Goal: Task Accomplishment & Management: Manage account settings

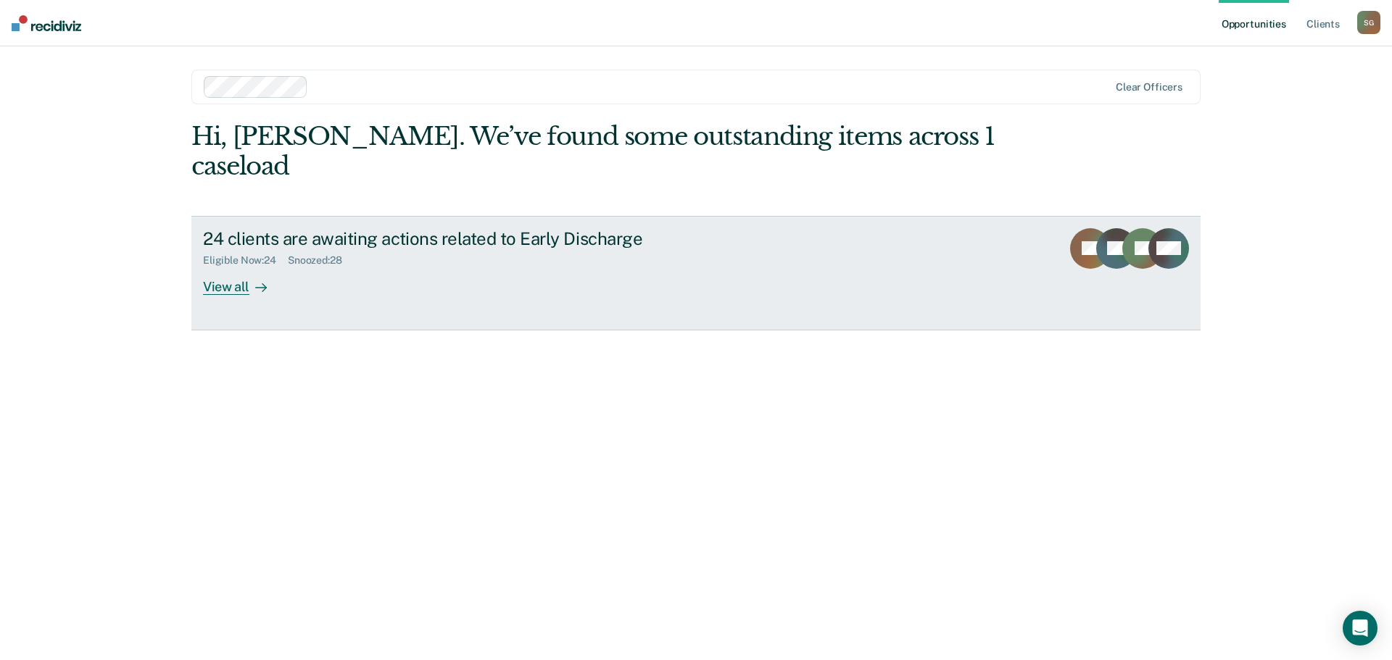
click at [238, 267] on div "View all" at bounding box center [243, 281] width 81 height 28
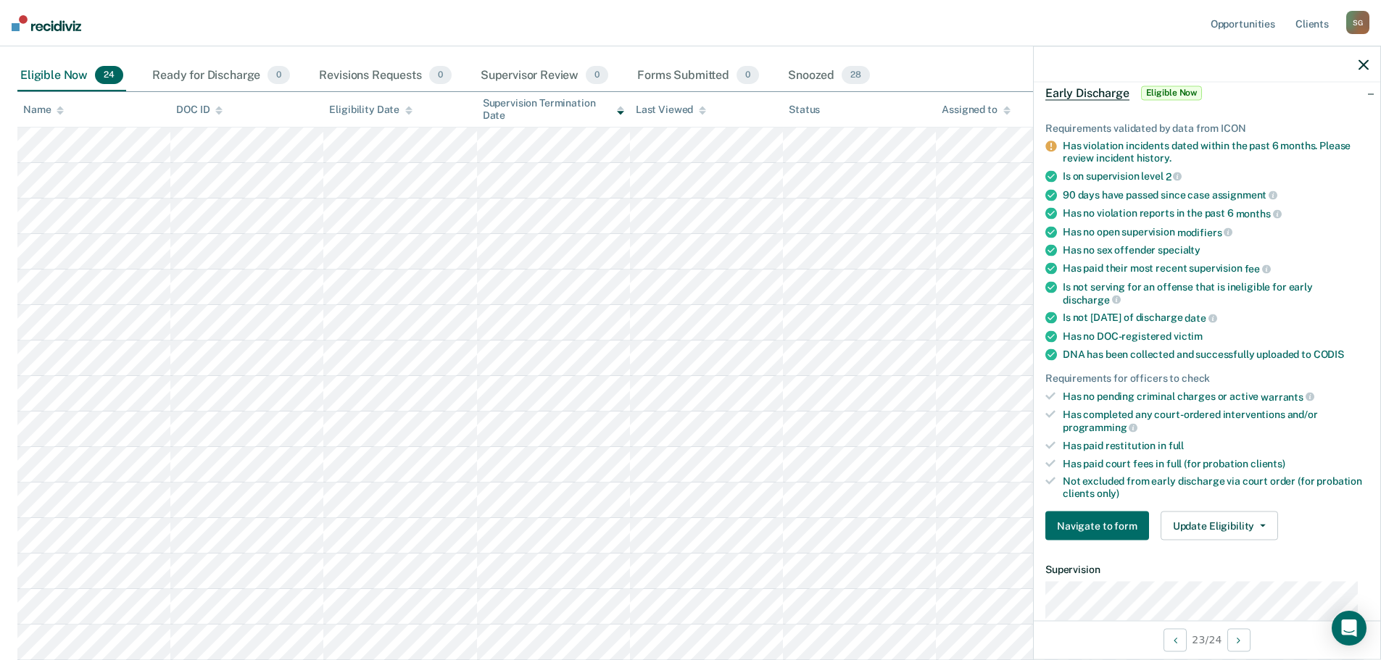
scroll to position [145, 0]
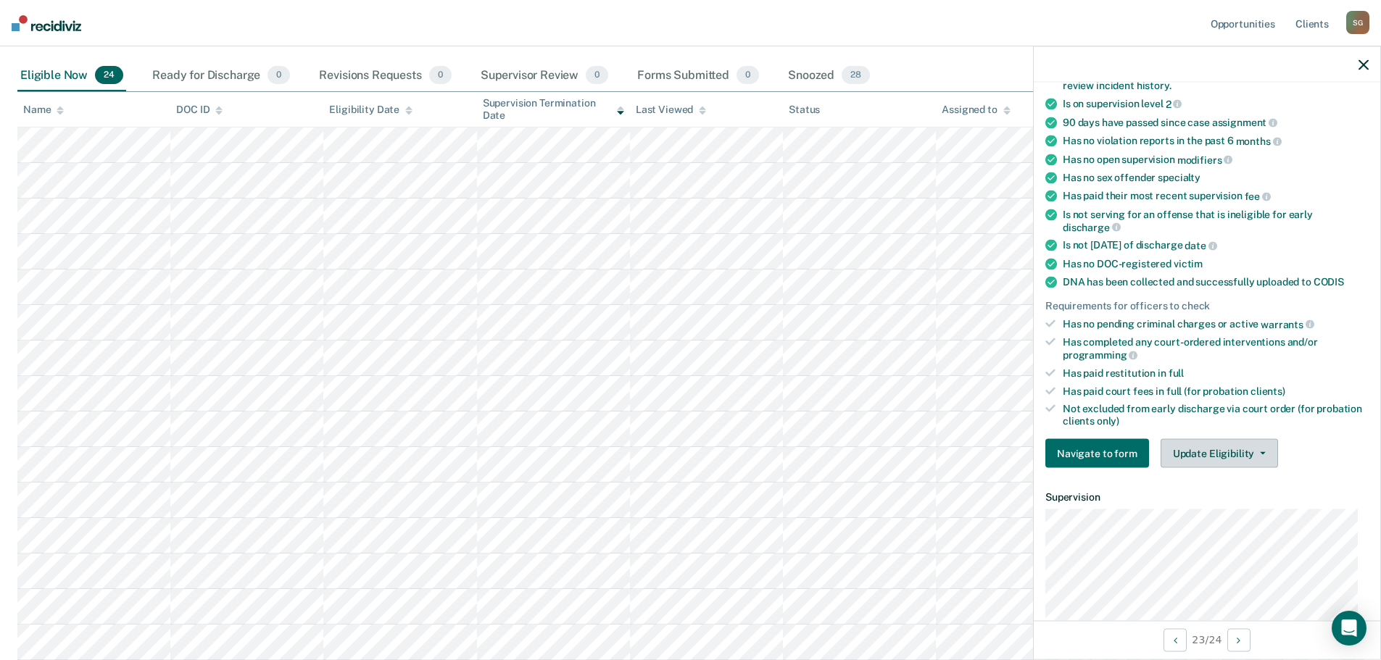
click at [1200, 461] on button "Update Eligibility" at bounding box center [1218, 453] width 117 height 29
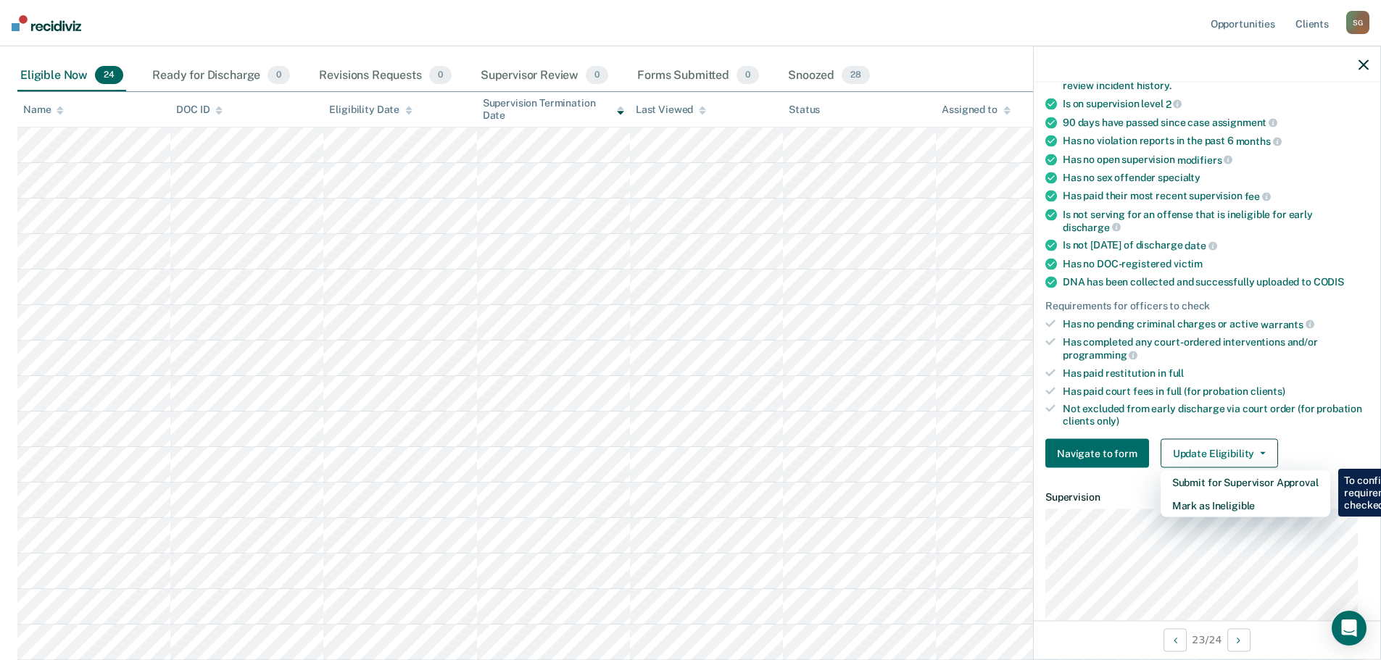
click at [1324, 423] on div "Not excluded from early discharge via court order (for probation clients only)" at bounding box center [1216, 415] width 306 height 25
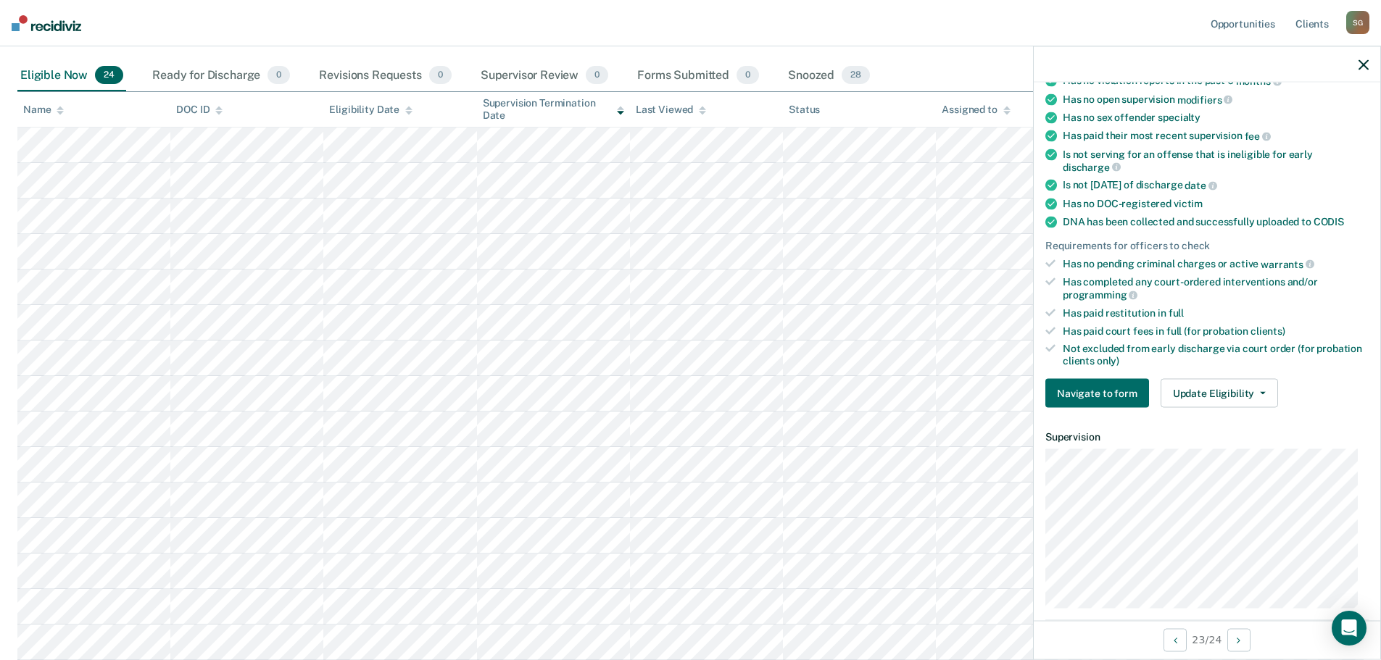
scroll to position [217, 0]
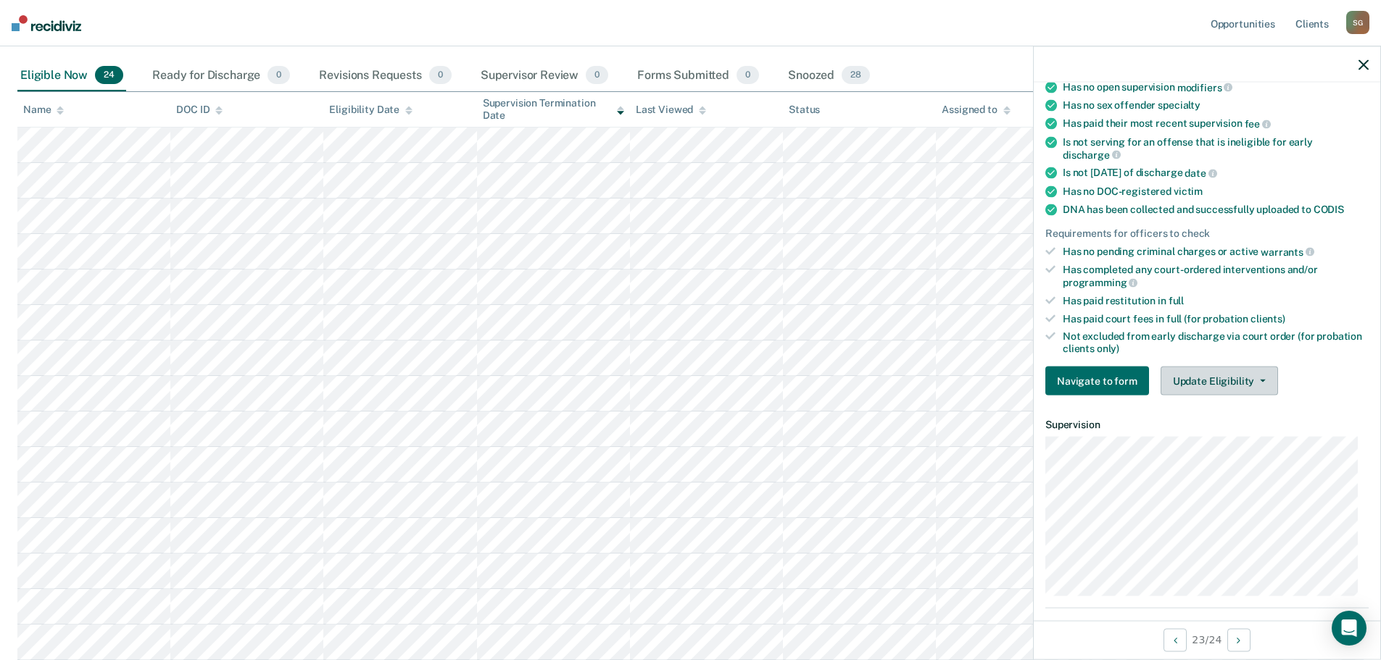
click at [1210, 392] on button "Update Eligibility" at bounding box center [1218, 381] width 117 height 29
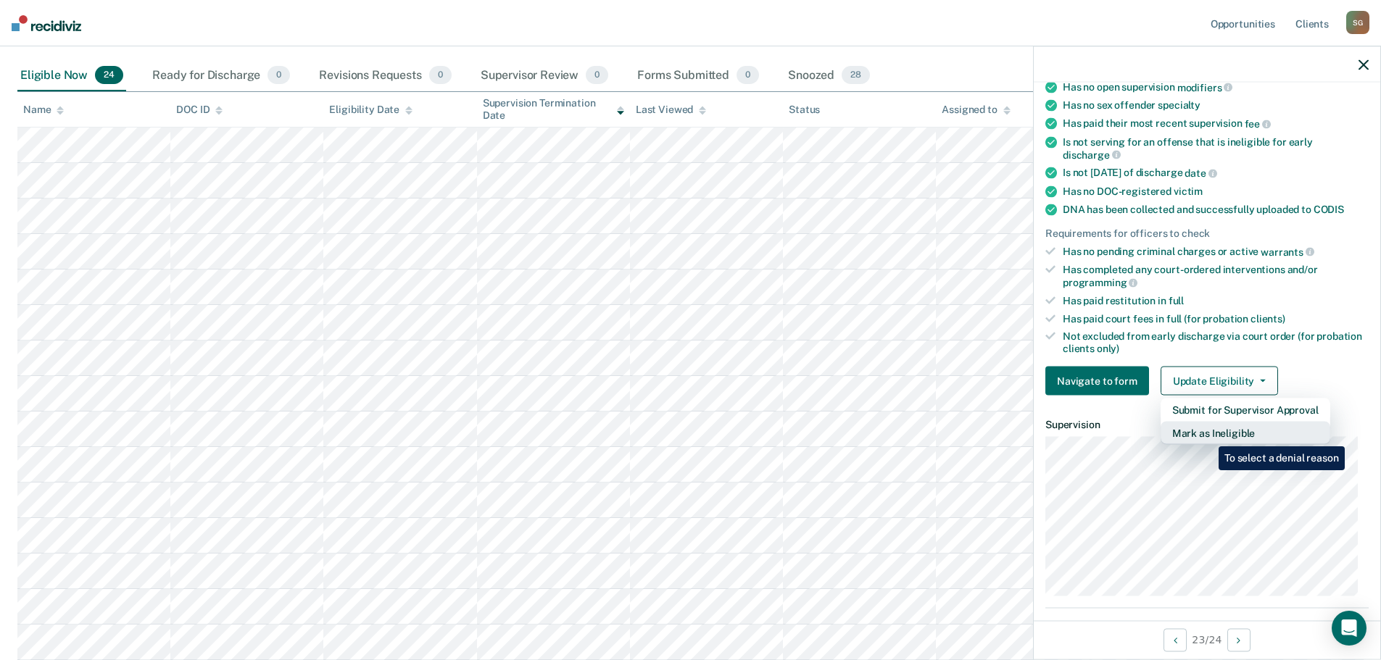
click at [1208, 436] on button "Mark as Ineligible" at bounding box center [1245, 433] width 170 height 23
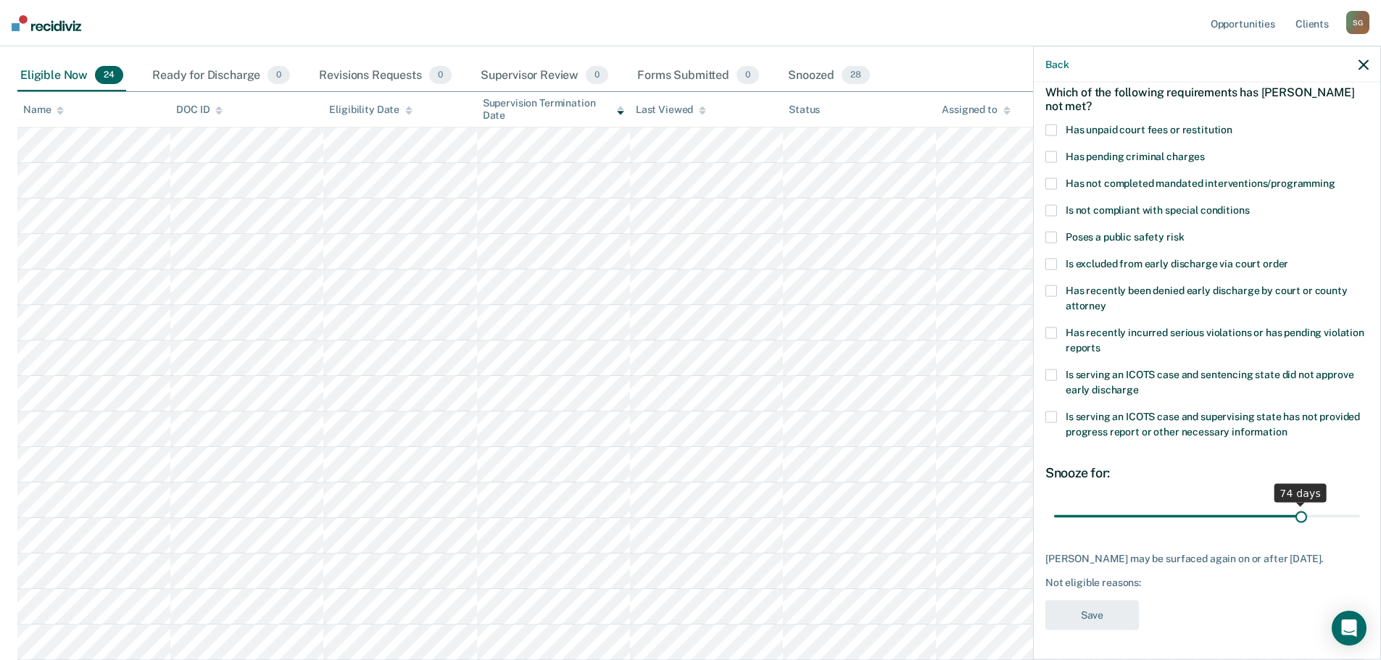
drag, startPoint x: 1150, startPoint y: 506, endPoint x: 1292, endPoint y: 509, distance: 142.8
type input "74"
click at [1292, 509] on input "range" at bounding box center [1207, 516] width 306 height 25
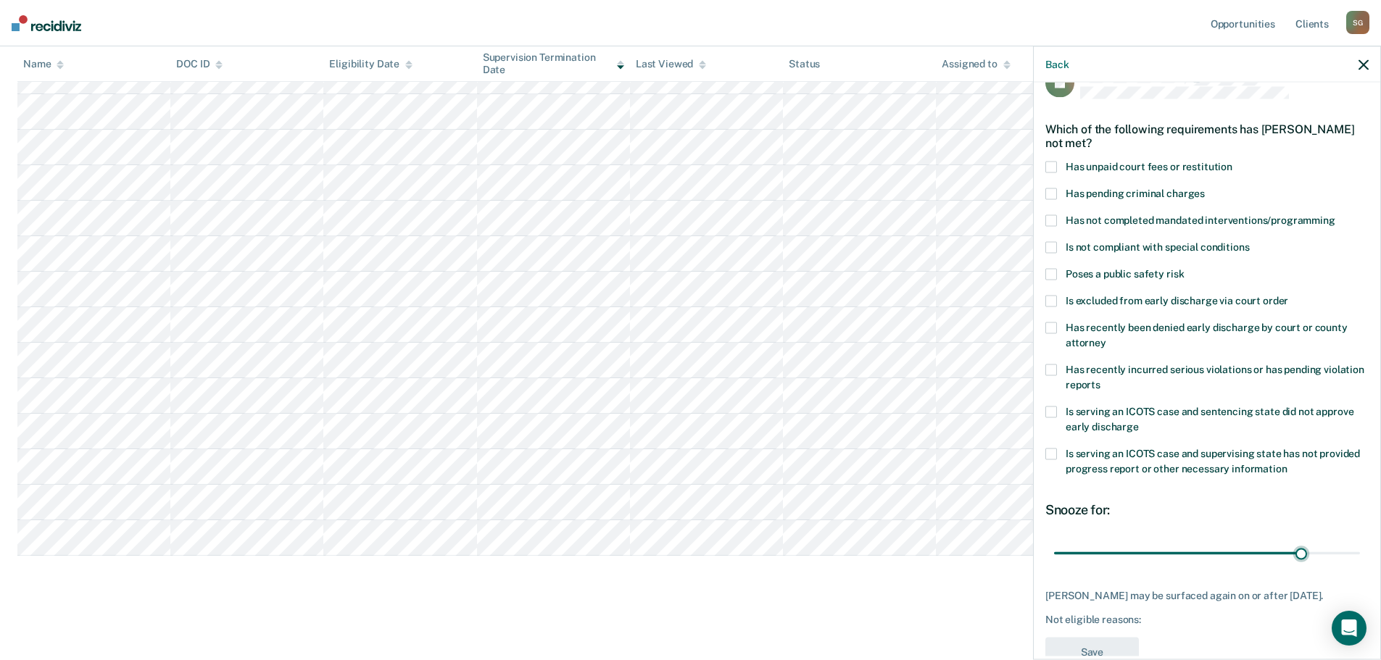
scroll to position [0, 0]
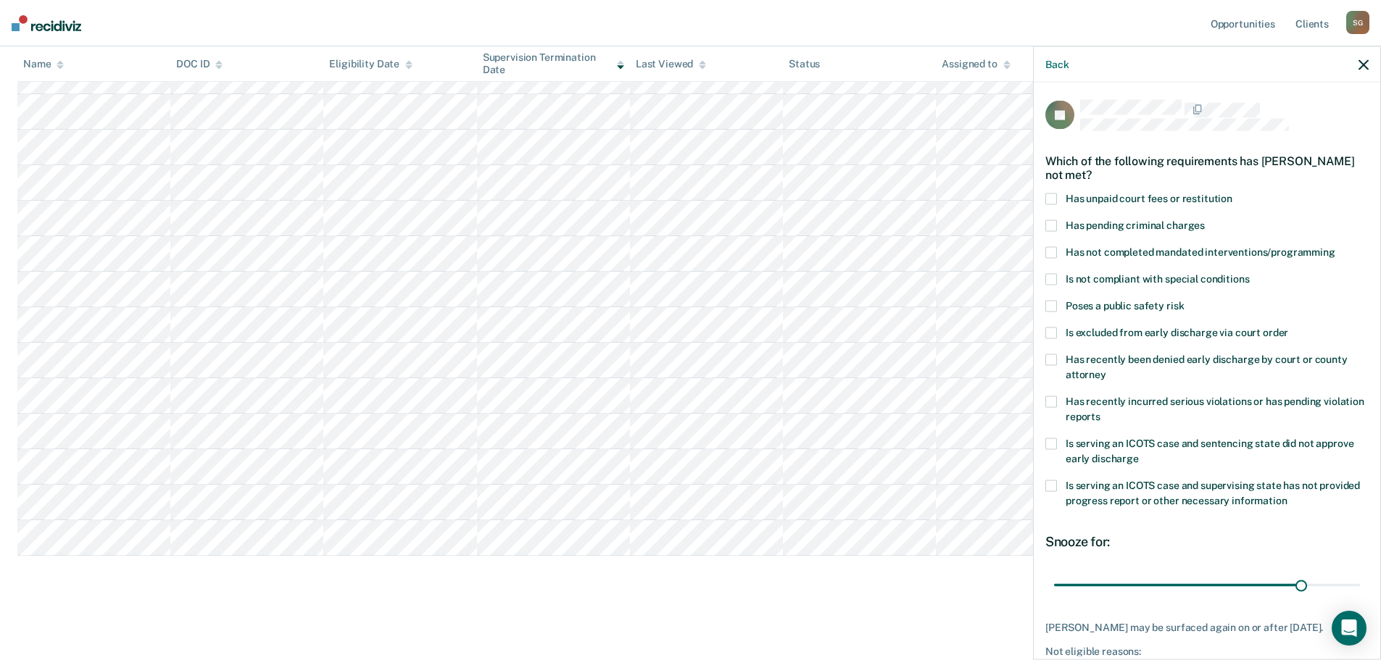
click at [1053, 196] on span at bounding box center [1051, 200] width 12 height 12
click at [1048, 394] on div "JD Which of the following requirements has [PERSON_NAME] not met? Has unpaid co…" at bounding box center [1206, 404] width 323 height 608
click at [1062, 398] on label "Has recently incurred serious violations or has pending violation reports" at bounding box center [1206, 411] width 323 height 30
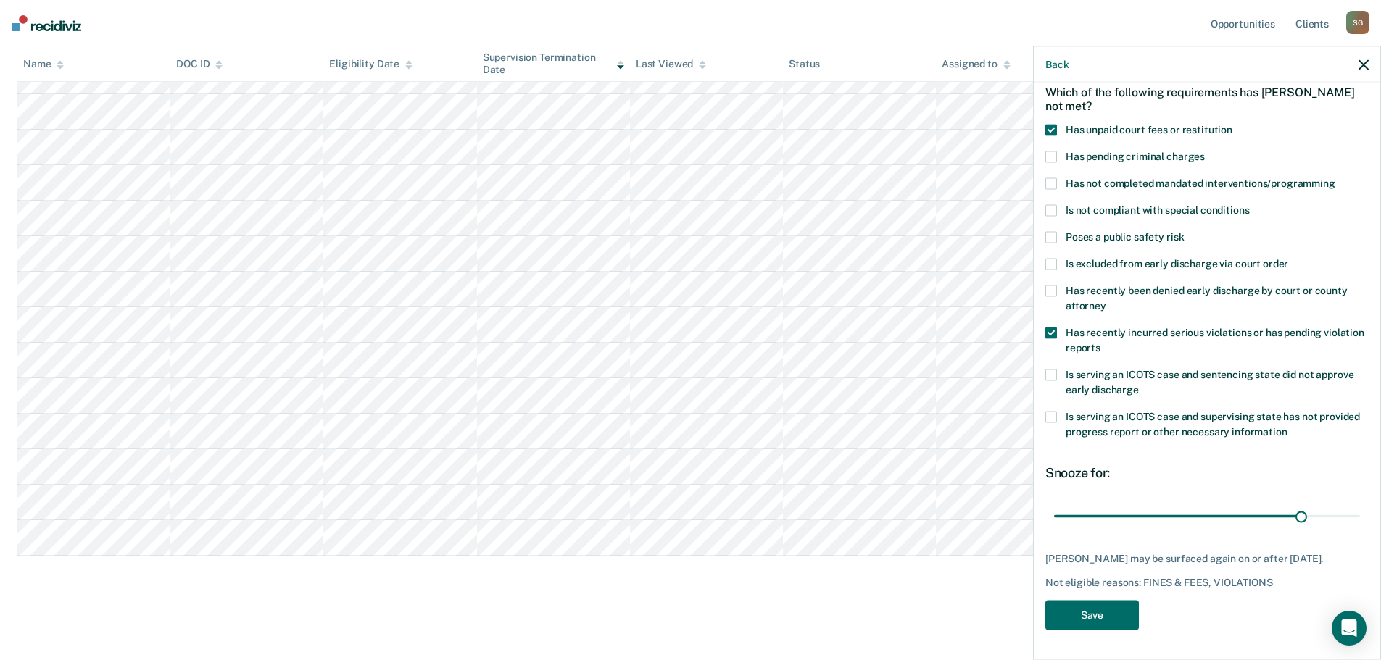
scroll to position [79, 0]
click at [1117, 623] on button "Save" at bounding box center [1092, 616] width 94 height 30
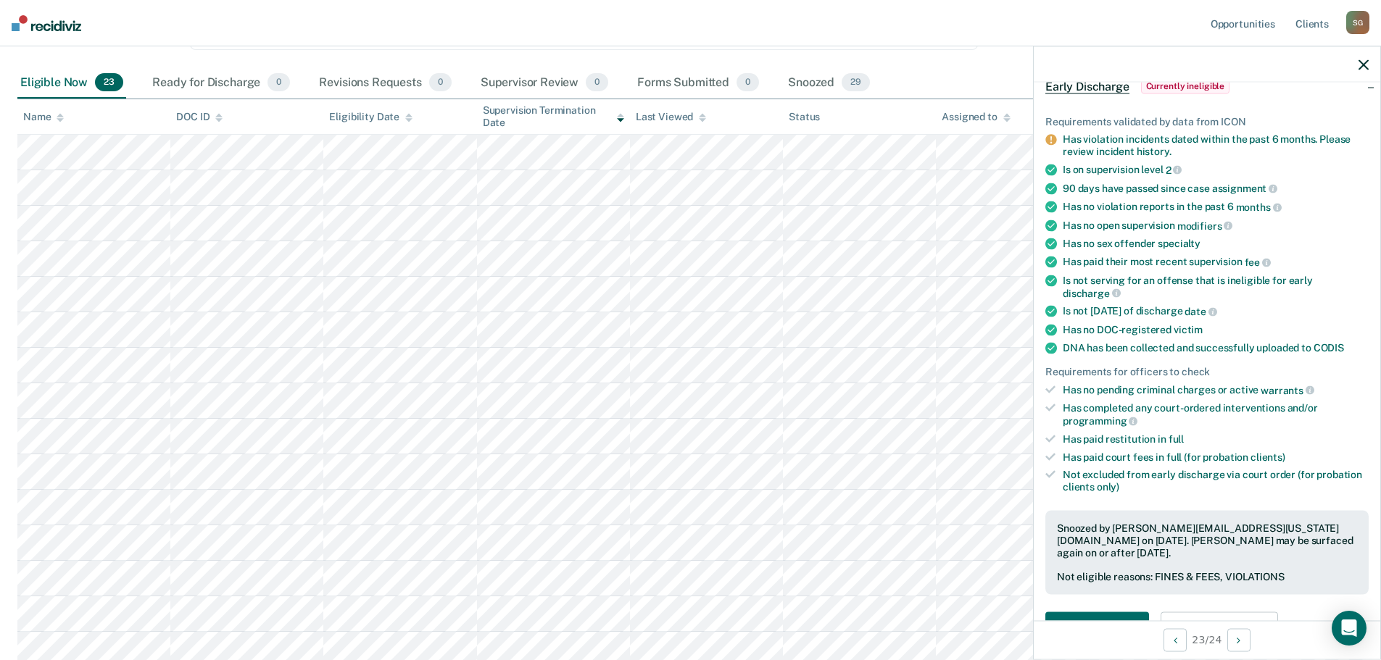
scroll to position [171, 0]
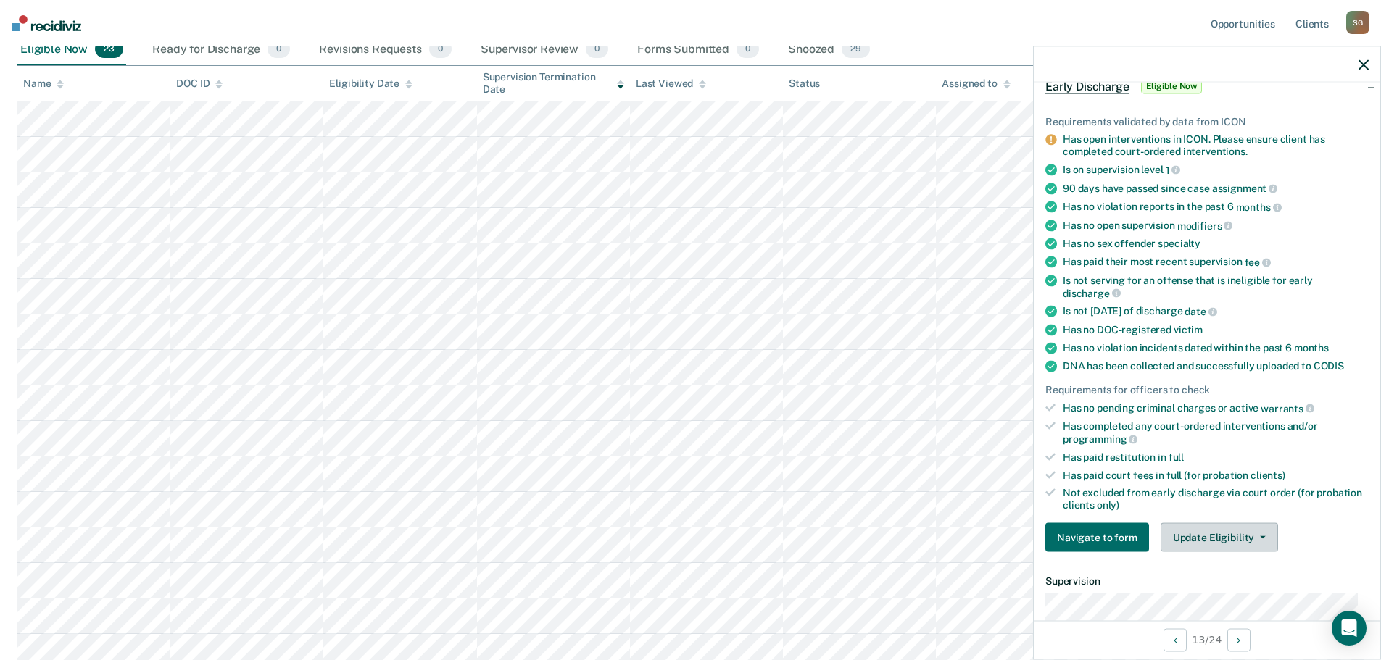
click at [1209, 536] on button "Update Eligibility" at bounding box center [1218, 537] width 117 height 29
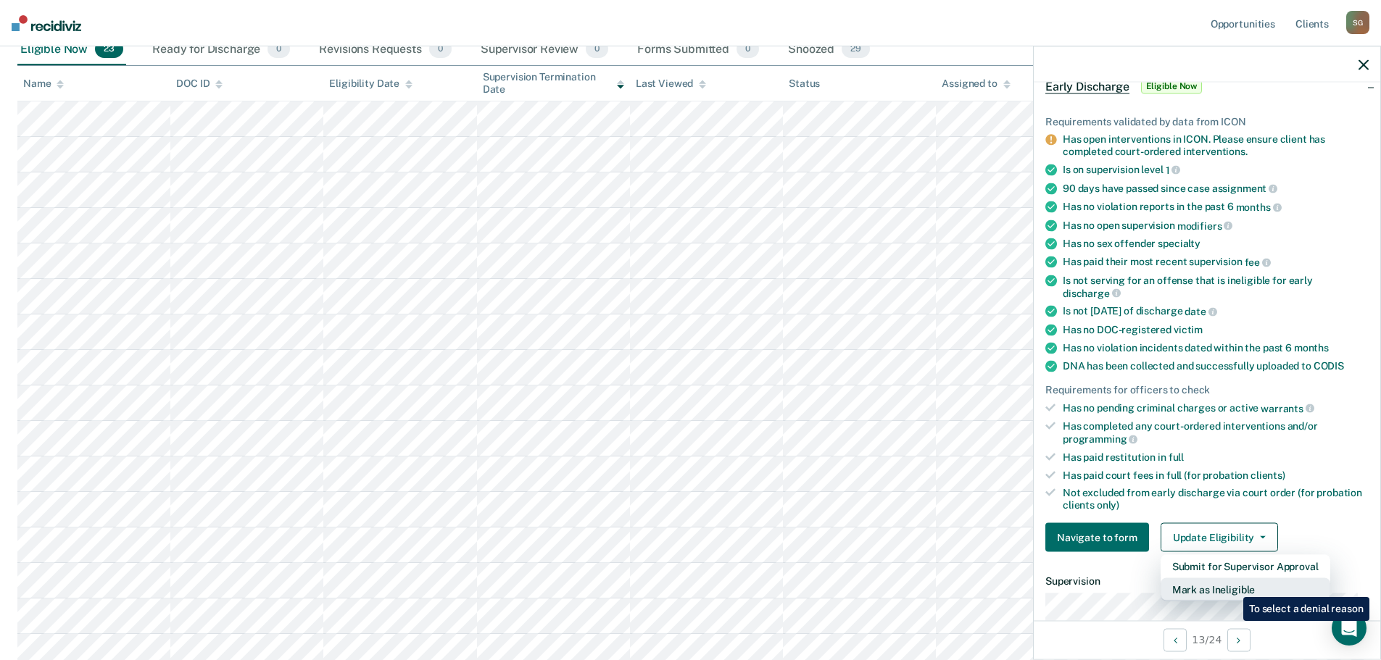
click at [1232, 586] on button "Mark as Ineligible" at bounding box center [1245, 589] width 170 height 23
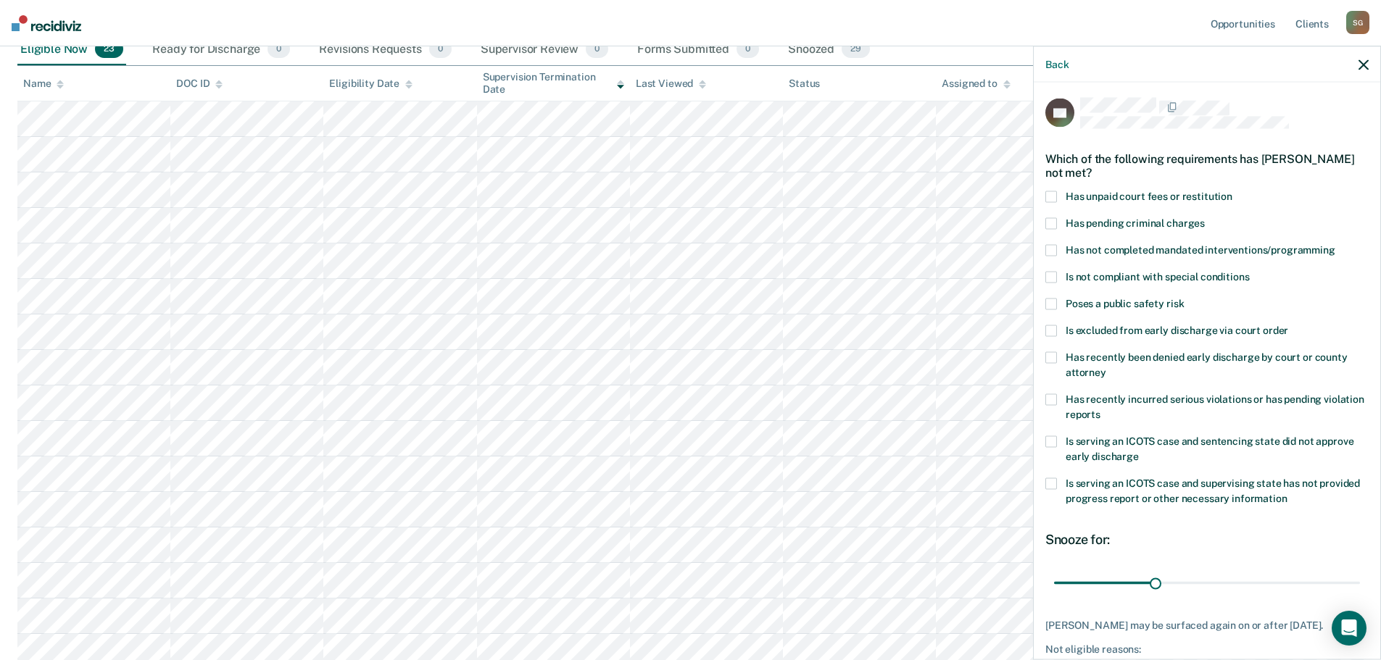
scroll to position [0, 0]
click at [1055, 194] on span at bounding box center [1051, 200] width 12 height 12
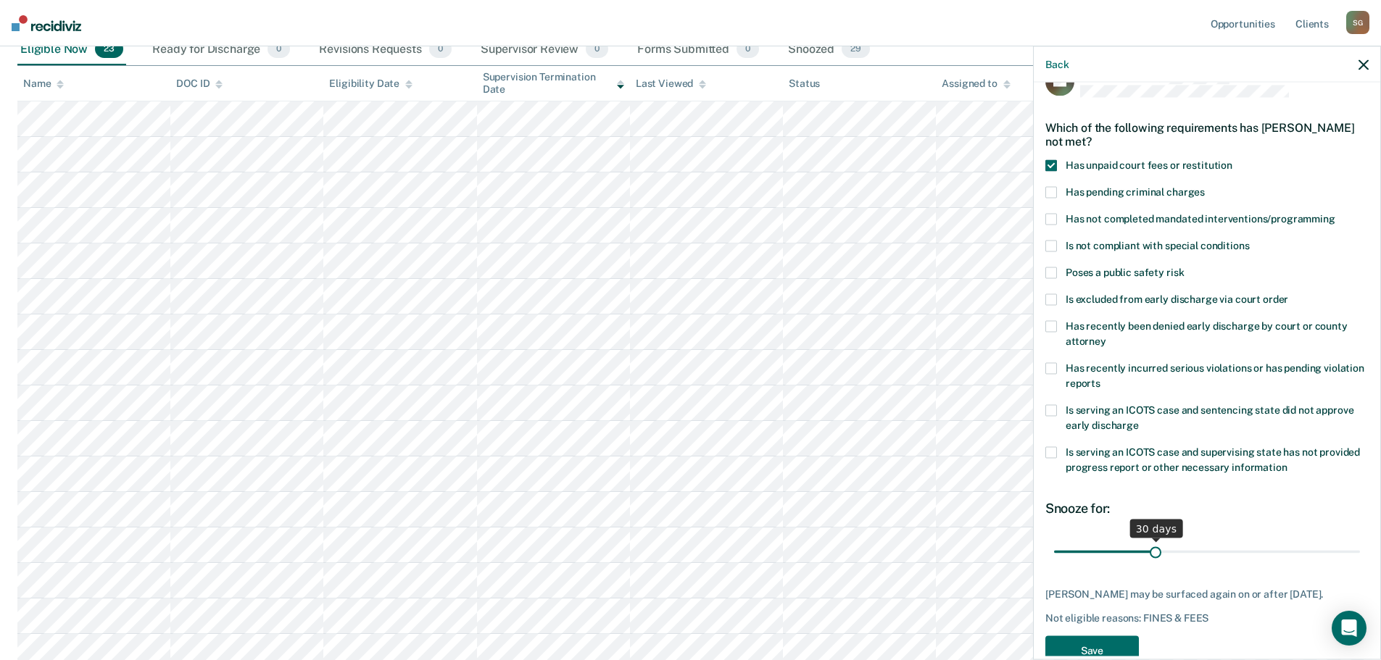
scroll to position [79, 0]
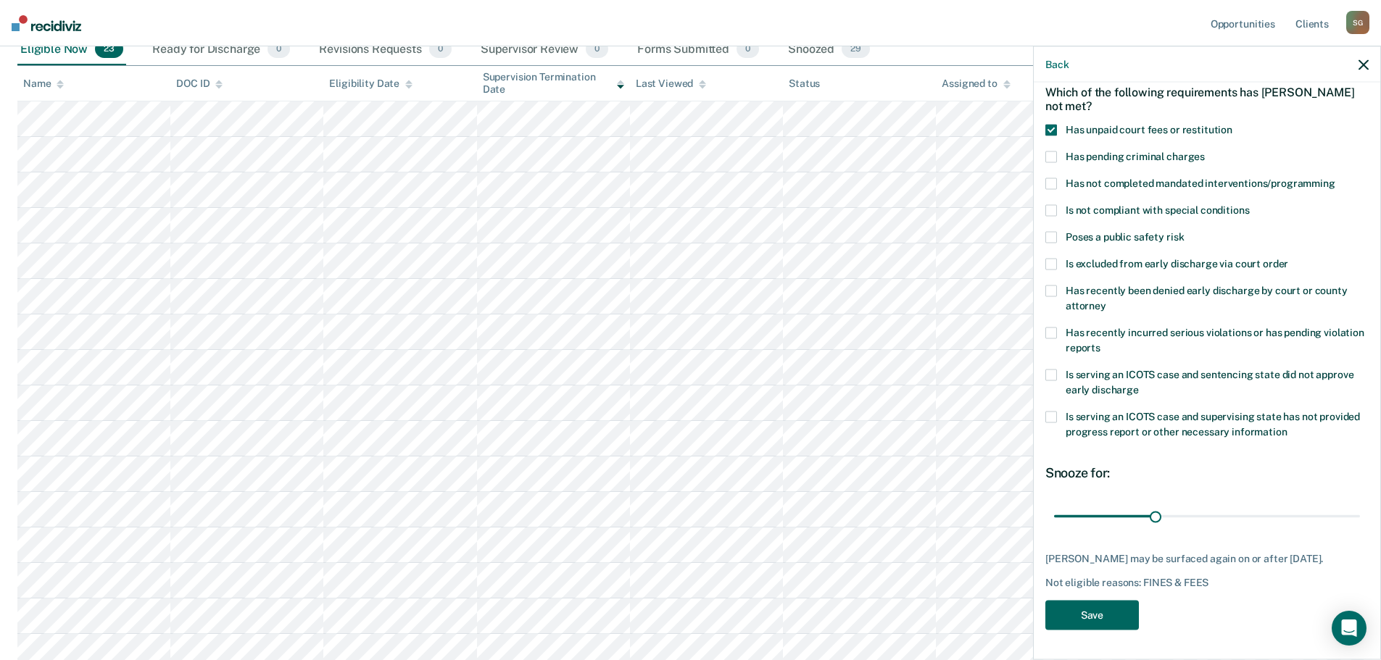
click at [1092, 625] on button "Save" at bounding box center [1092, 616] width 94 height 30
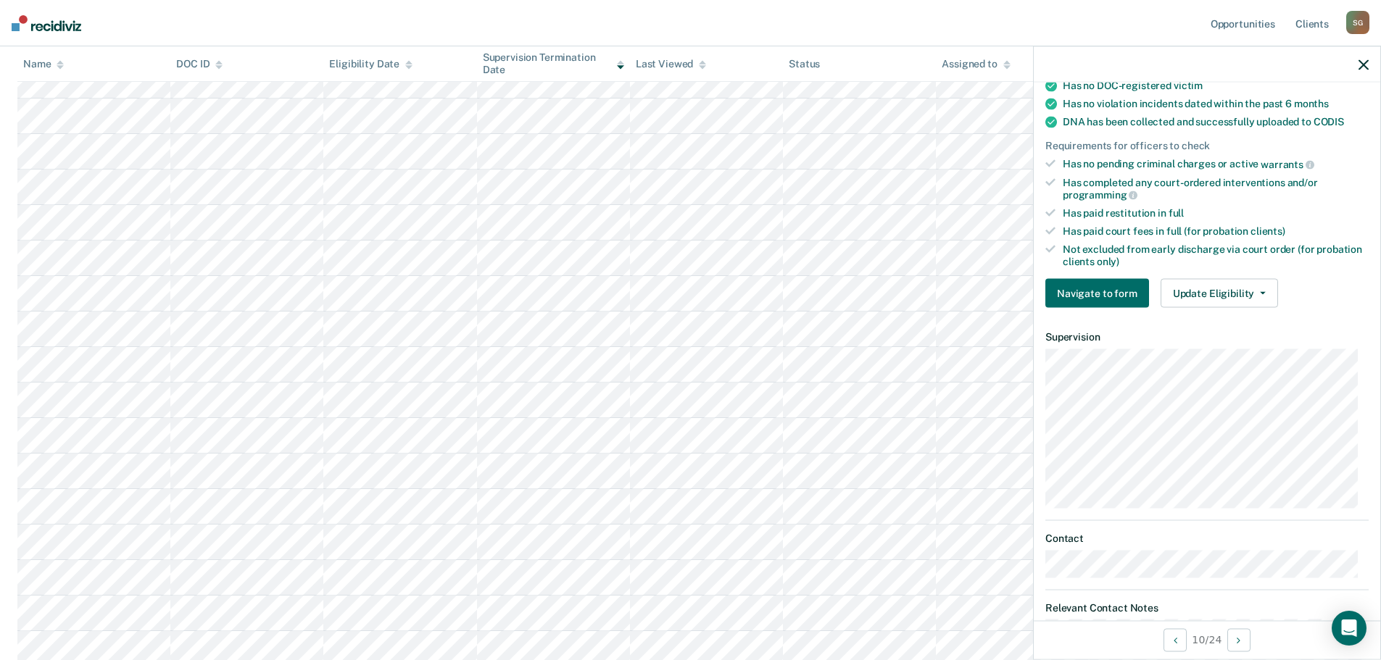
scroll to position [296, 0]
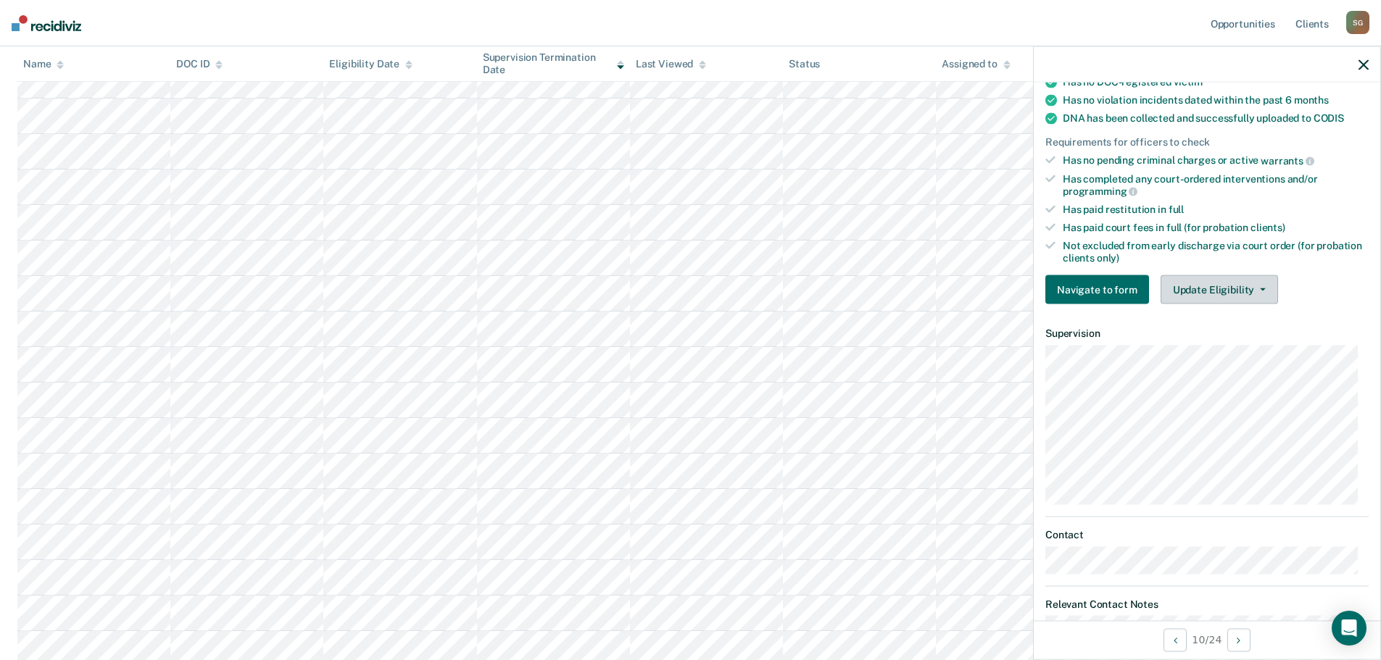
click at [1216, 291] on button "Update Eligibility" at bounding box center [1218, 289] width 117 height 29
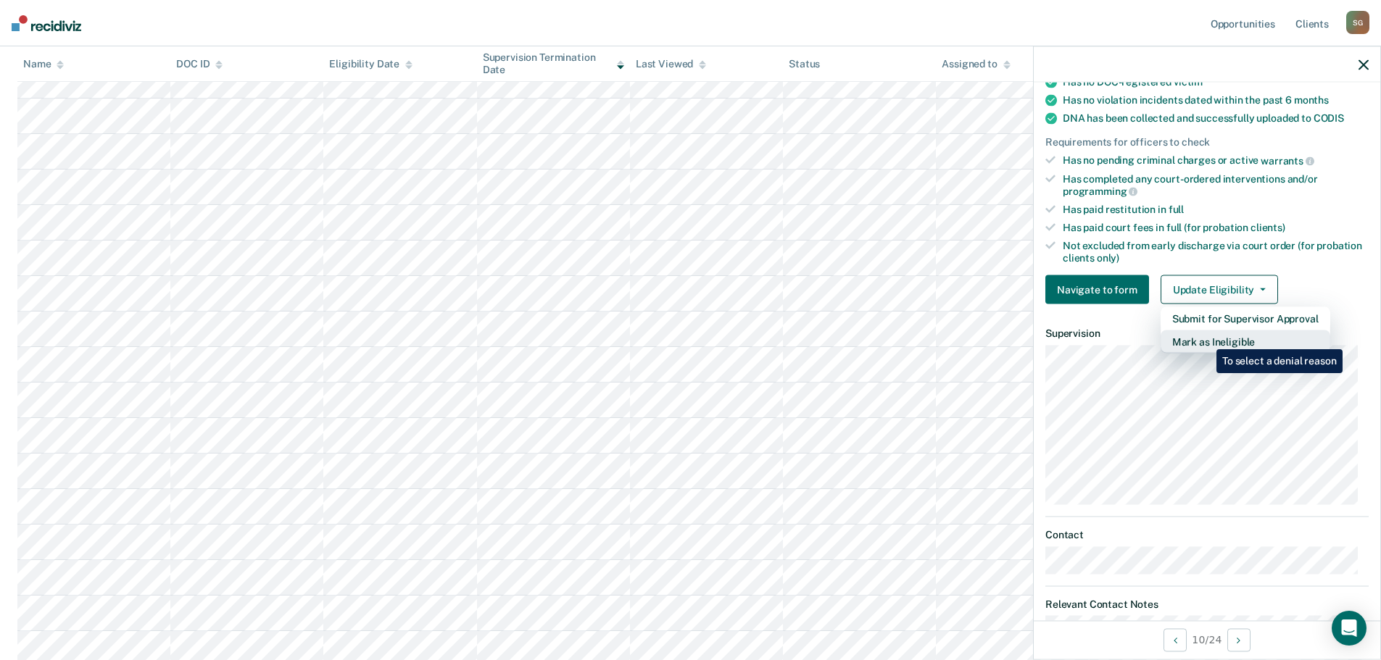
click at [1205, 338] on button "Mark as Ineligible" at bounding box center [1245, 342] width 170 height 23
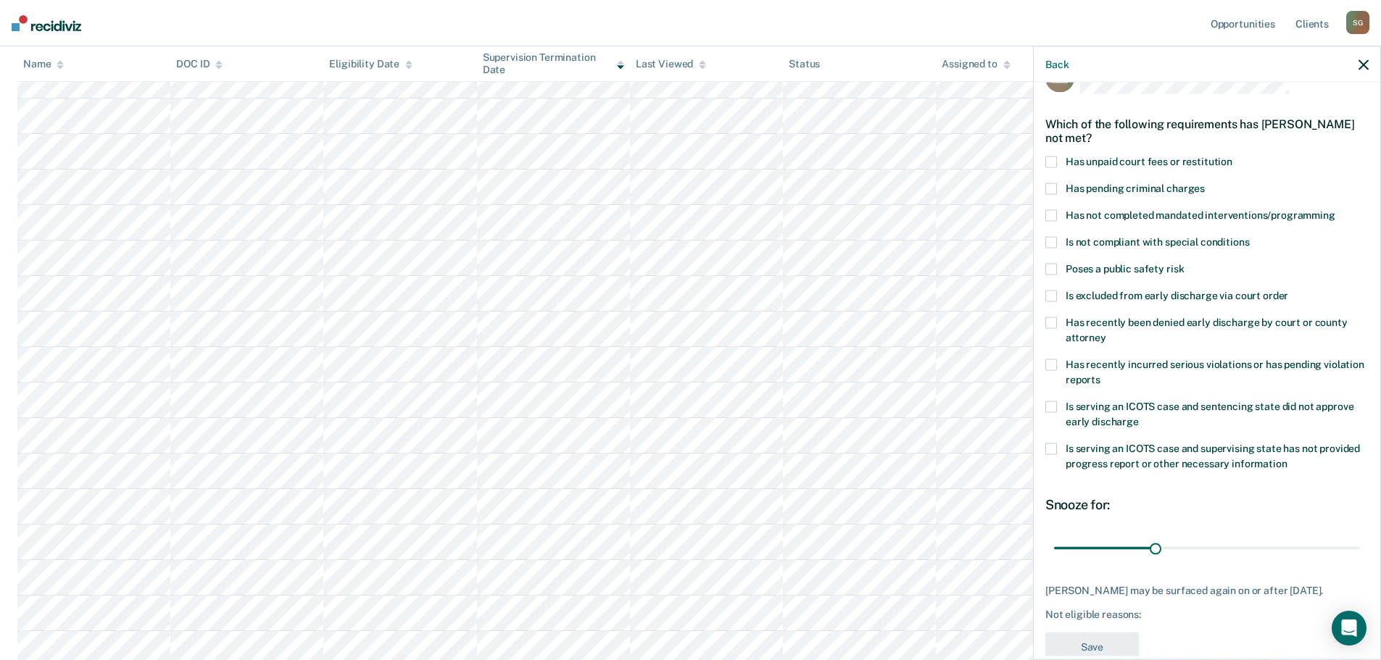
scroll to position [0, 0]
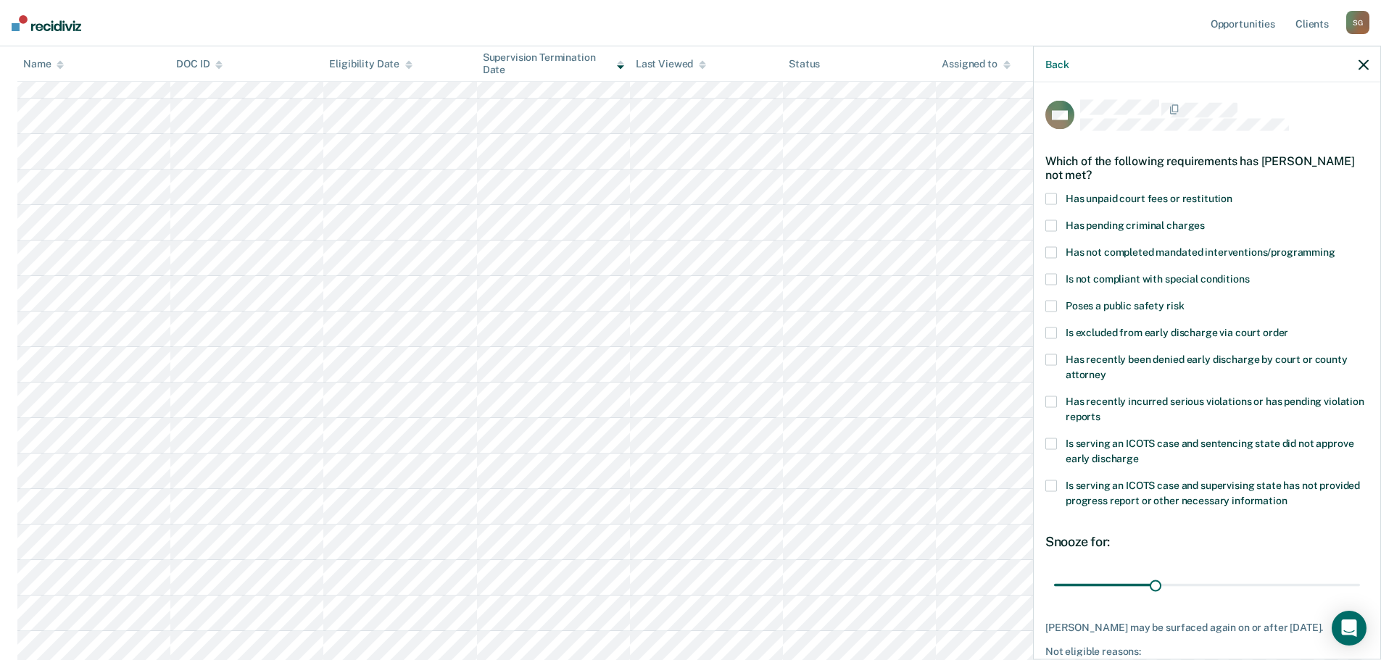
click at [1052, 197] on span at bounding box center [1051, 200] width 12 height 12
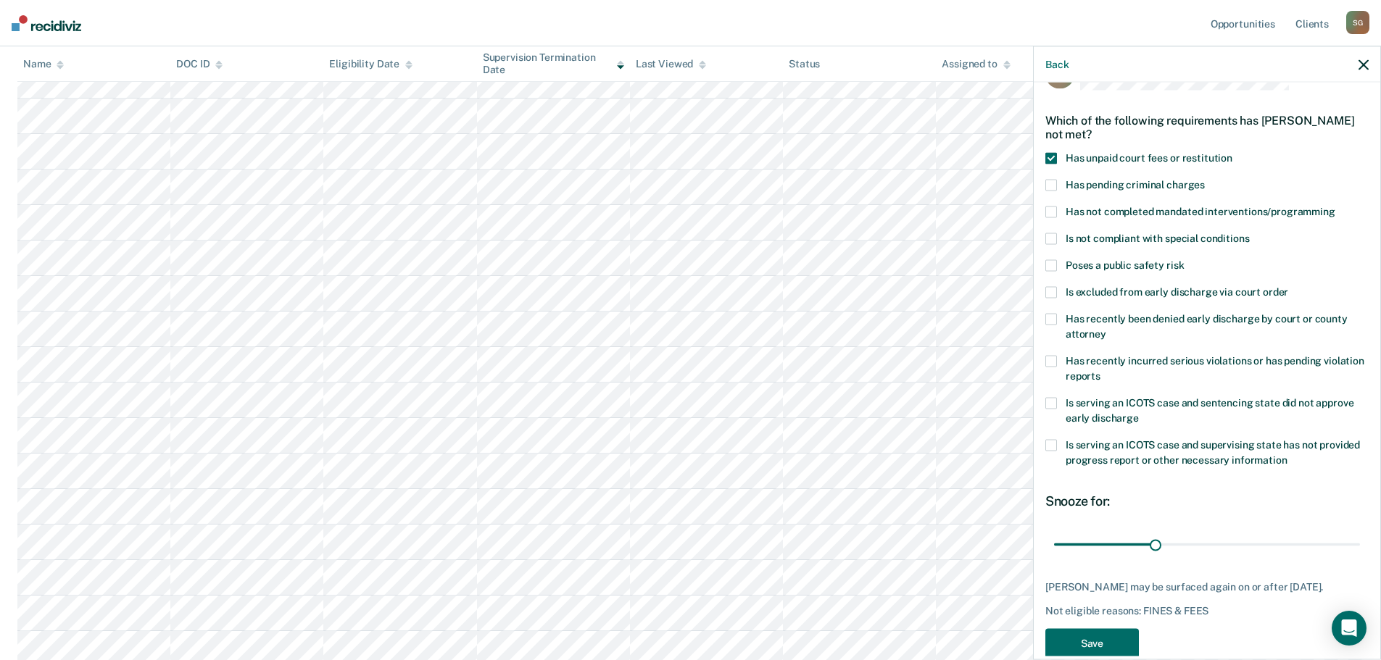
scroll to position [79, 0]
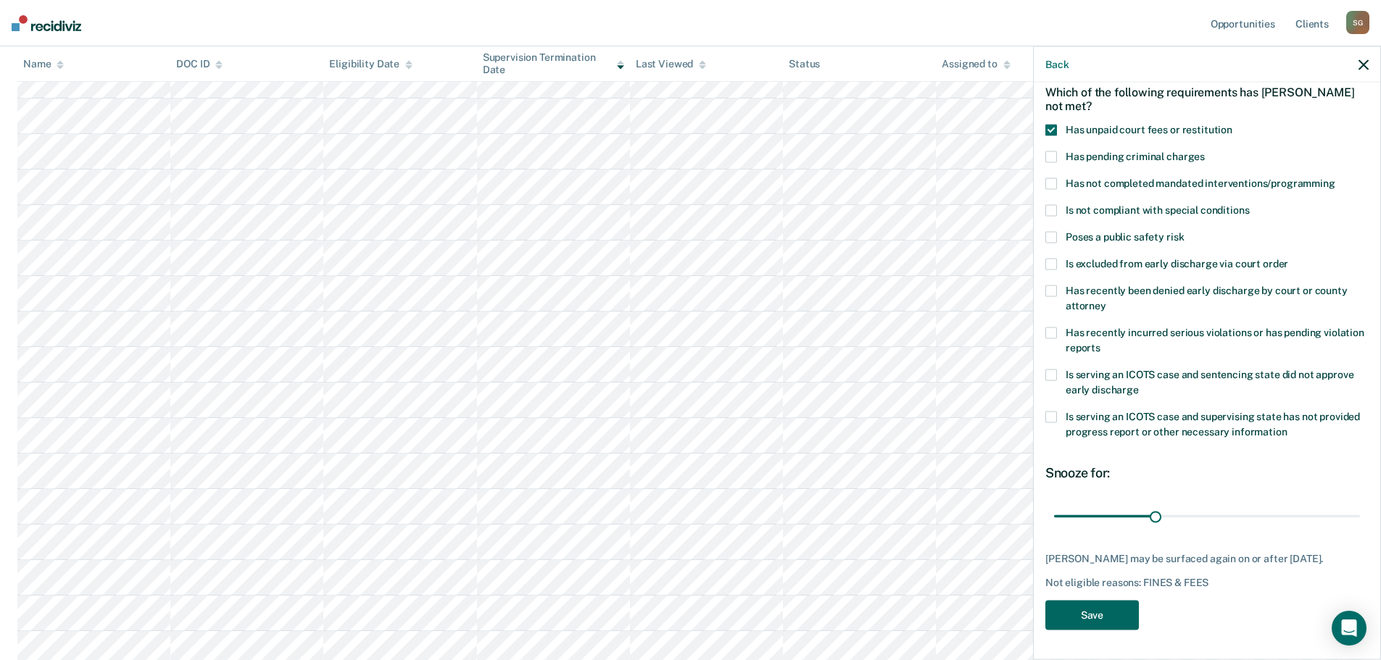
click at [1117, 620] on button "Save" at bounding box center [1092, 616] width 94 height 30
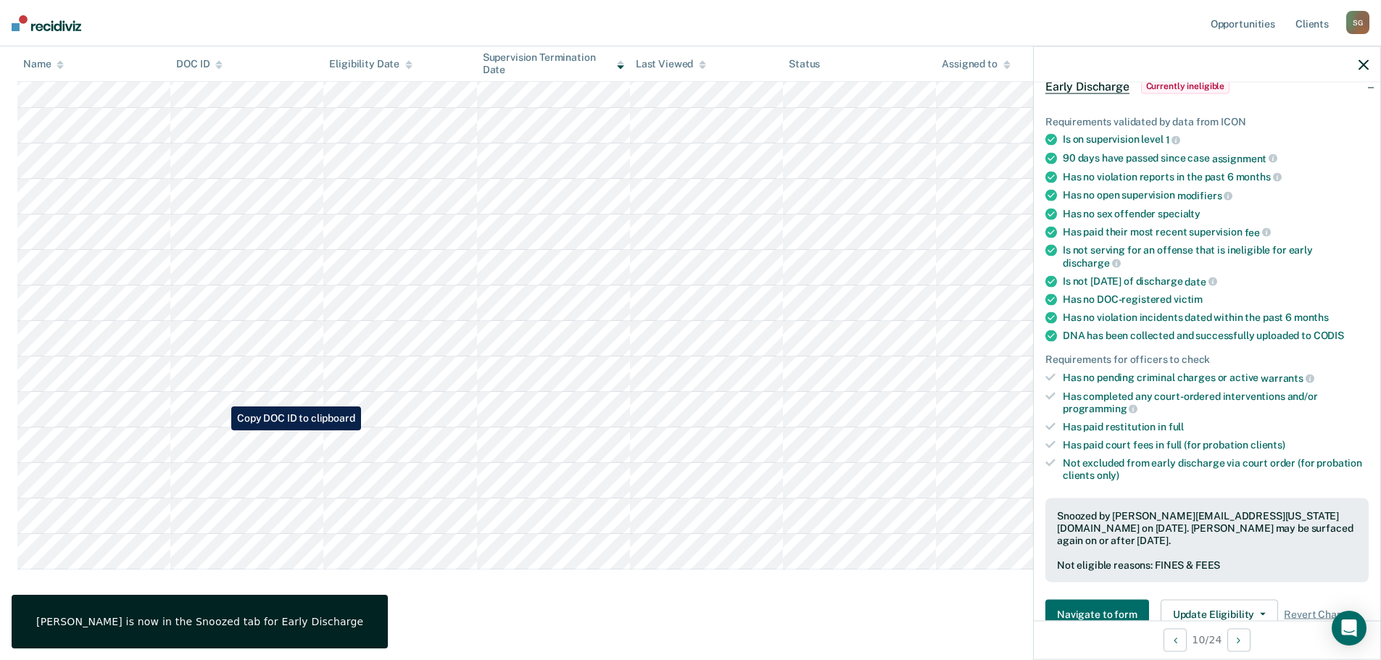
scroll to position [462, 0]
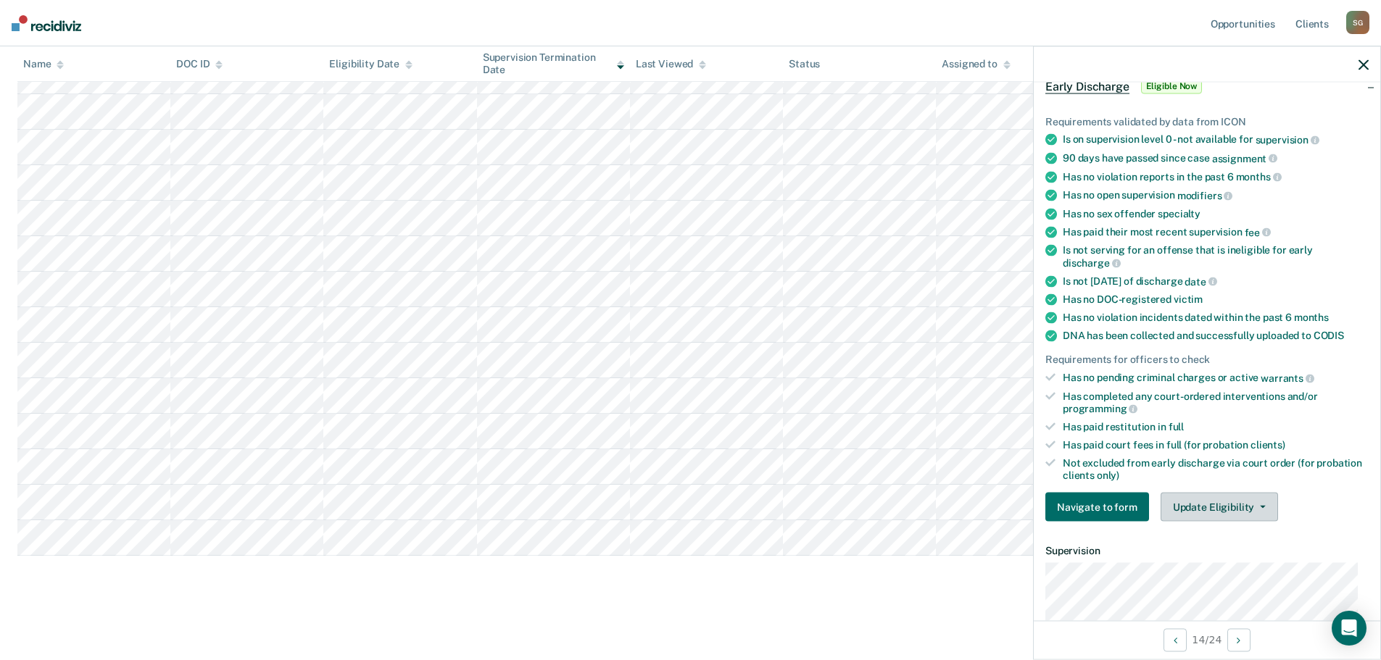
click at [1213, 504] on button "Update Eligibility" at bounding box center [1218, 507] width 117 height 29
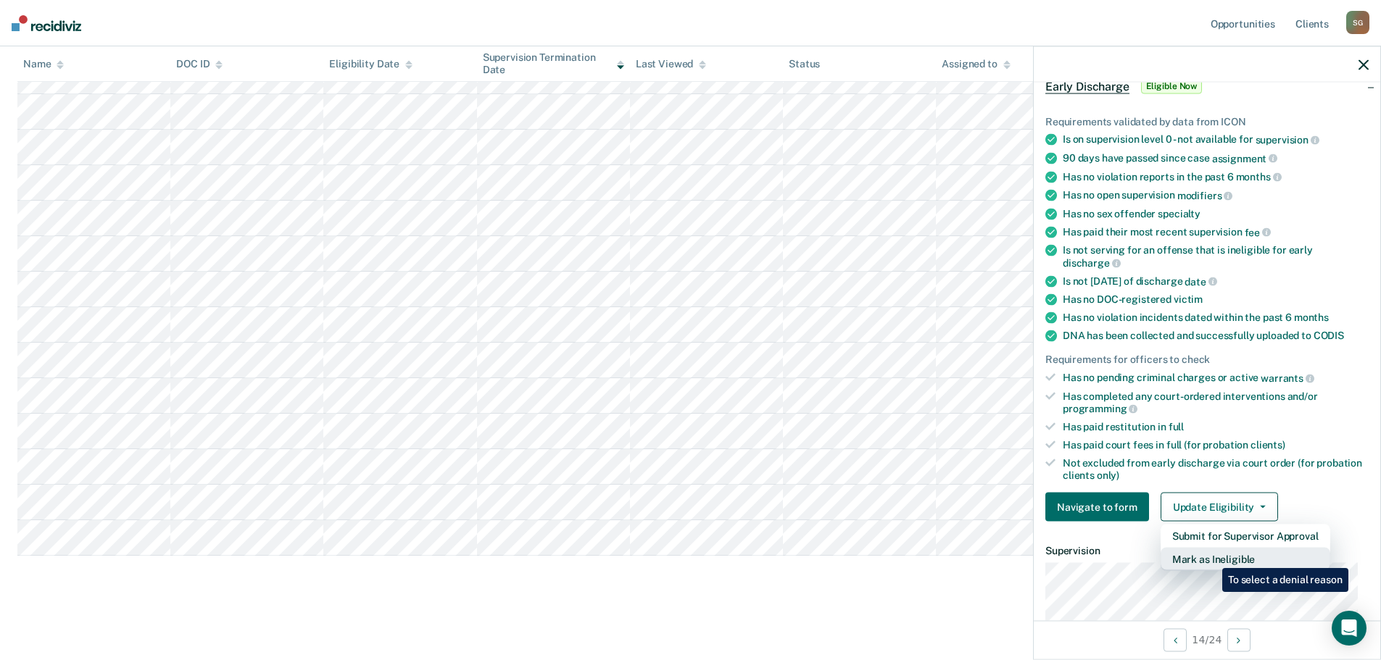
click at [1211, 557] on button "Mark as Ineligible" at bounding box center [1245, 559] width 170 height 23
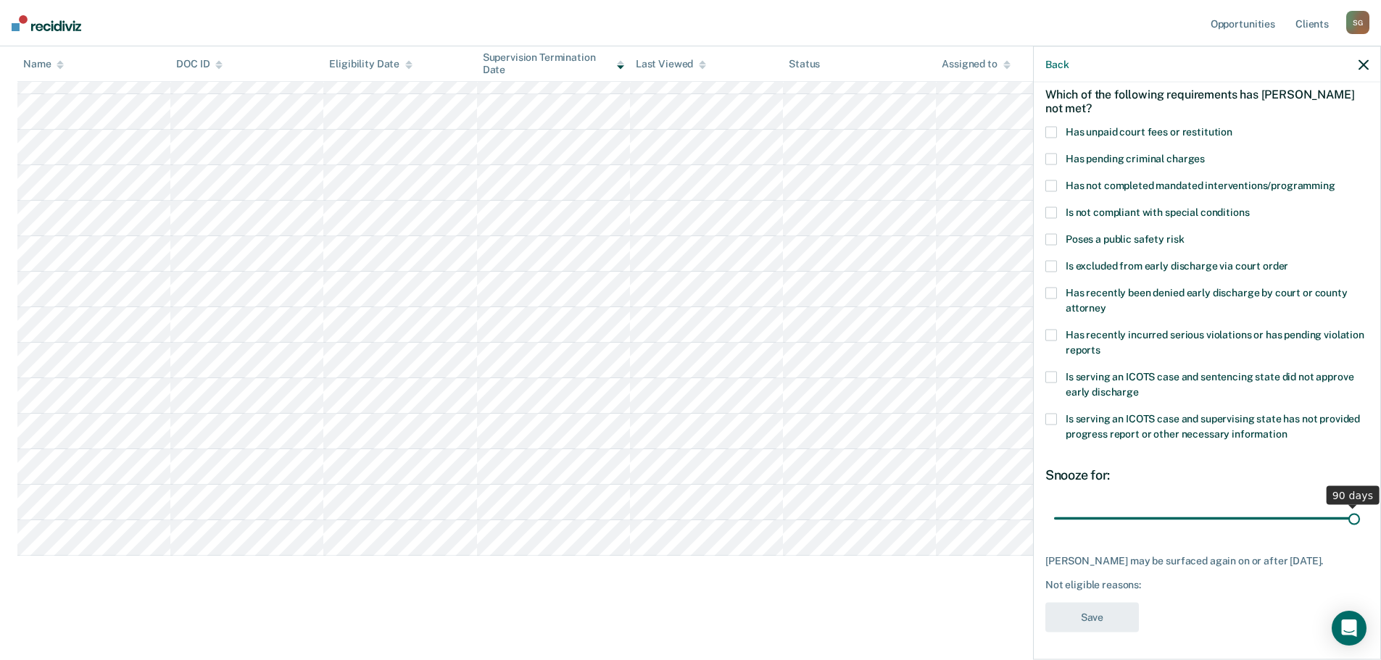
drag, startPoint x: 1152, startPoint y: 518, endPoint x: 1390, endPoint y: 486, distance: 240.6
type input "90"
click at [1360, 506] on input "range" at bounding box center [1207, 518] width 306 height 25
click at [1056, 128] on span at bounding box center [1051, 133] width 12 height 12
click at [1086, 618] on button "Save" at bounding box center [1092, 618] width 94 height 30
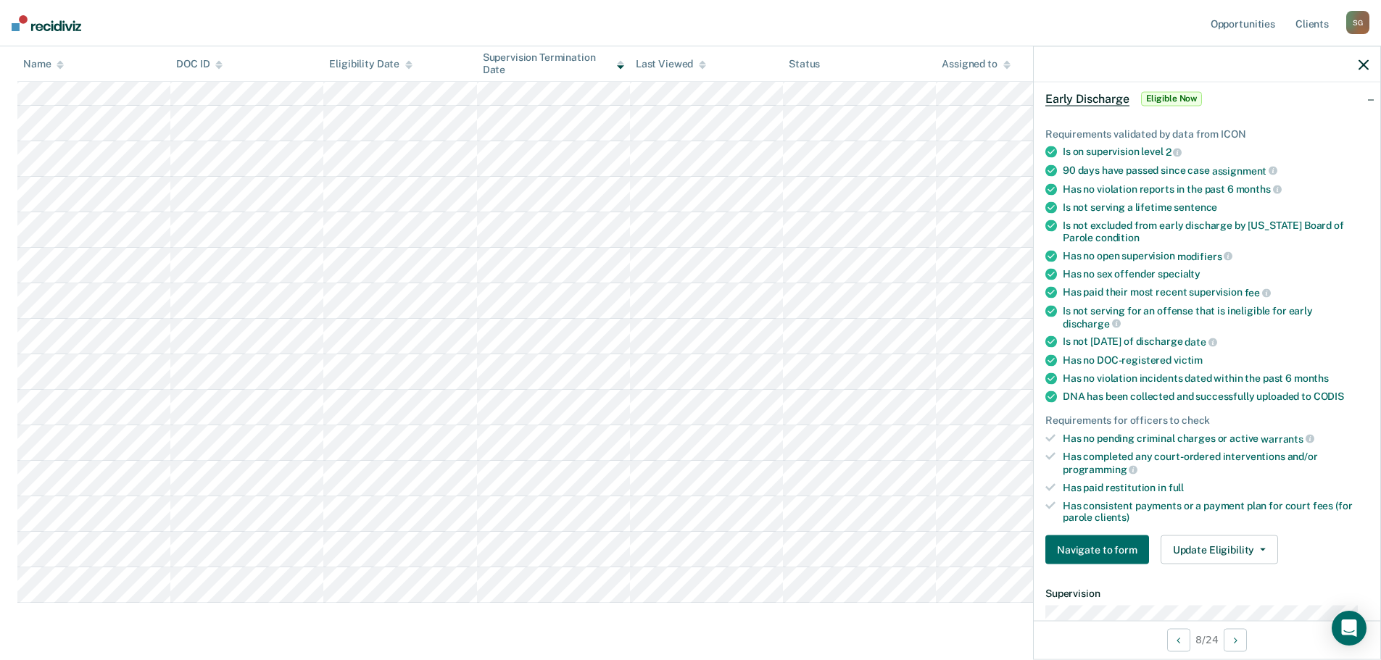
scroll to position [354, 0]
click at [1200, 547] on button "Update Eligibility" at bounding box center [1218, 550] width 117 height 29
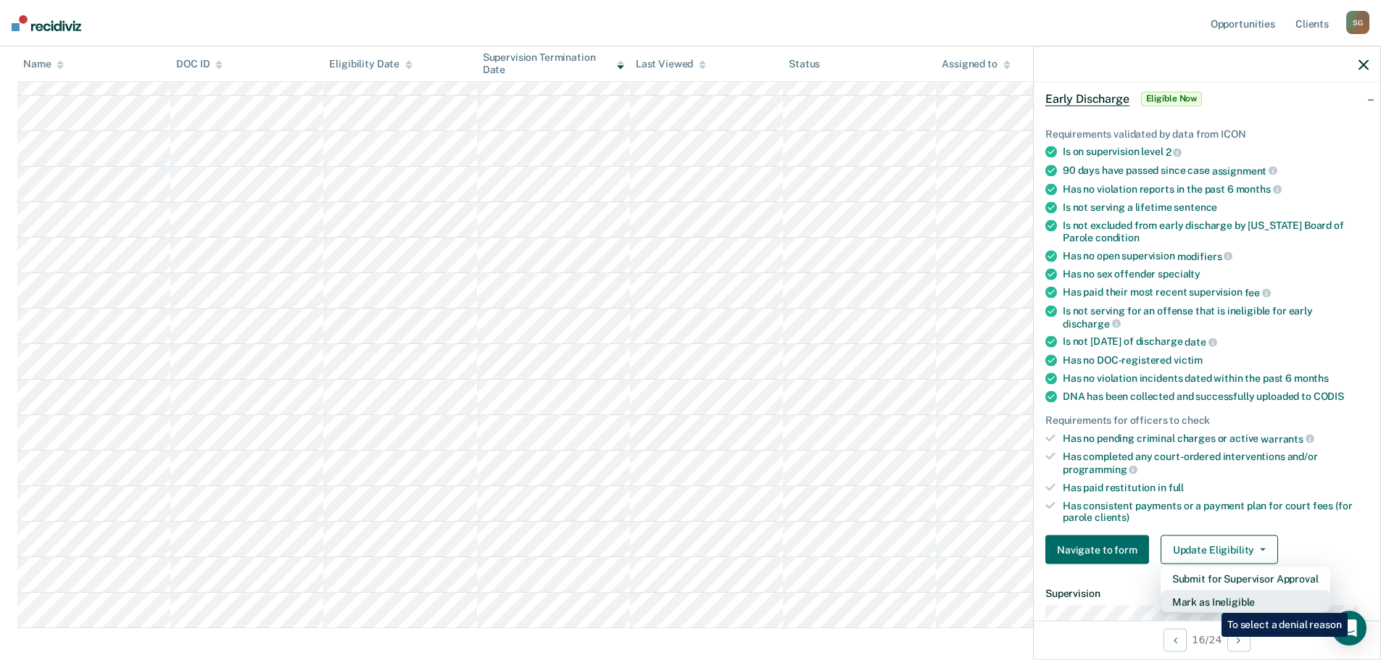
click at [1210, 602] on button "Mark as Ineligible" at bounding box center [1245, 602] width 170 height 23
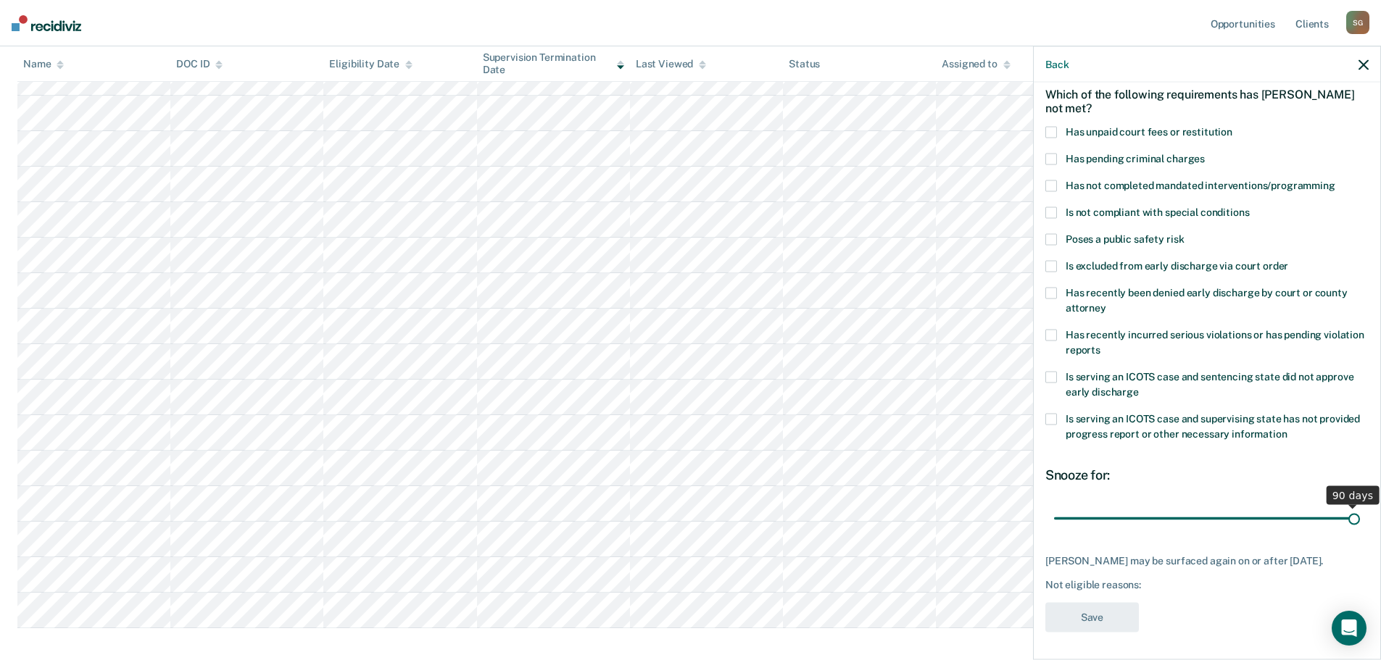
drag, startPoint x: 1149, startPoint y: 520, endPoint x: 1405, endPoint y: 530, distance: 256.1
type input "90"
click at [1360, 530] on input "range" at bounding box center [1207, 518] width 306 height 25
click at [1050, 124] on div "Which of the following requirements has [PERSON_NAME] not met?" at bounding box center [1206, 100] width 323 height 51
click at [1049, 130] on span at bounding box center [1051, 133] width 12 height 12
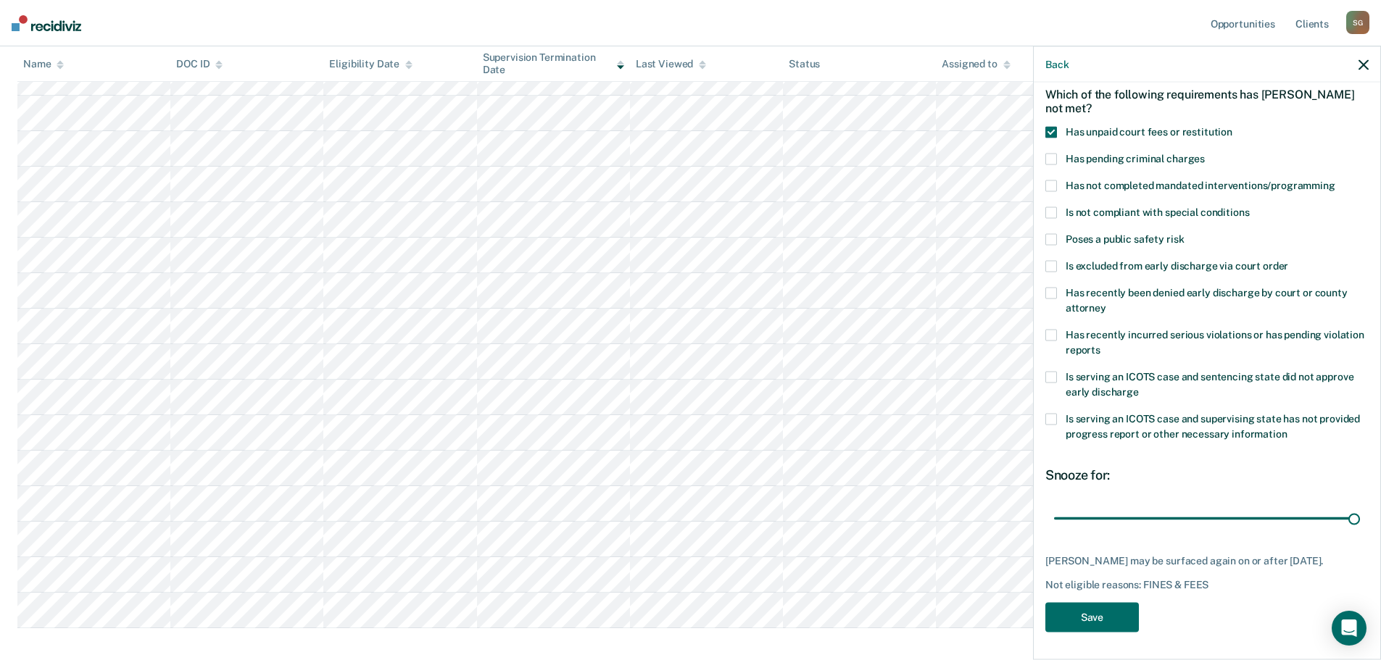
click at [1055, 333] on span at bounding box center [1051, 336] width 12 height 12
click at [1091, 631] on button "Save" at bounding box center [1092, 618] width 94 height 30
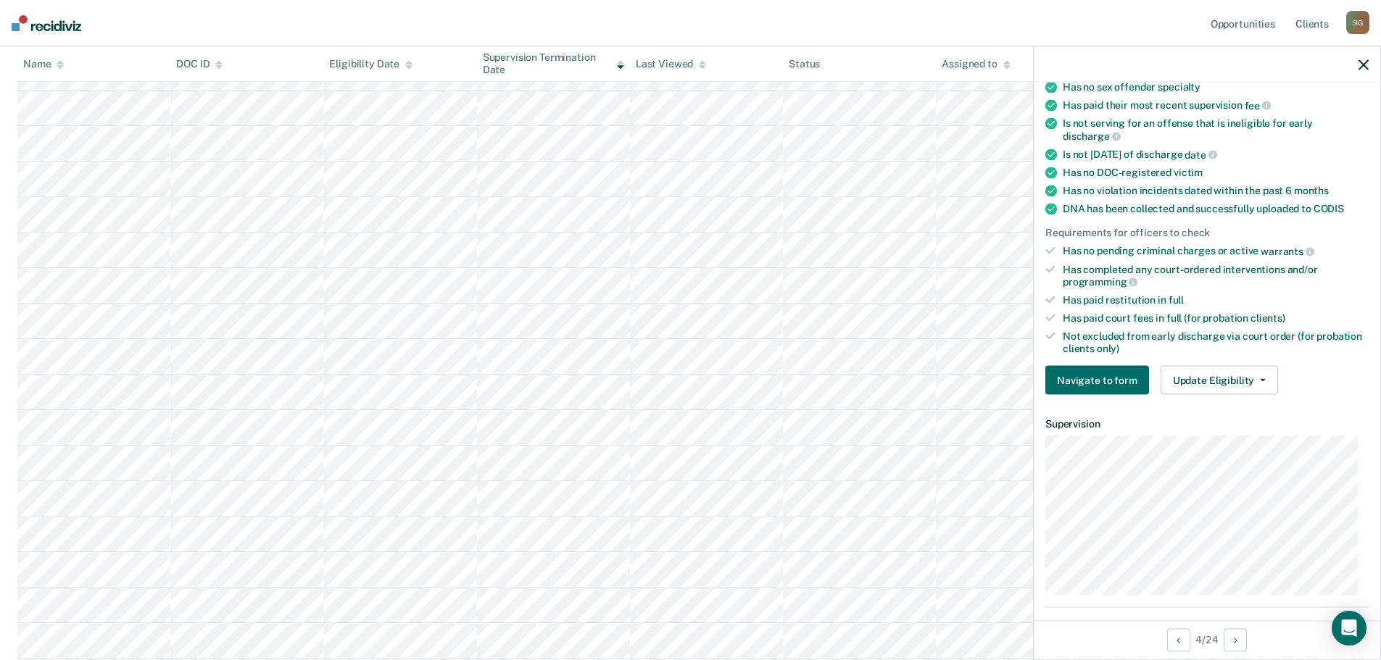
scroll to position [212, 0]
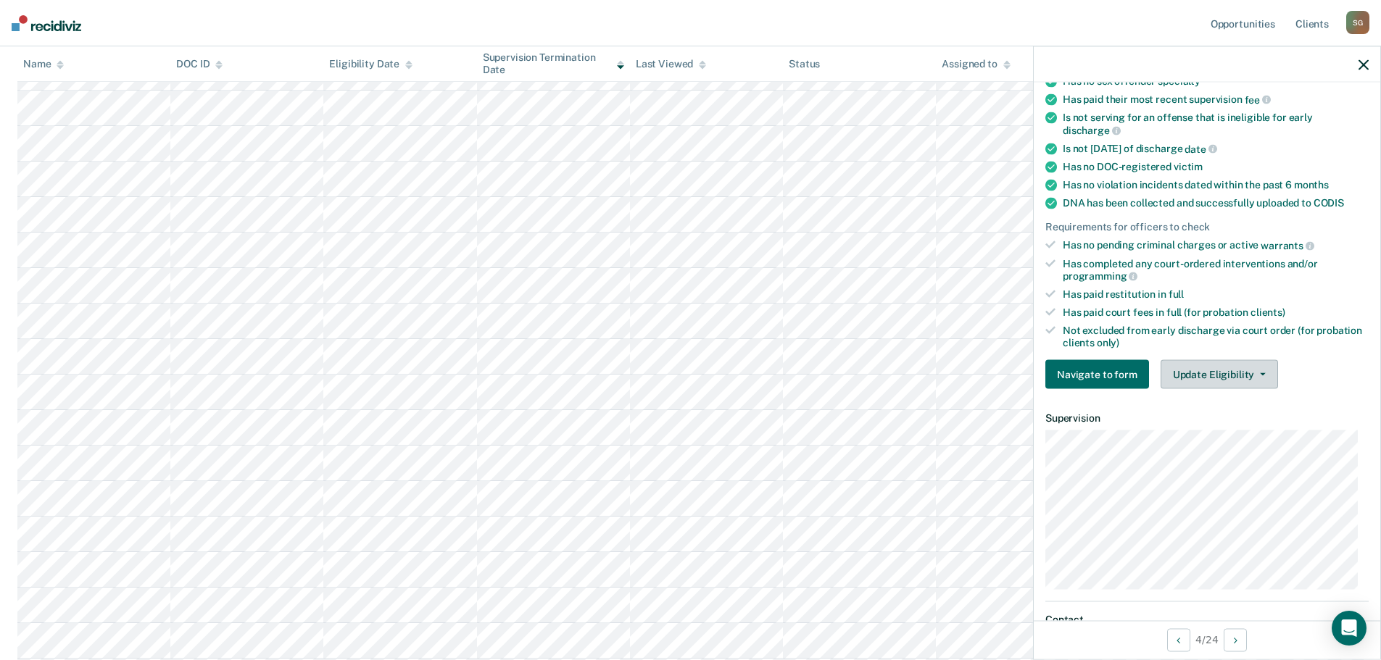
click at [1218, 378] on button "Update Eligibility" at bounding box center [1218, 374] width 117 height 29
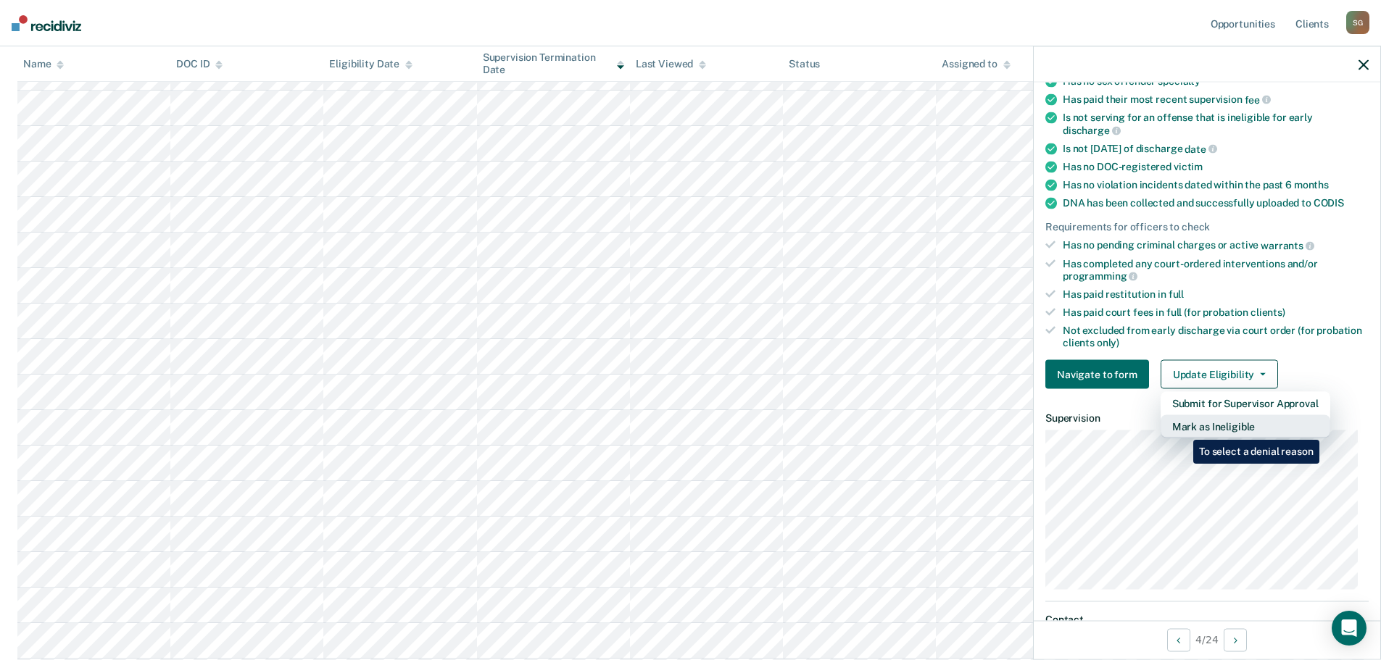
click at [1182, 429] on button "Mark as Ineligible" at bounding box center [1245, 426] width 170 height 23
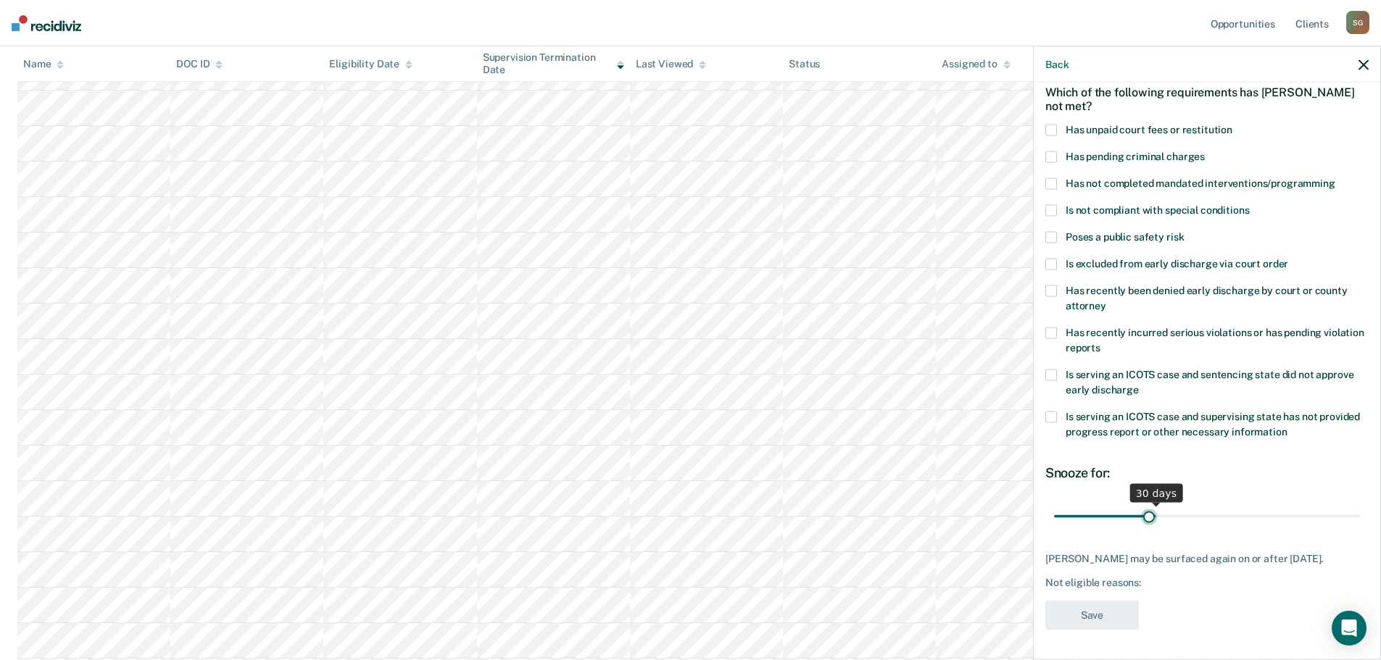
click at [1146, 504] on input "range" at bounding box center [1207, 516] width 306 height 25
drag, startPoint x: 1145, startPoint y: 500, endPoint x: 1428, endPoint y: 478, distance: 283.5
type input "90"
click at [1360, 504] on input "range" at bounding box center [1207, 516] width 306 height 25
click at [1055, 125] on span at bounding box center [1051, 131] width 12 height 12
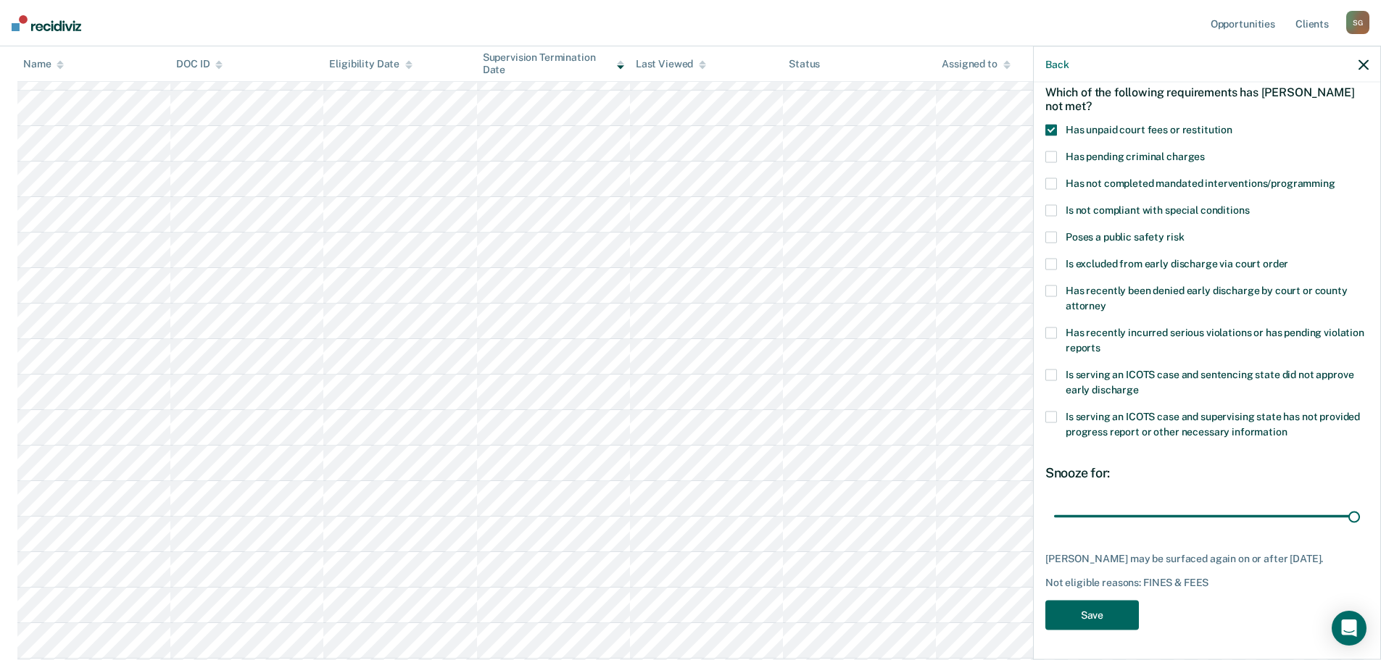
click at [1127, 621] on button "Save" at bounding box center [1092, 616] width 94 height 30
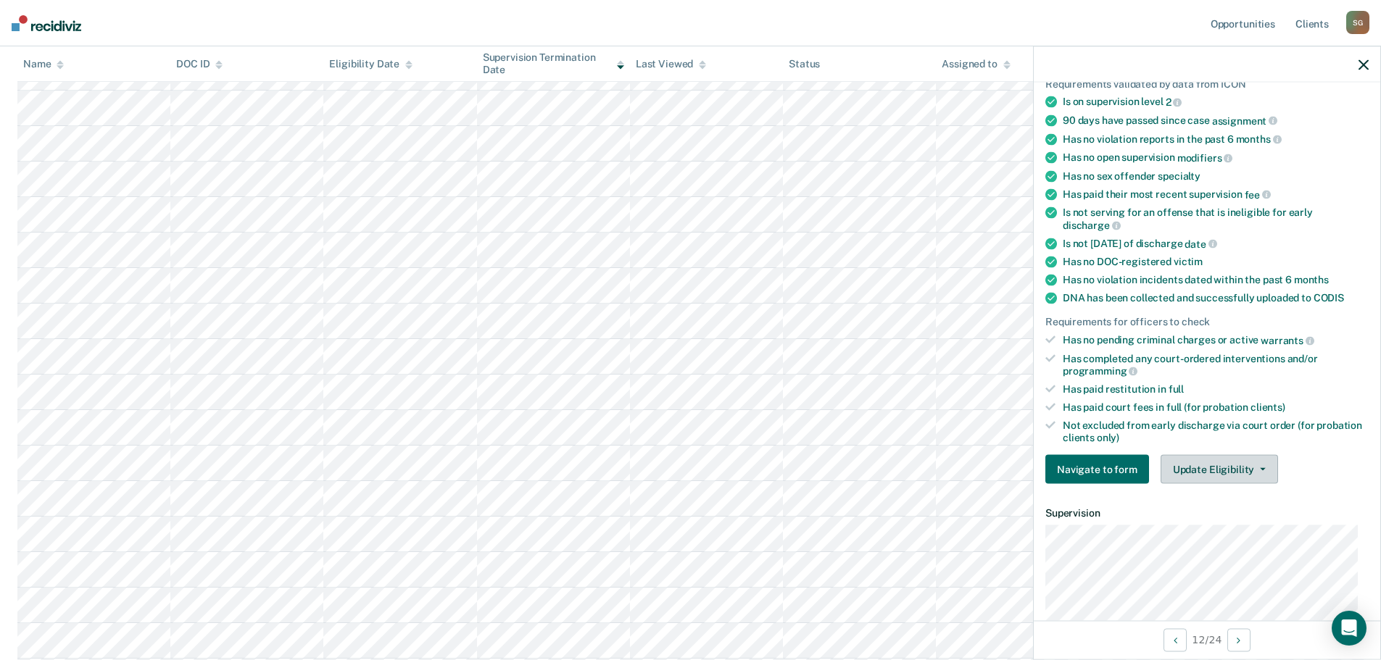
scroll to position [151, 0]
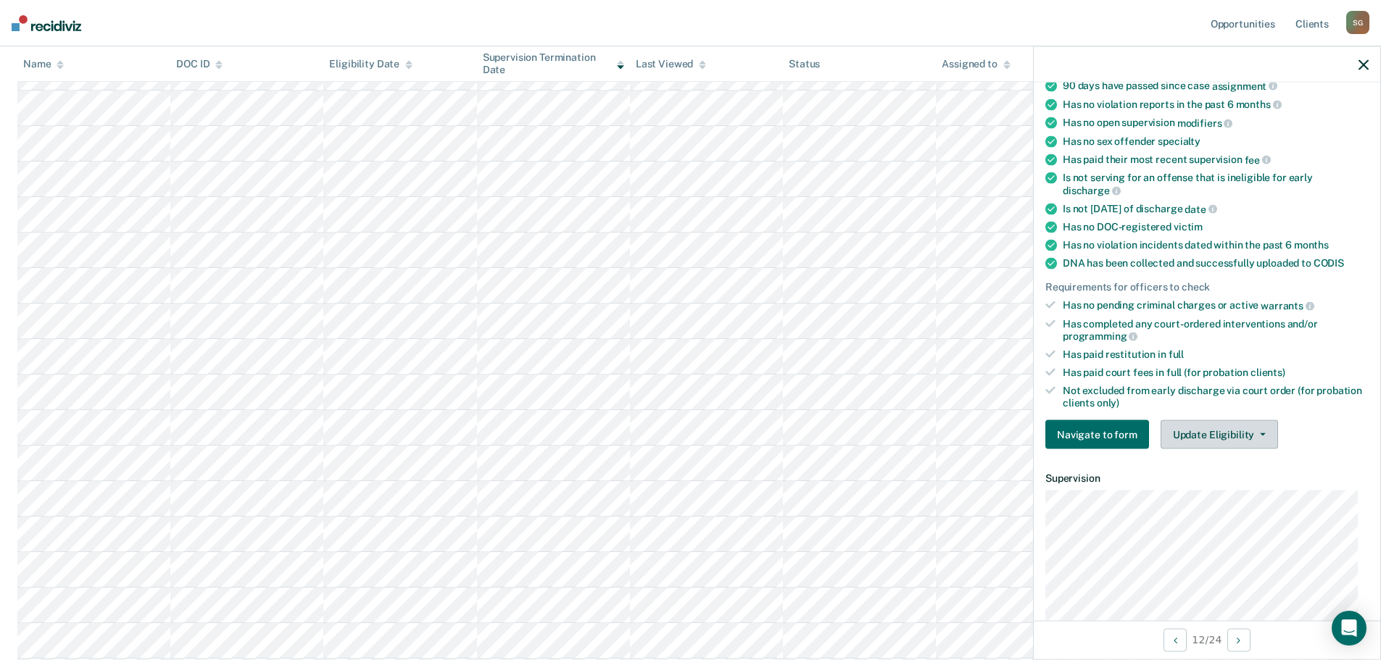
click at [1218, 441] on button "Update Eligibility" at bounding box center [1218, 434] width 117 height 29
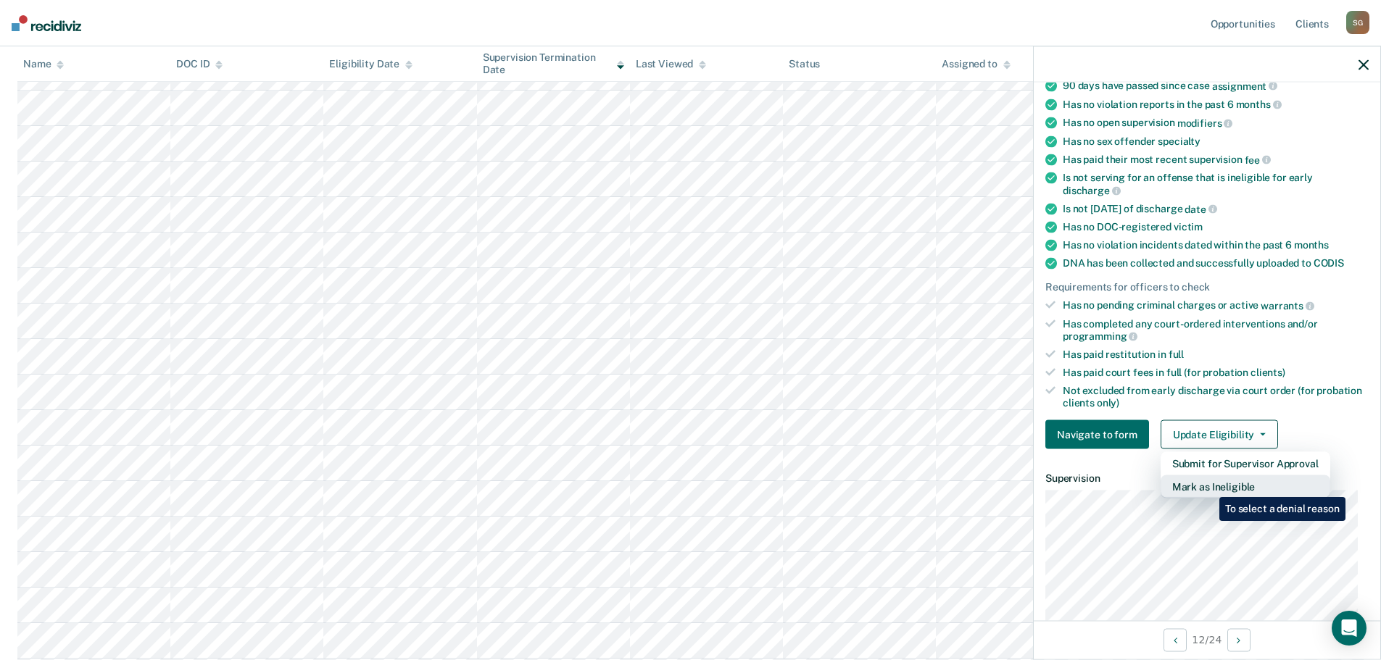
click at [1208, 486] on button "Mark as Ineligible" at bounding box center [1245, 486] width 170 height 23
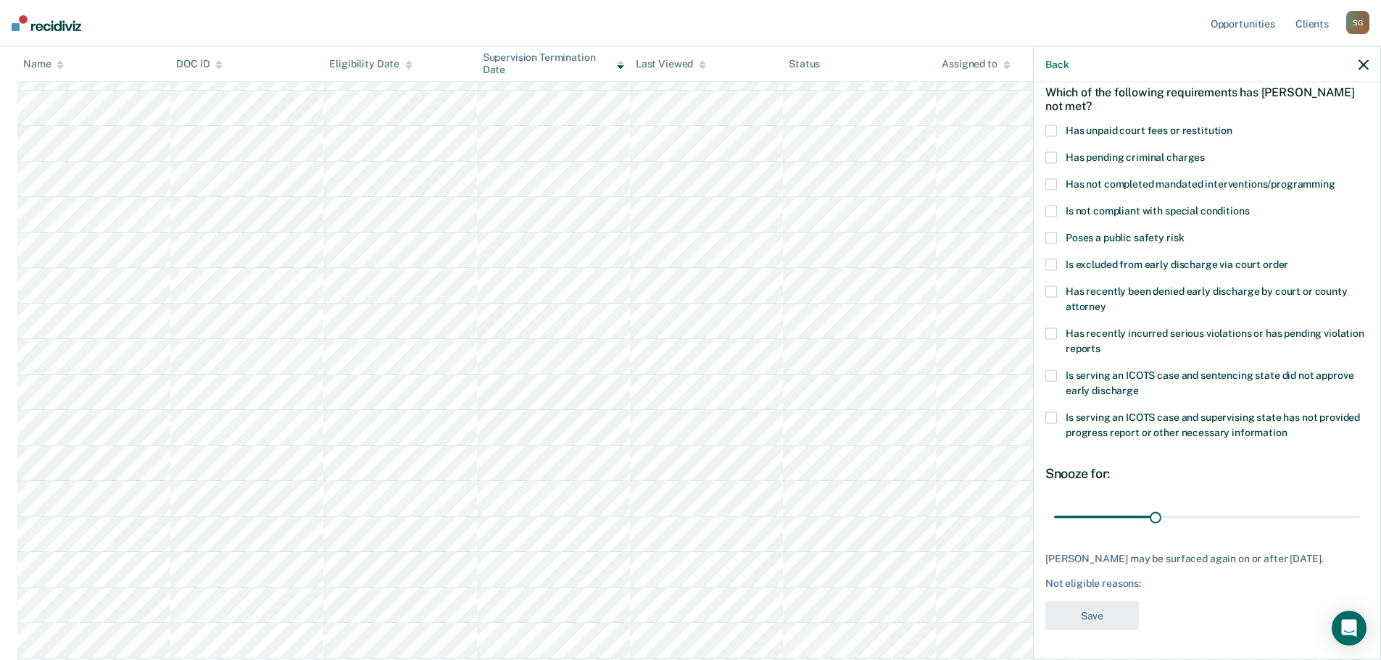
scroll to position [79, 0]
click at [1049, 125] on span at bounding box center [1051, 131] width 12 height 12
click at [1105, 620] on button "Save" at bounding box center [1092, 616] width 94 height 30
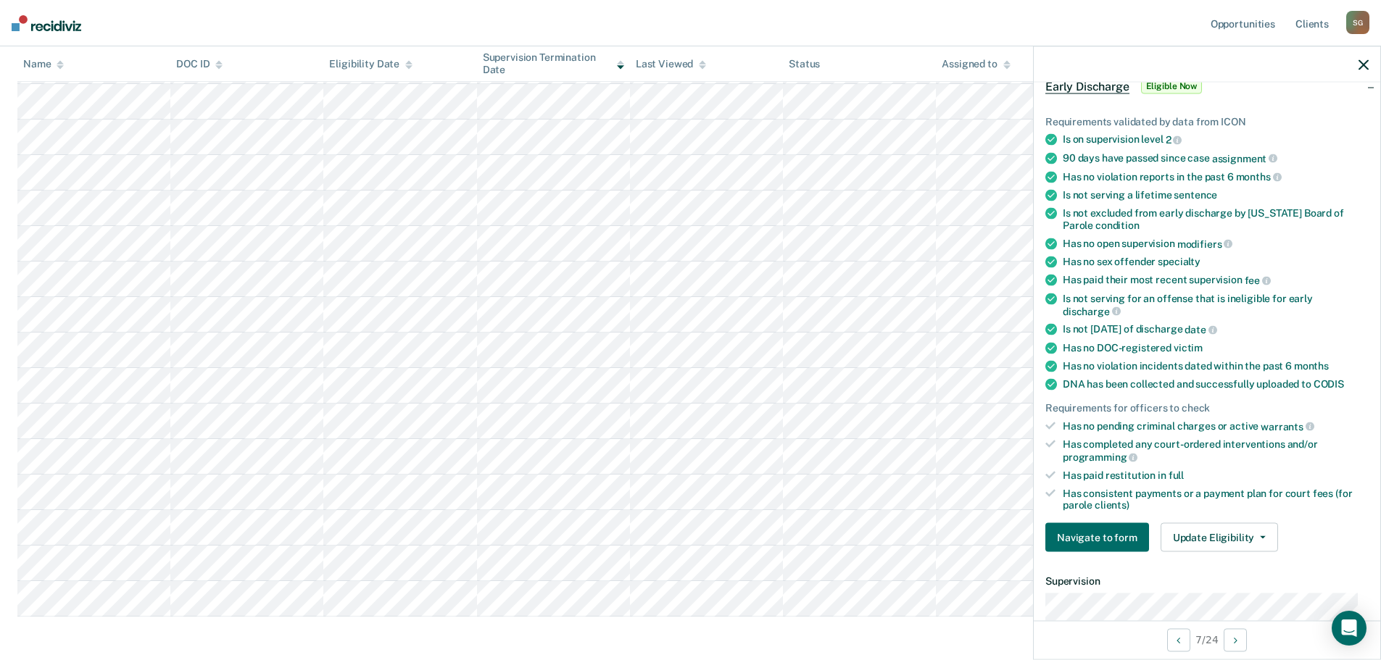
scroll to position [290, 0]
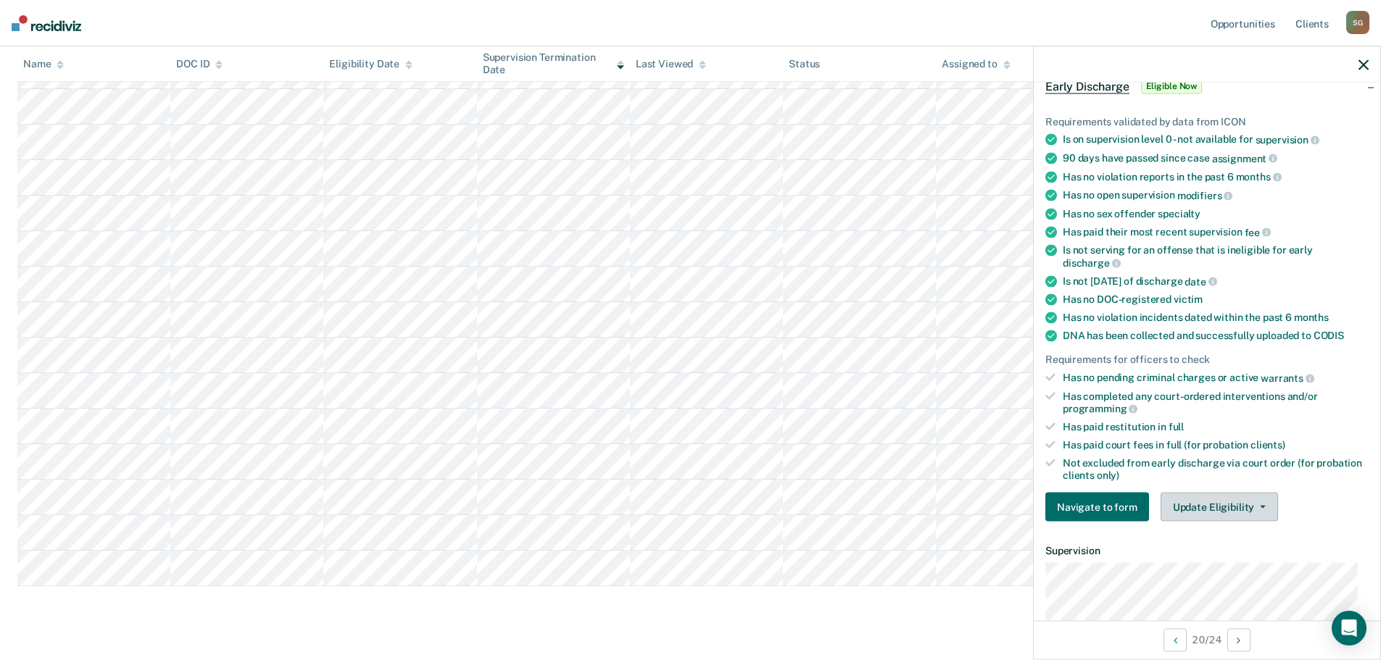
click at [1213, 513] on button "Update Eligibility" at bounding box center [1218, 507] width 117 height 29
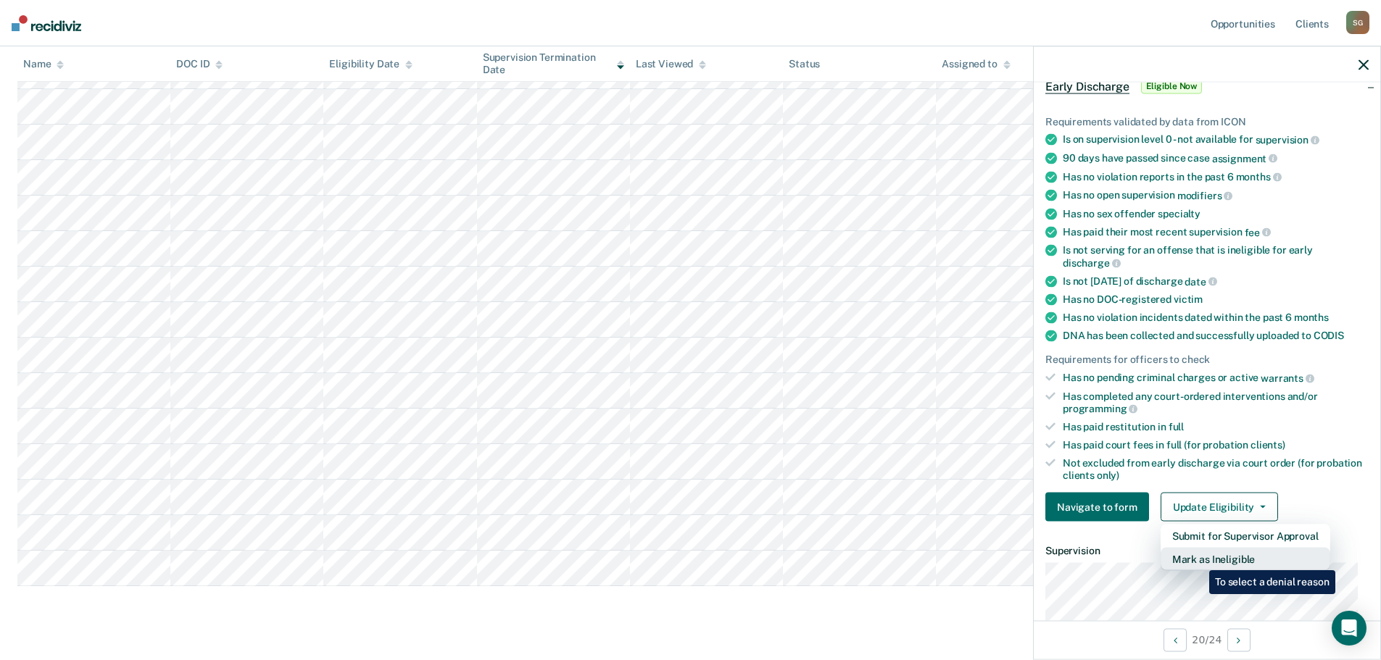
click at [1198, 560] on button "Mark as Ineligible" at bounding box center [1245, 559] width 170 height 23
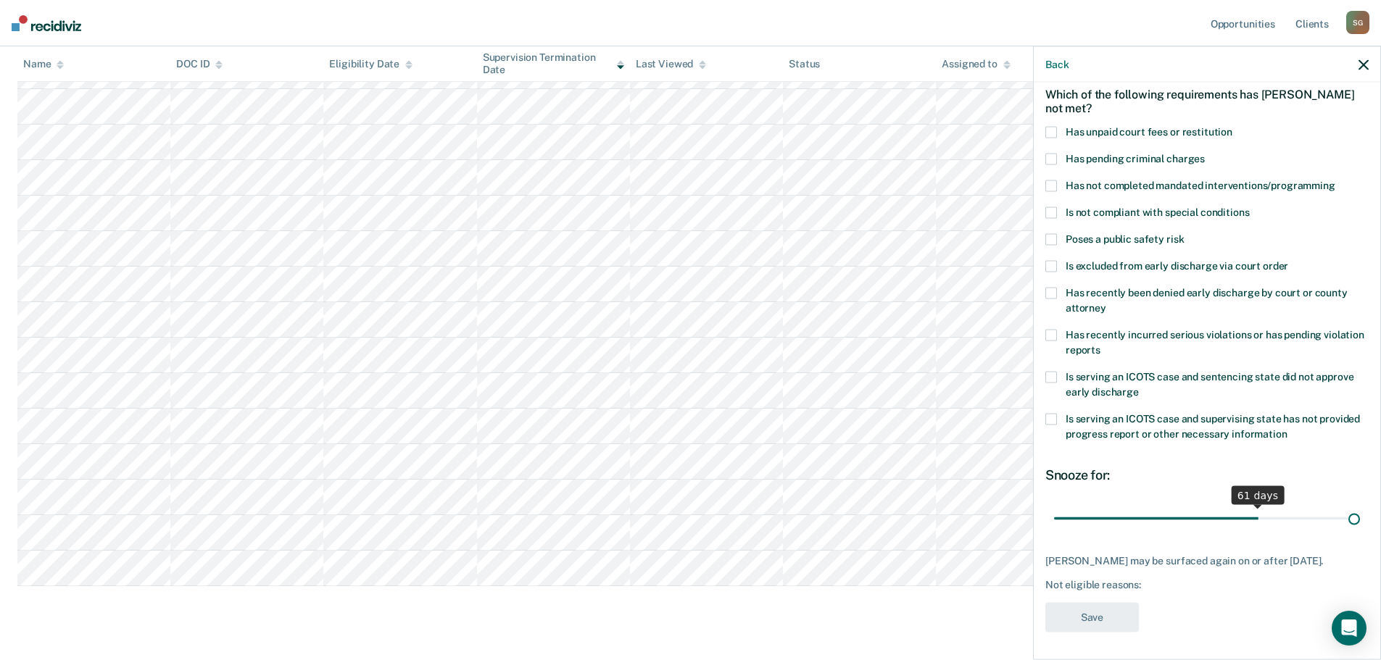
scroll to position [79, 0]
drag, startPoint x: 1149, startPoint y: 507, endPoint x: 1408, endPoint y: 503, distance: 258.8
type input "90"
click at [1360, 504] on input "range" at bounding box center [1207, 516] width 306 height 25
drag, startPoint x: 1052, startPoint y: 115, endPoint x: 1064, endPoint y: 236, distance: 121.6
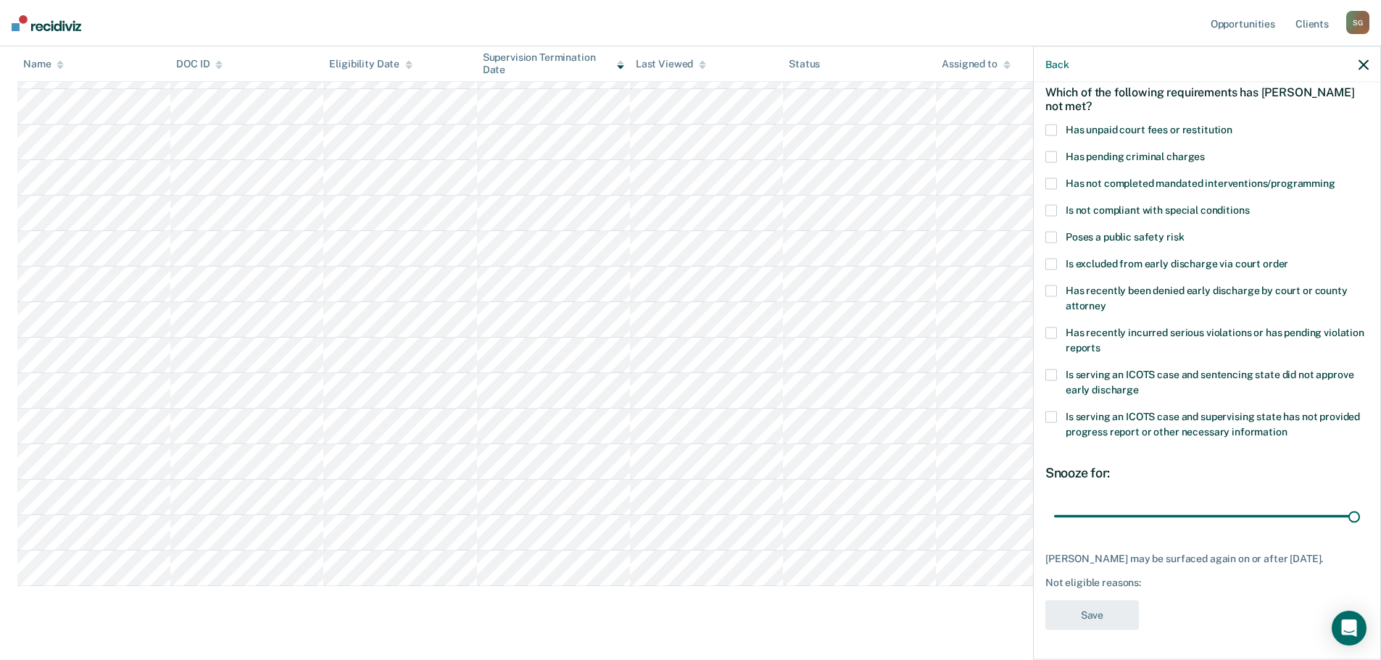
click at [1051, 125] on span at bounding box center [1051, 131] width 12 height 12
click at [1117, 613] on button "Save" at bounding box center [1092, 616] width 94 height 30
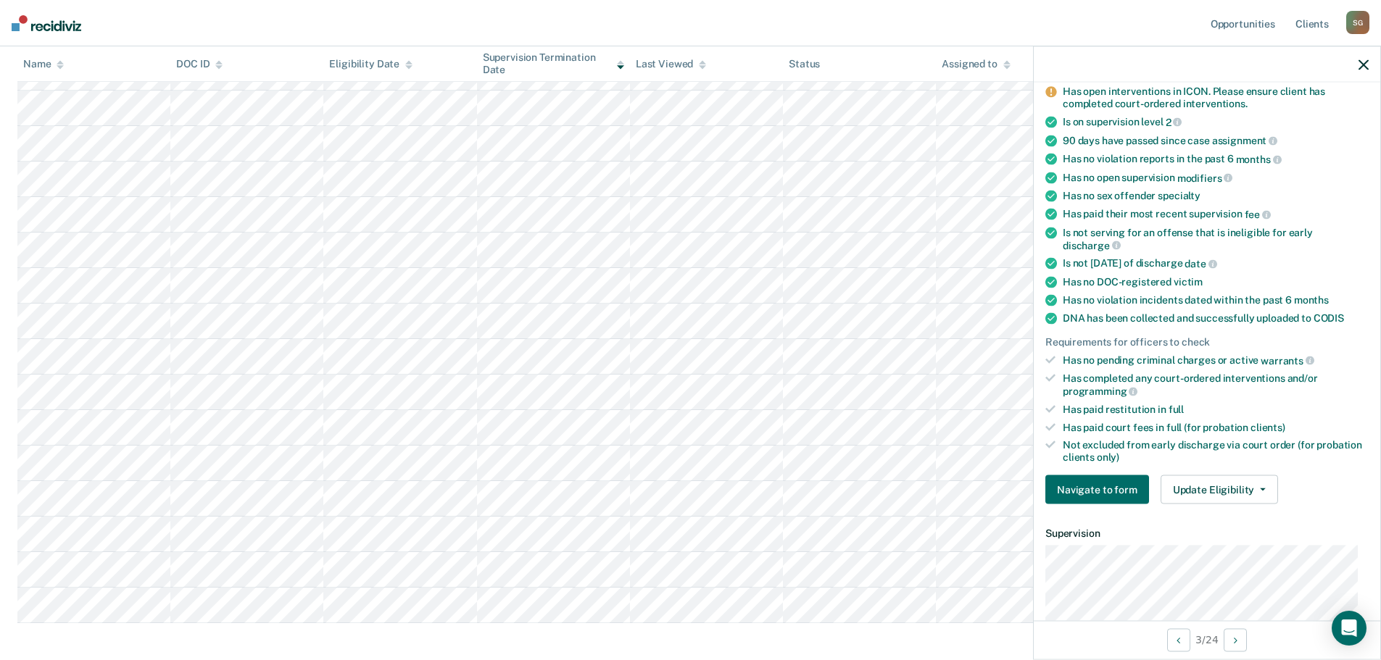
scroll to position [151, 0]
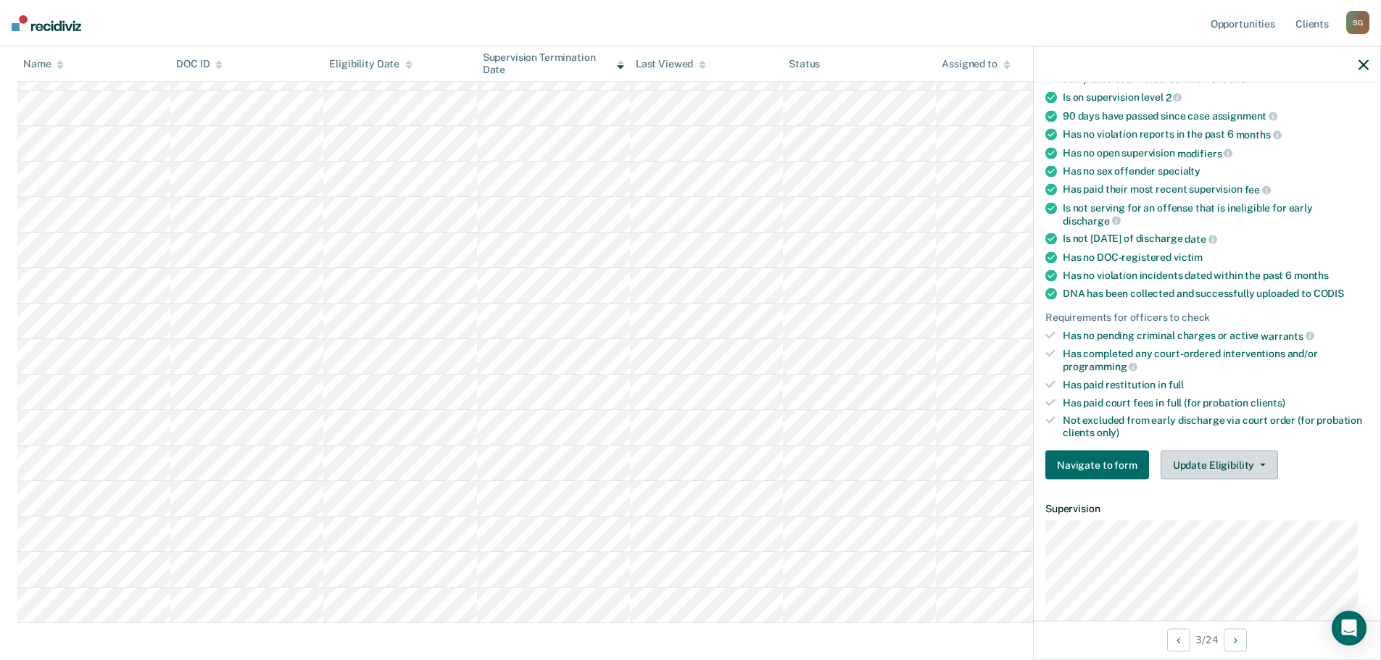
click at [1200, 470] on button "Update Eligibility" at bounding box center [1218, 465] width 117 height 29
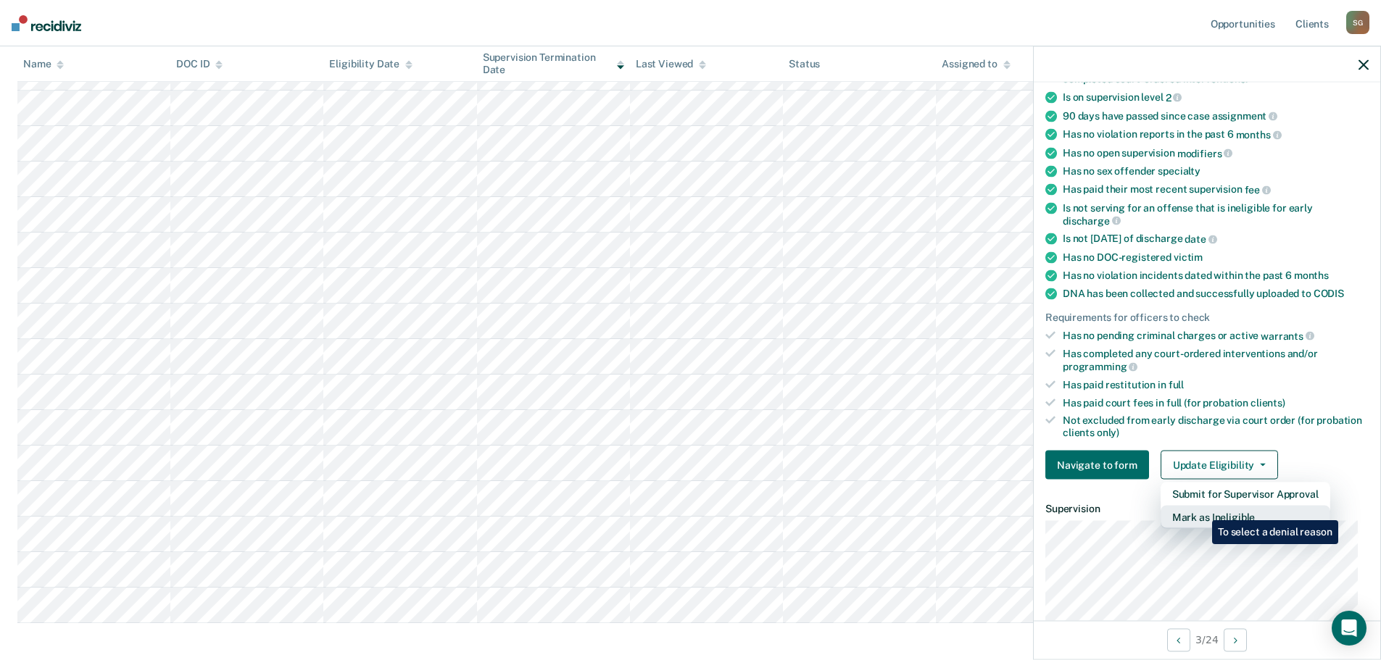
click at [1201, 510] on button "Mark as Ineligible" at bounding box center [1245, 517] width 170 height 23
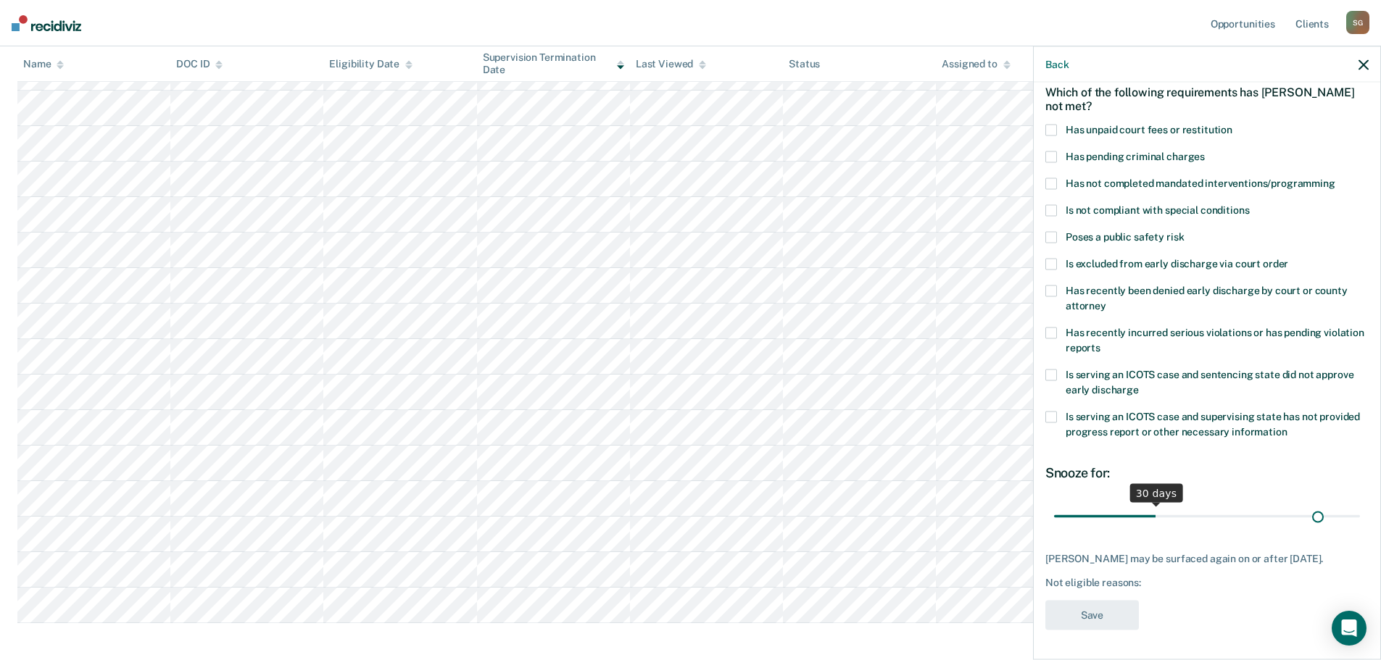
scroll to position [79, 0]
drag, startPoint x: 1152, startPoint y: 507, endPoint x: 1418, endPoint y: 516, distance: 266.1
type input "90"
click at [1360, 516] on input "range" at bounding box center [1207, 516] width 306 height 25
click at [1052, 125] on span at bounding box center [1051, 131] width 12 height 12
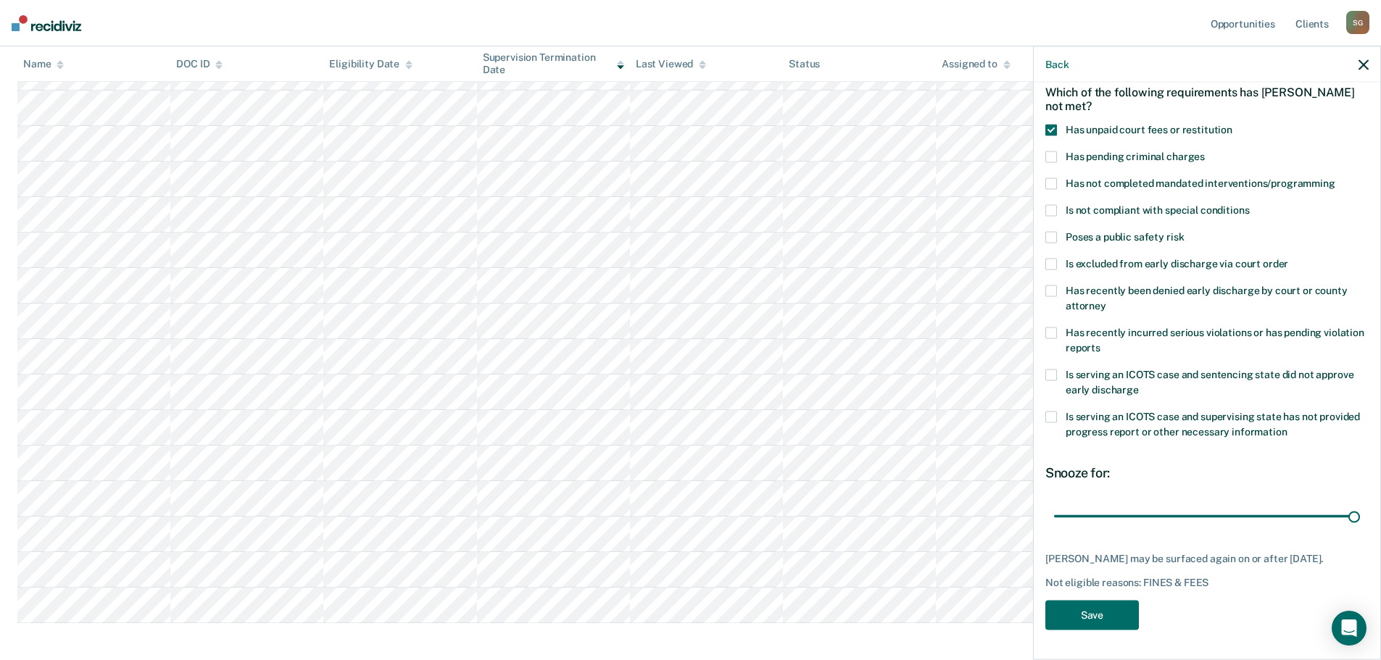
click at [1059, 328] on label "Has recently incurred serious violations or has pending violation reports" at bounding box center [1206, 343] width 323 height 30
click at [1094, 615] on button "Save" at bounding box center [1092, 616] width 94 height 30
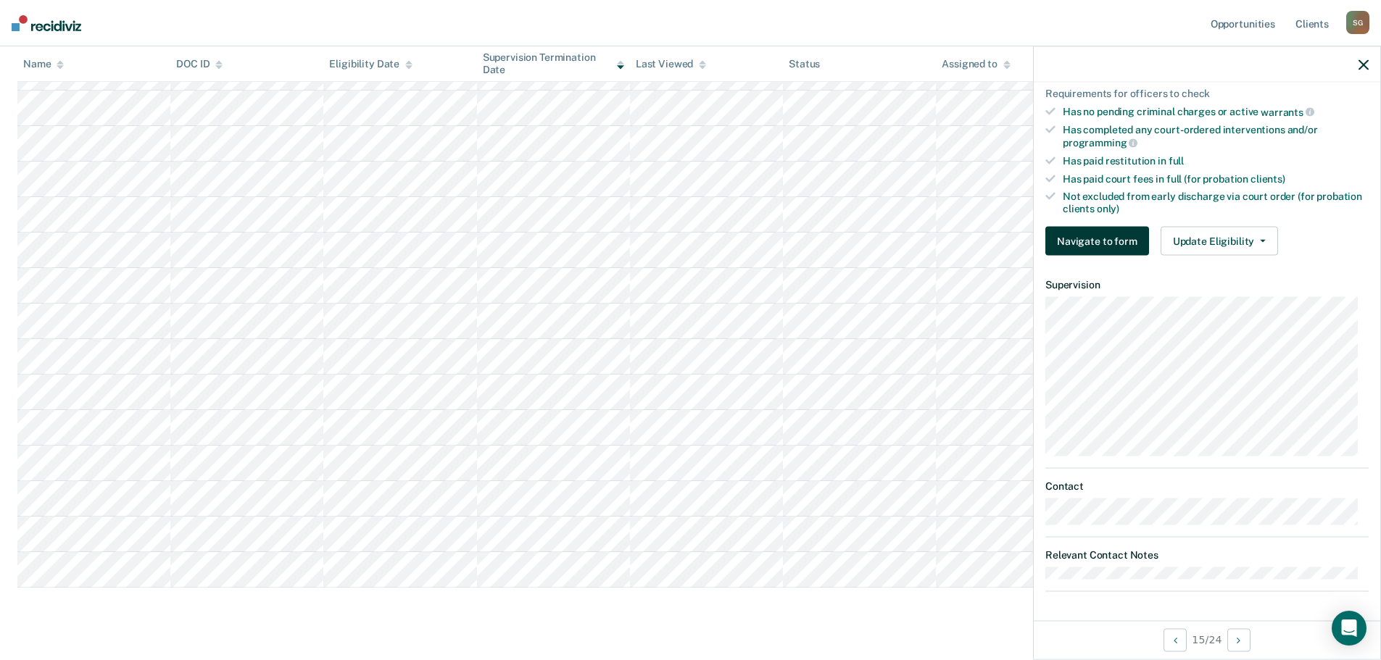
scroll to position [351, 0]
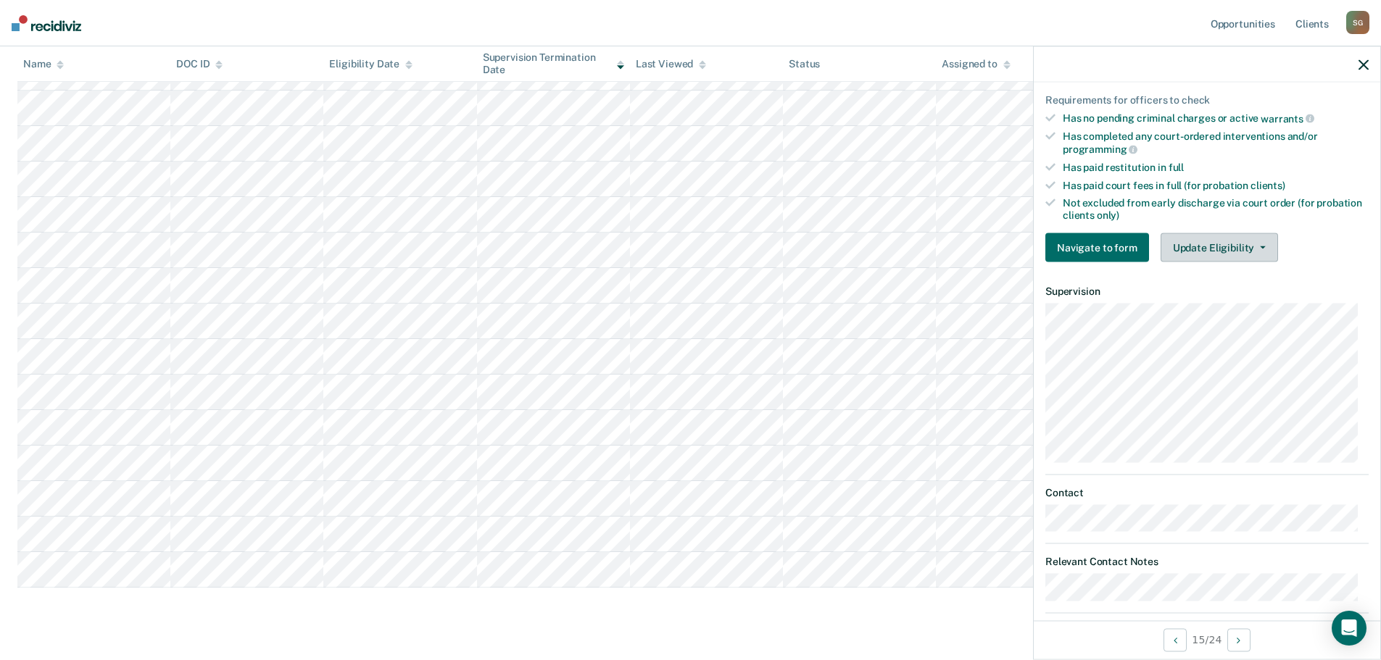
click at [1227, 249] on button "Update Eligibility" at bounding box center [1218, 247] width 117 height 29
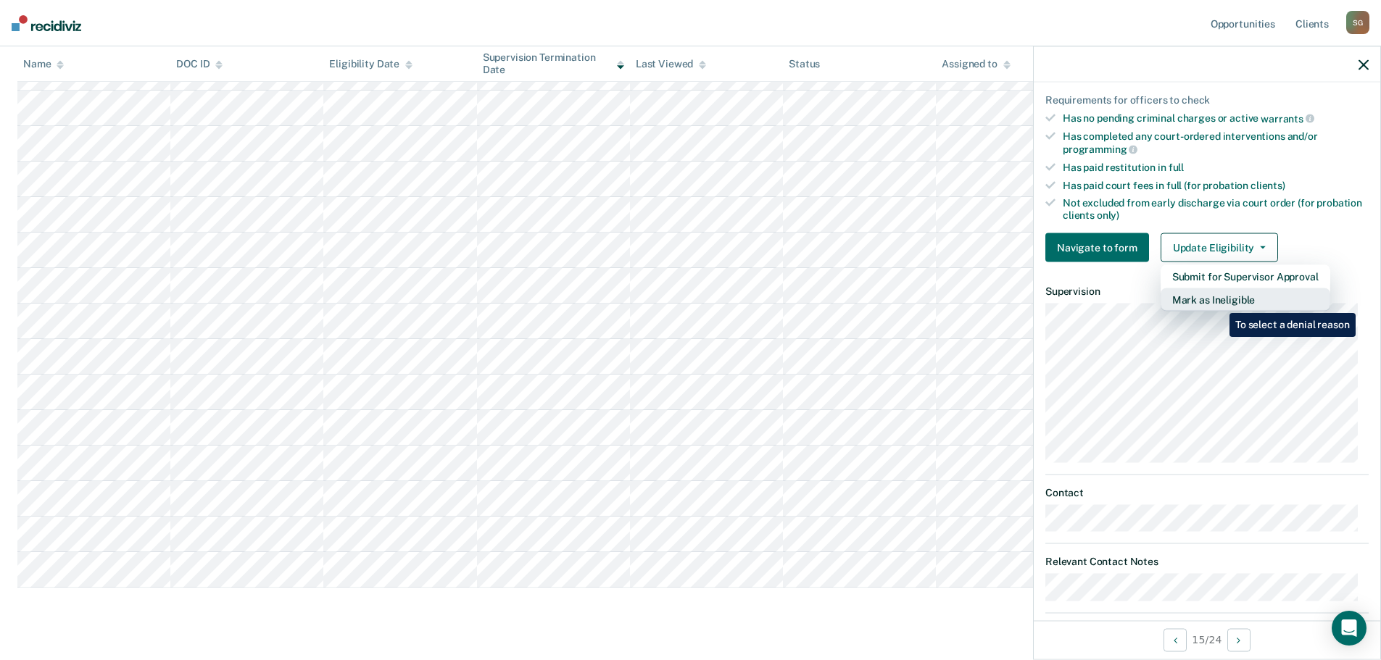
click at [1218, 302] on button "Mark as Ineligible" at bounding box center [1245, 299] width 170 height 23
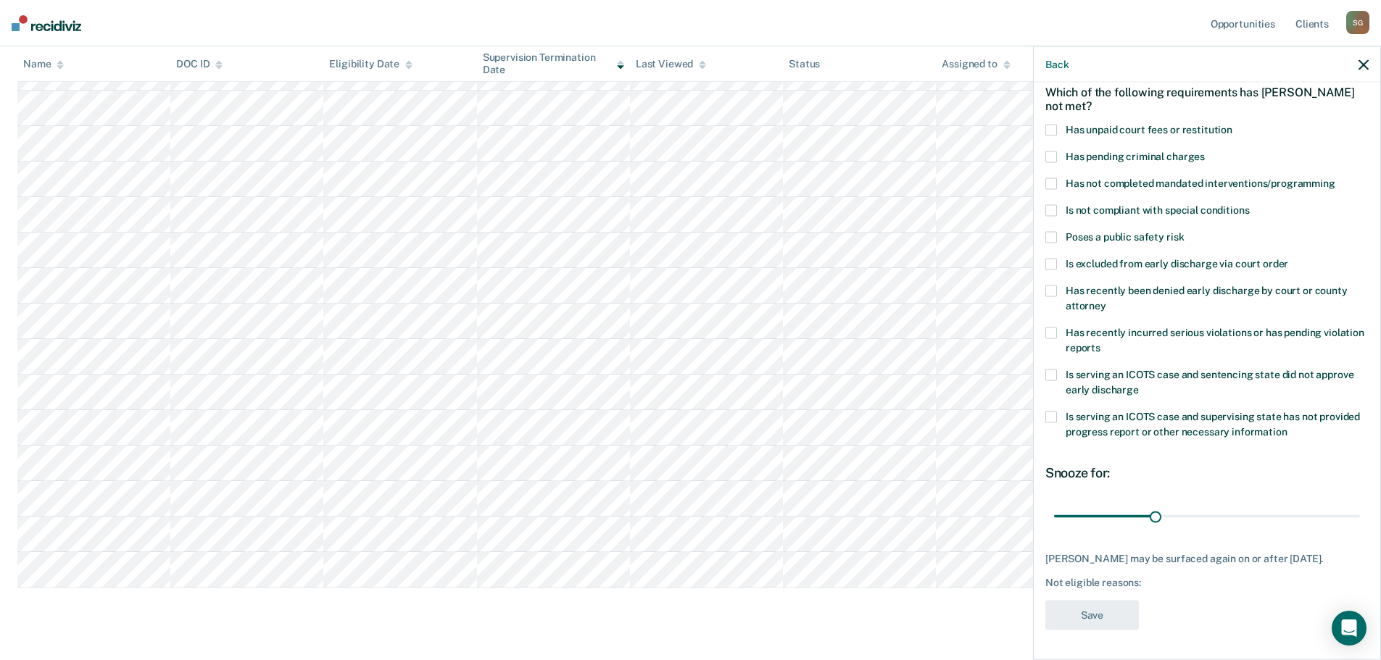
click at [1051, 125] on span at bounding box center [1051, 131] width 12 height 12
click at [1050, 286] on span at bounding box center [1051, 292] width 12 height 12
click at [1045, 286] on label "Has recently been denied early discharge by court or county attorney" at bounding box center [1206, 301] width 323 height 30
click at [1055, 328] on span at bounding box center [1051, 334] width 12 height 12
click at [1112, 619] on button "Save" at bounding box center [1092, 616] width 94 height 30
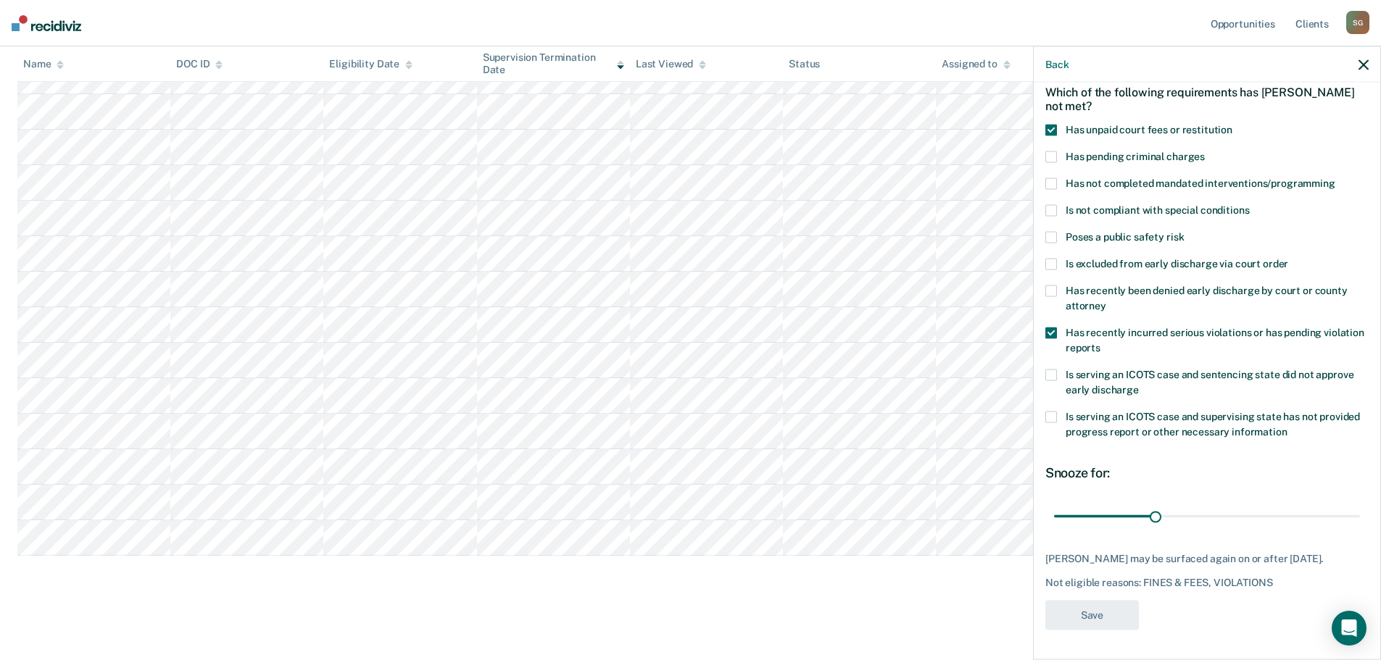
scroll to position [214, 0]
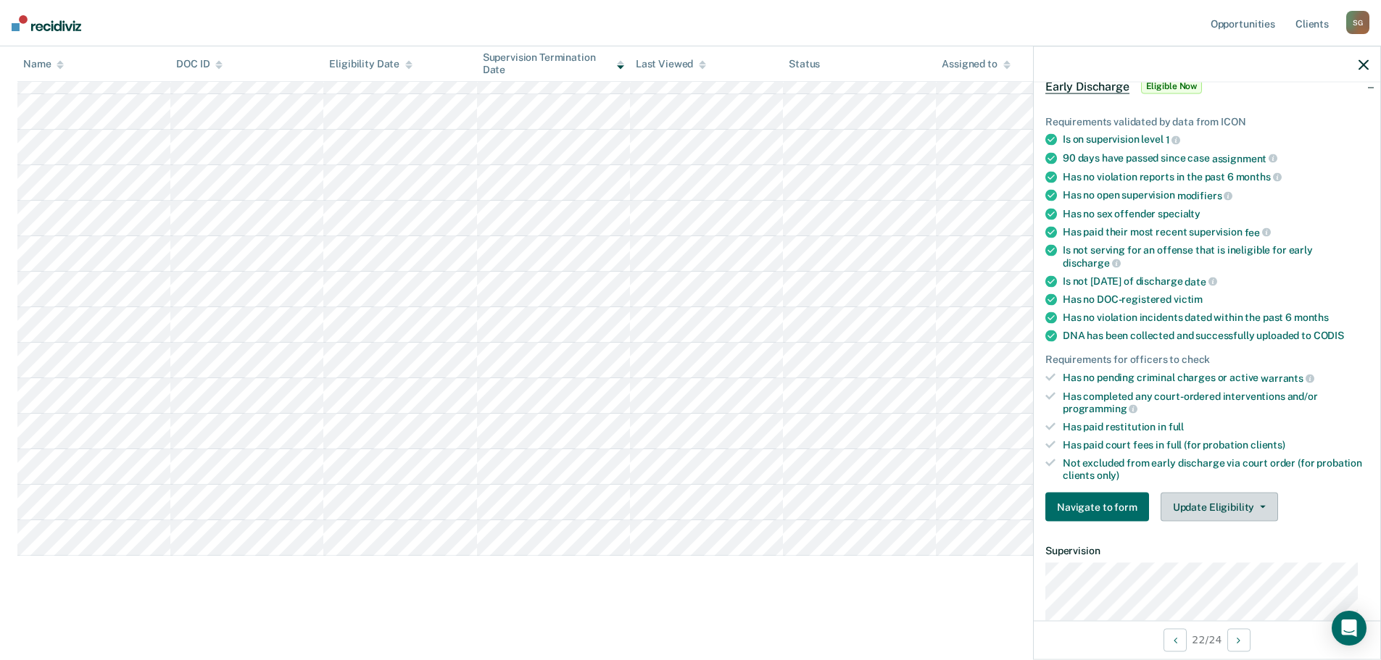
click at [1187, 504] on button "Update Eligibility" at bounding box center [1218, 507] width 117 height 29
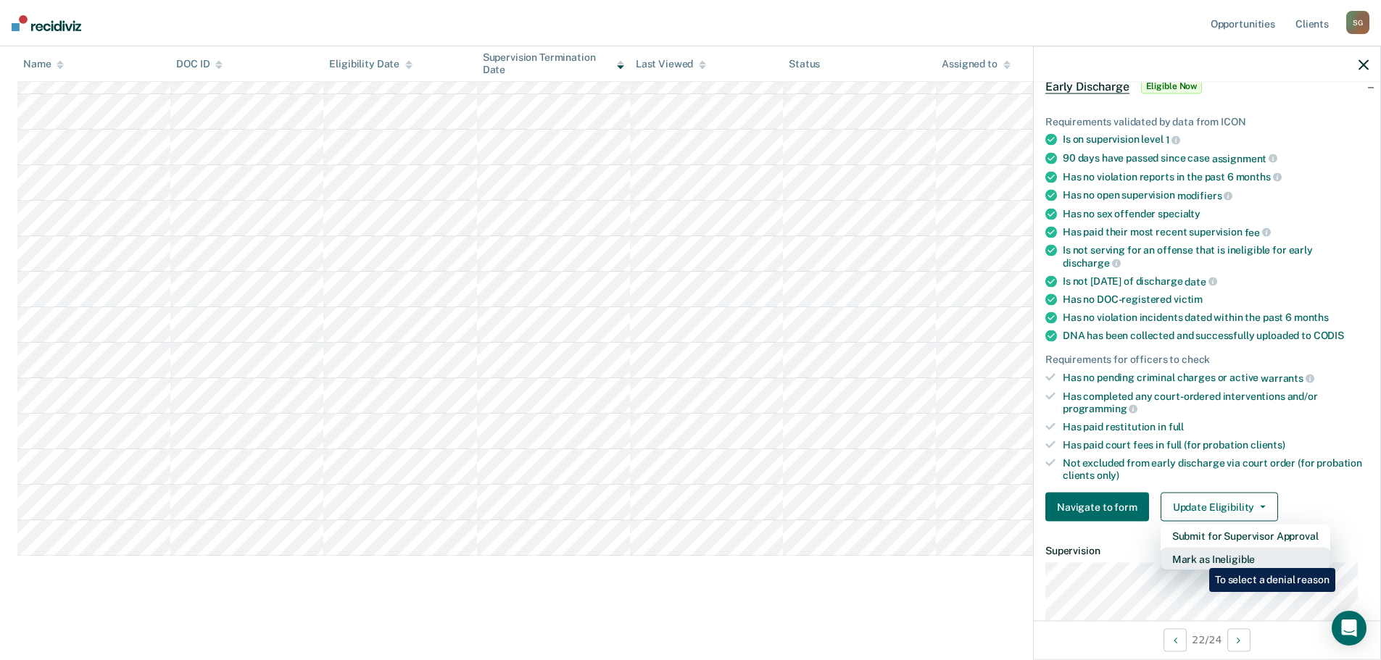
click at [1198, 557] on button "Mark as Ineligible" at bounding box center [1245, 559] width 170 height 23
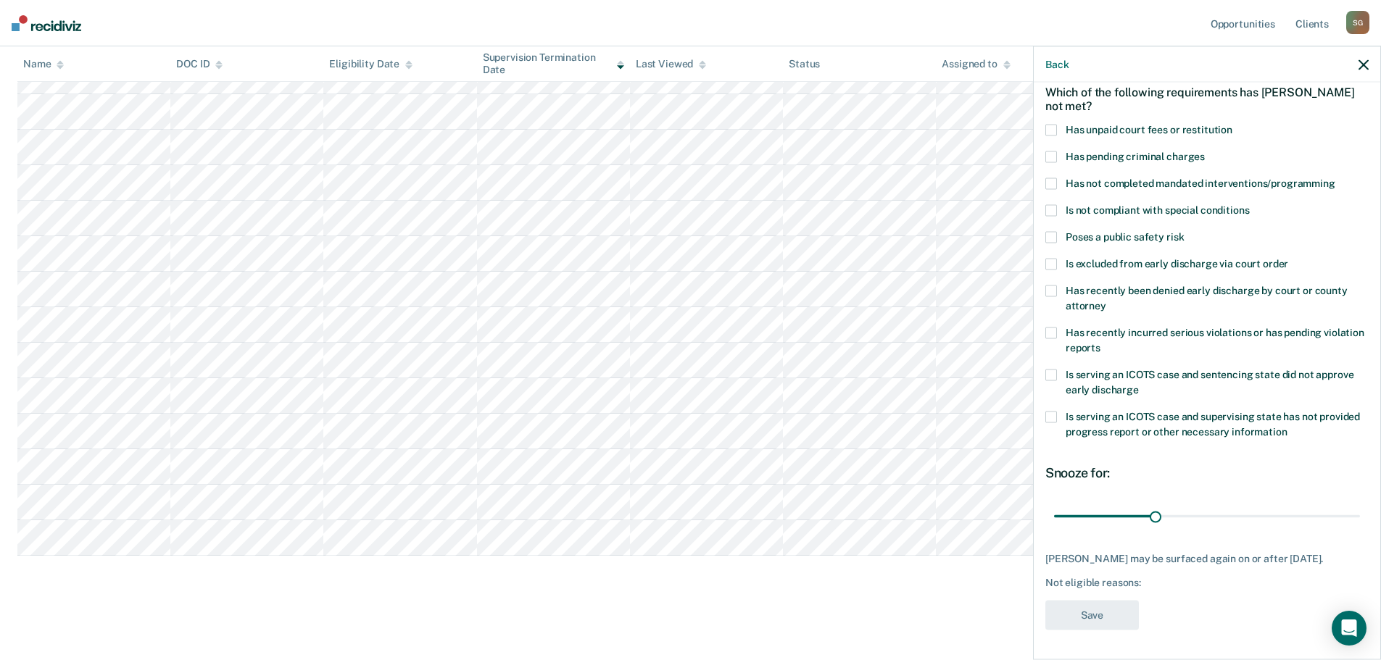
click at [1060, 106] on div "Which of the following requirements has [PERSON_NAME] not met?" at bounding box center [1206, 98] width 323 height 51
click at [1050, 125] on span at bounding box center [1051, 131] width 12 height 12
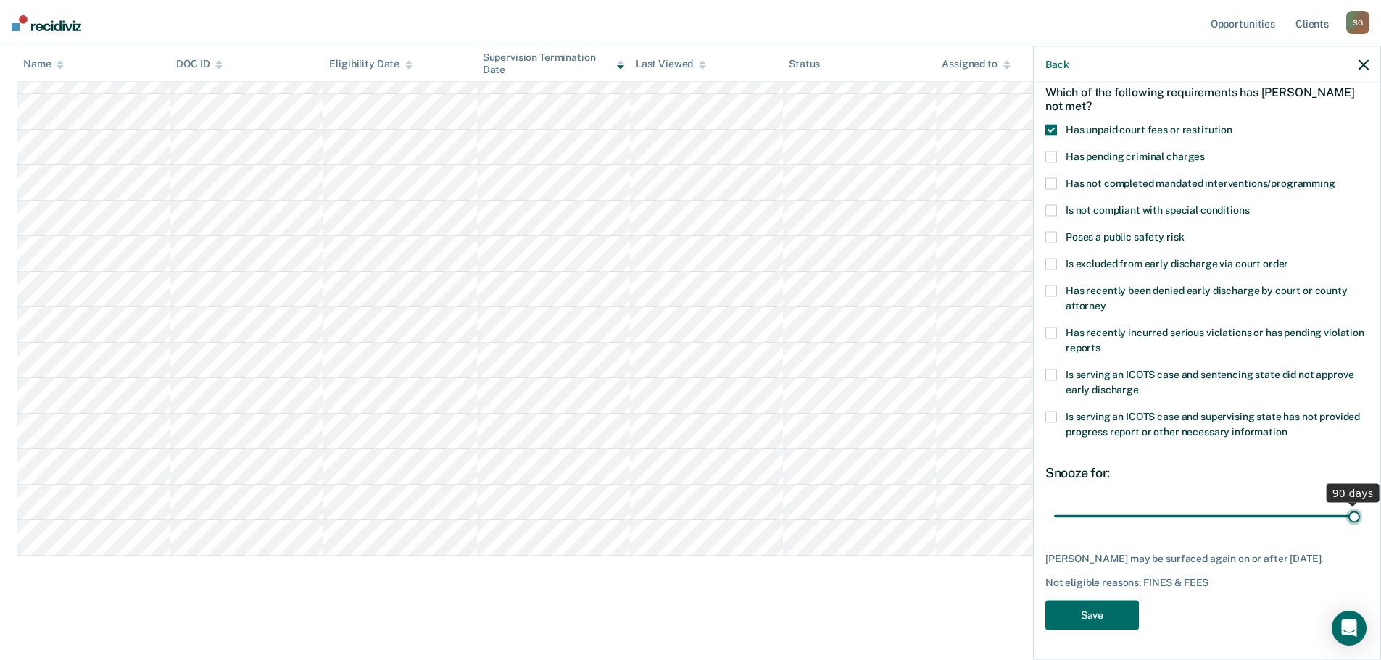
drag, startPoint x: 1152, startPoint y: 507, endPoint x: 1430, endPoint y: 495, distance: 278.6
type input "90"
click at [1360, 504] on input "range" at bounding box center [1207, 516] width 306 height 25
click at [1083, 612] on button "Save" at bounding box center [1092, 616] width 94 height 30
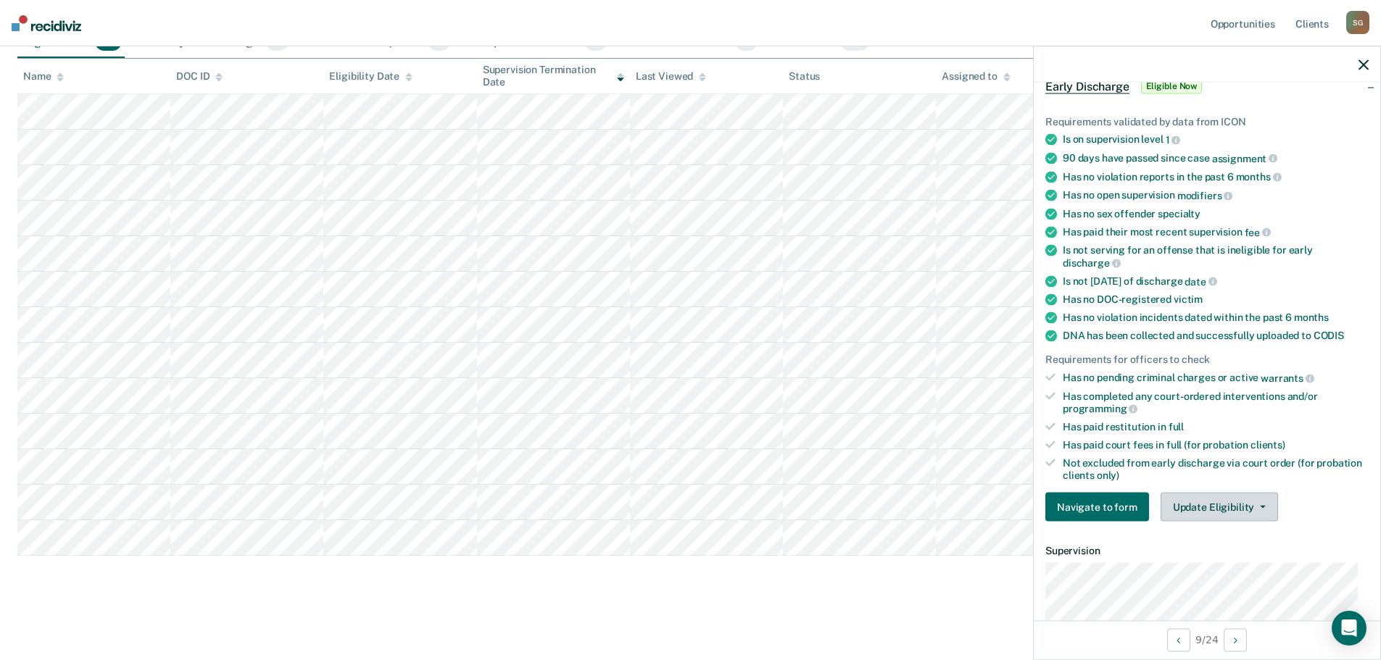
click at [1198, 510] on button "Update Eligibility" at bounding box center [1218, 507] width 117 height 29
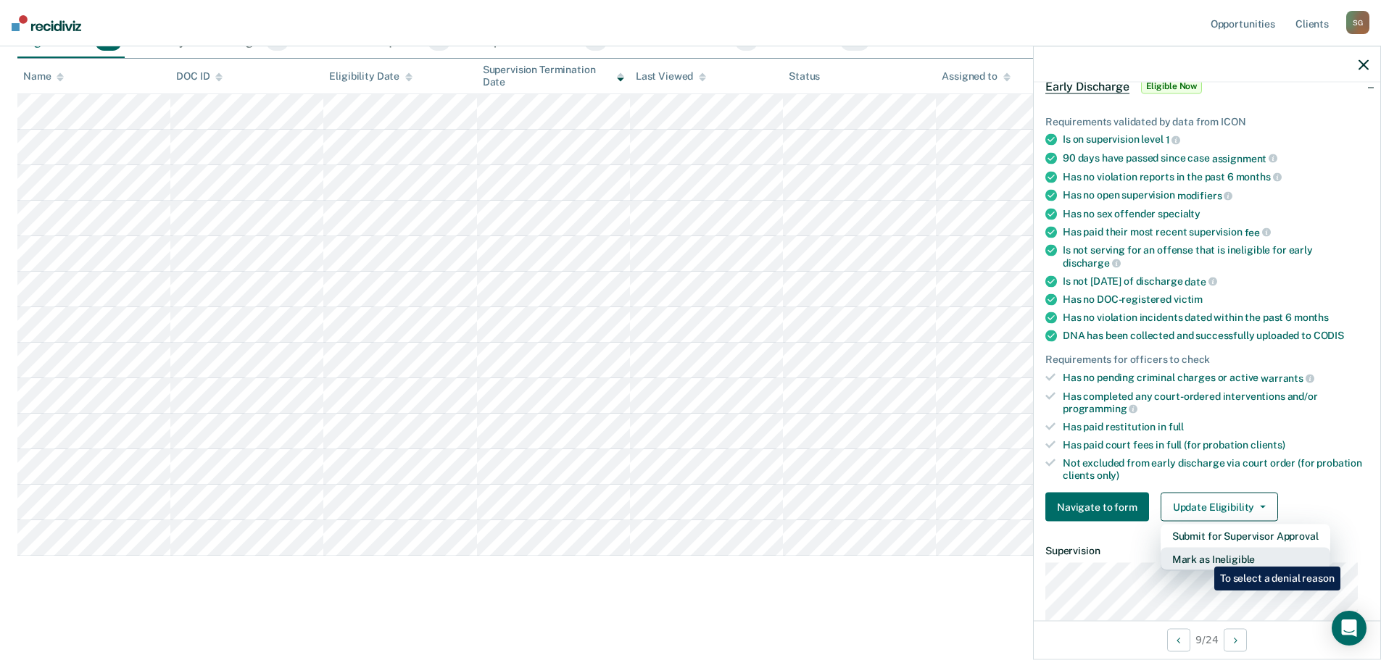
click at [1203, 556] on button "Mark as Ineligible" at bounding box center [1245, 559] width 170 height 23
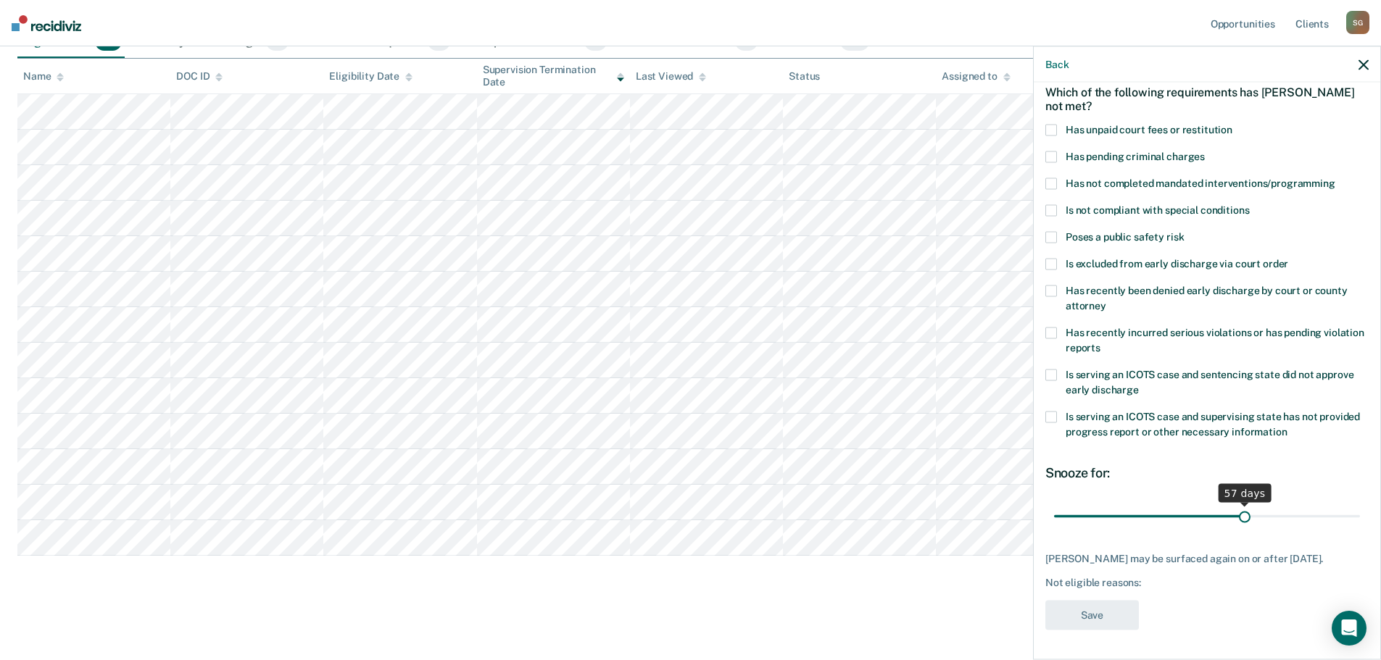
scroll to position [79, 0]
drag, startPoint x: 1152, startPoint y: 504, endPoint x: 1405, endPoint y: 484, distance: 254.5
type input "90"
click at [1360, 504] on input "range" at bounding box center [1207, 516] width 306 height 25
click at [1050, 125] on span at bounding box center [1051, 131] width 12 height 12
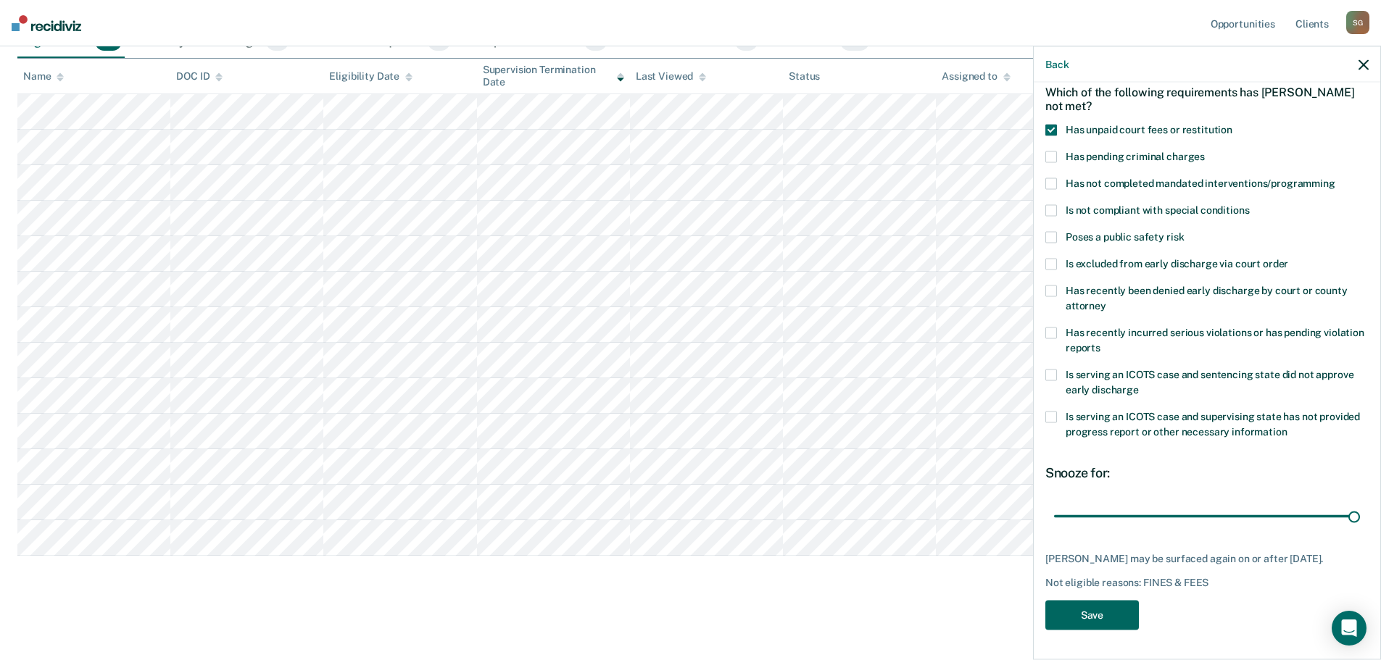
click at [1098, 618] on button "Save" at bounding box center [1092, 616] width 94 height 30
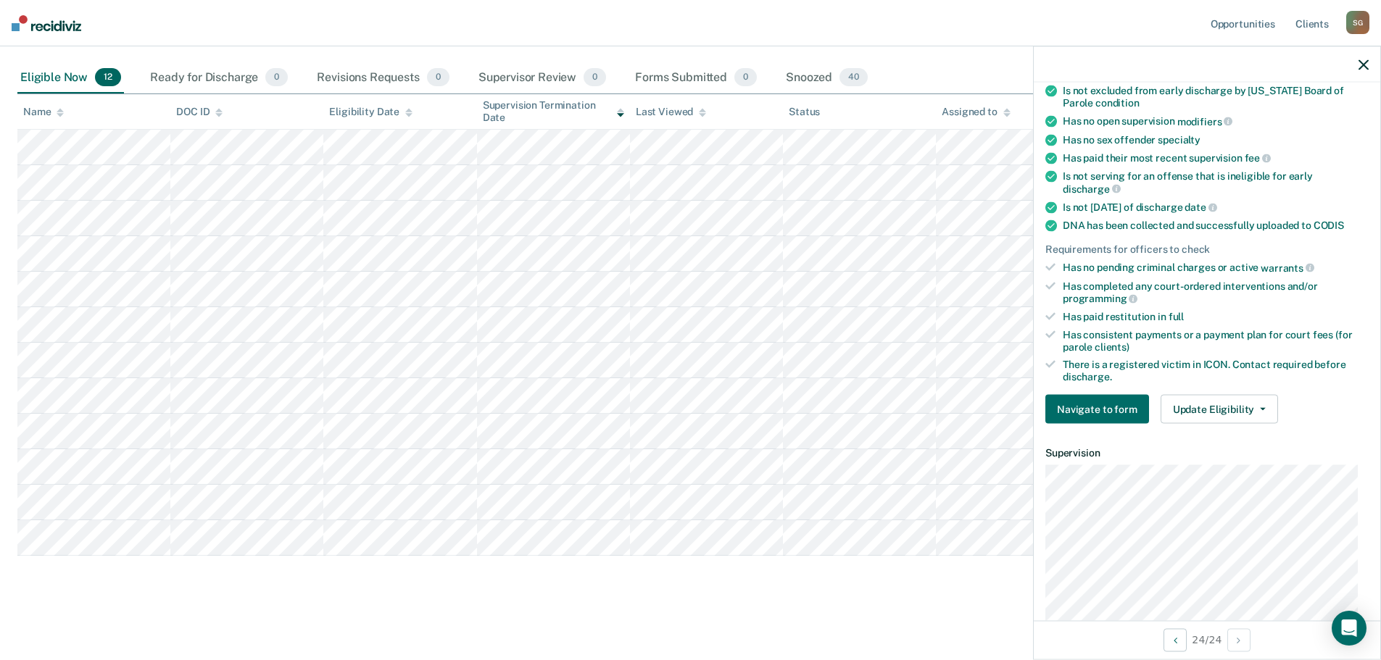
scroll to position [296, 0]
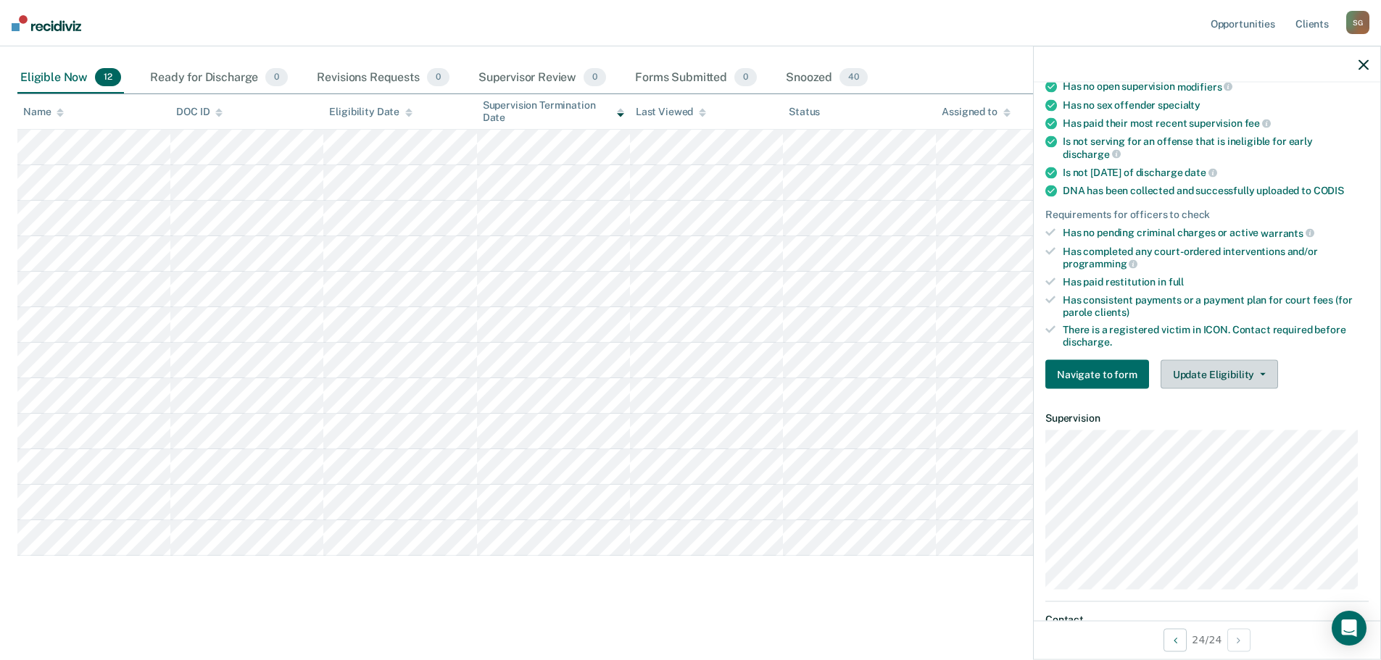
click at [1228, 372] on button "Update Eligibility" at bounding box center [1218, 374] width 117 height 29
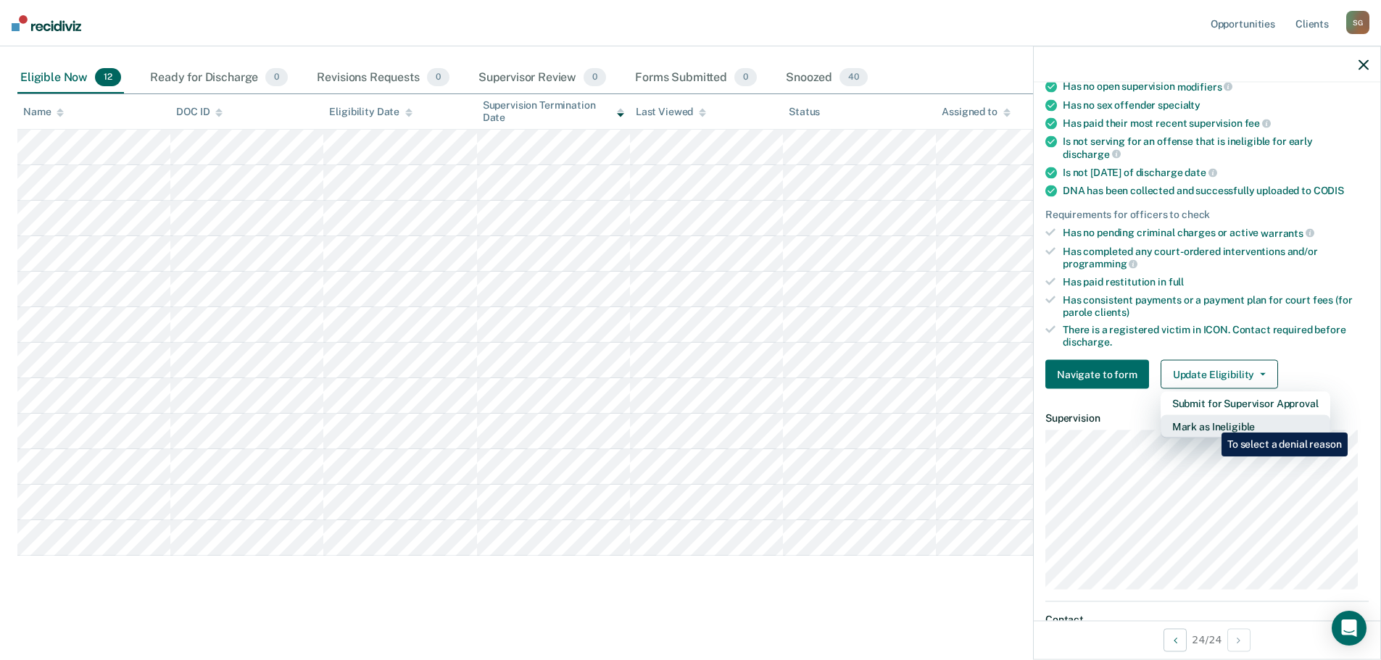
click at [1210, 422] on button "Mark as Ineligible" at bounding box center [1245, 426] width 170 height 23
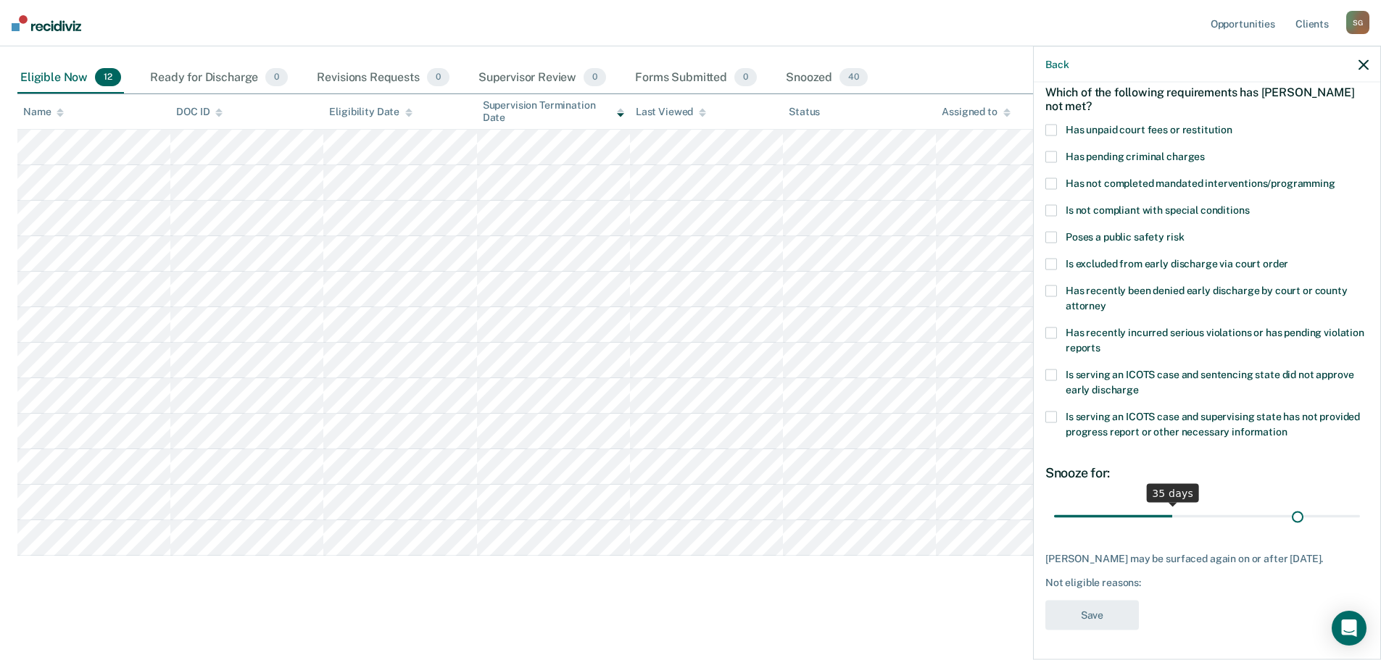
scroll to position [79, 0]
drag, startPoint x: 1150, startPoint y: 505, endPoint x: 1427, endPoint y: 490, distance: 277.3
type input "90"
click at [1360, 504] on input "range" at bounding box center [1207, 516] width 306 height 25
click at [1050, 328] on span at bounding box center [1051, 334] width 12 height 12
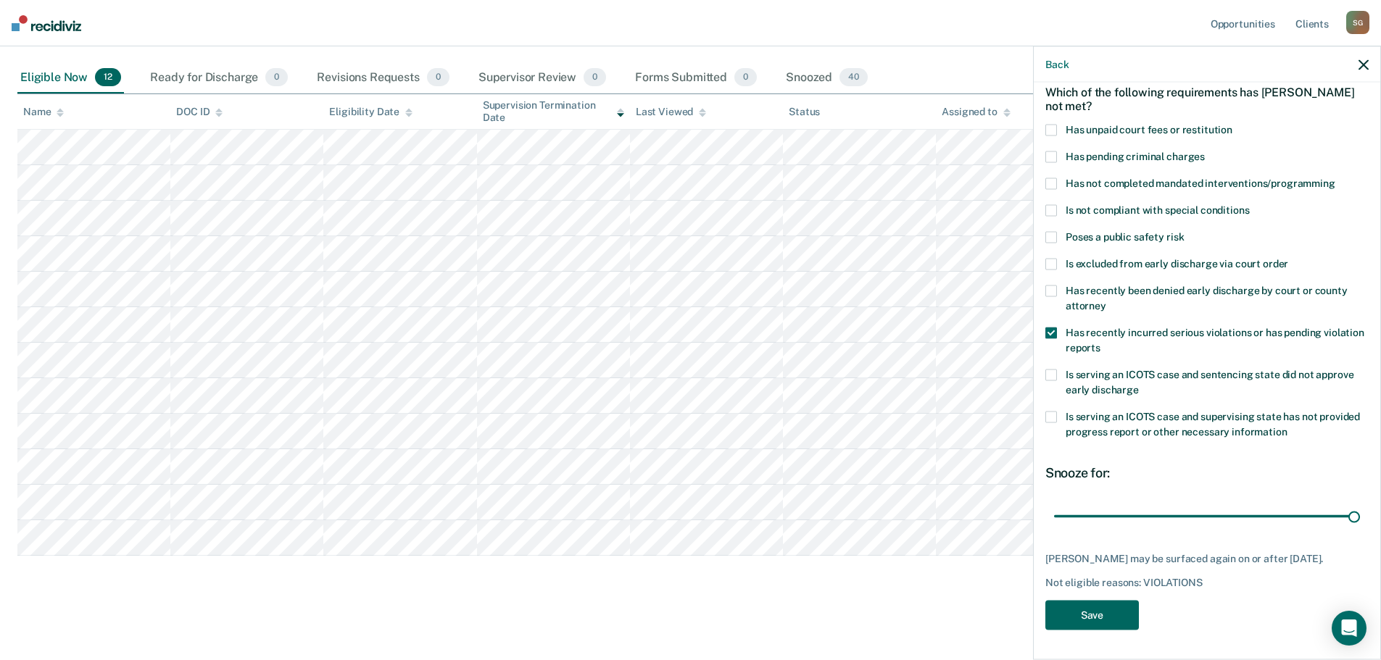
click at [1115, 620] on button "Save" at bounding box center [1092, 616] width 94 height 30
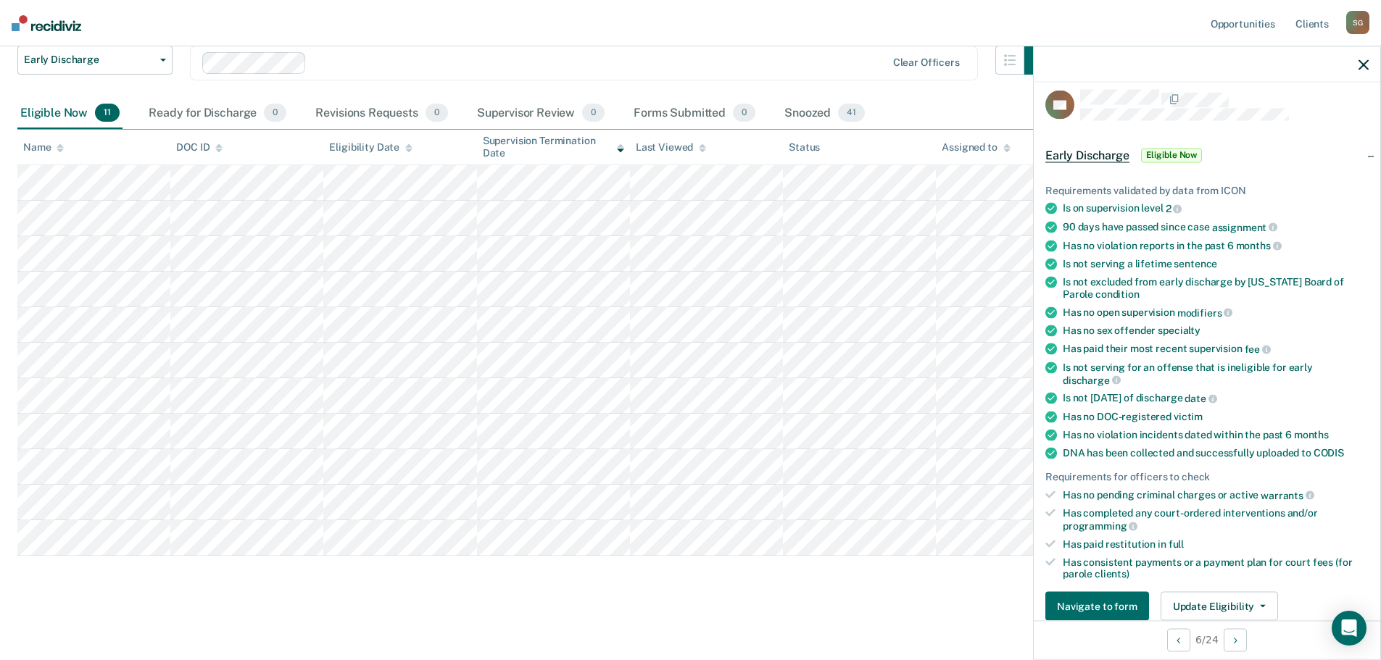
scroll to position [0, 0]
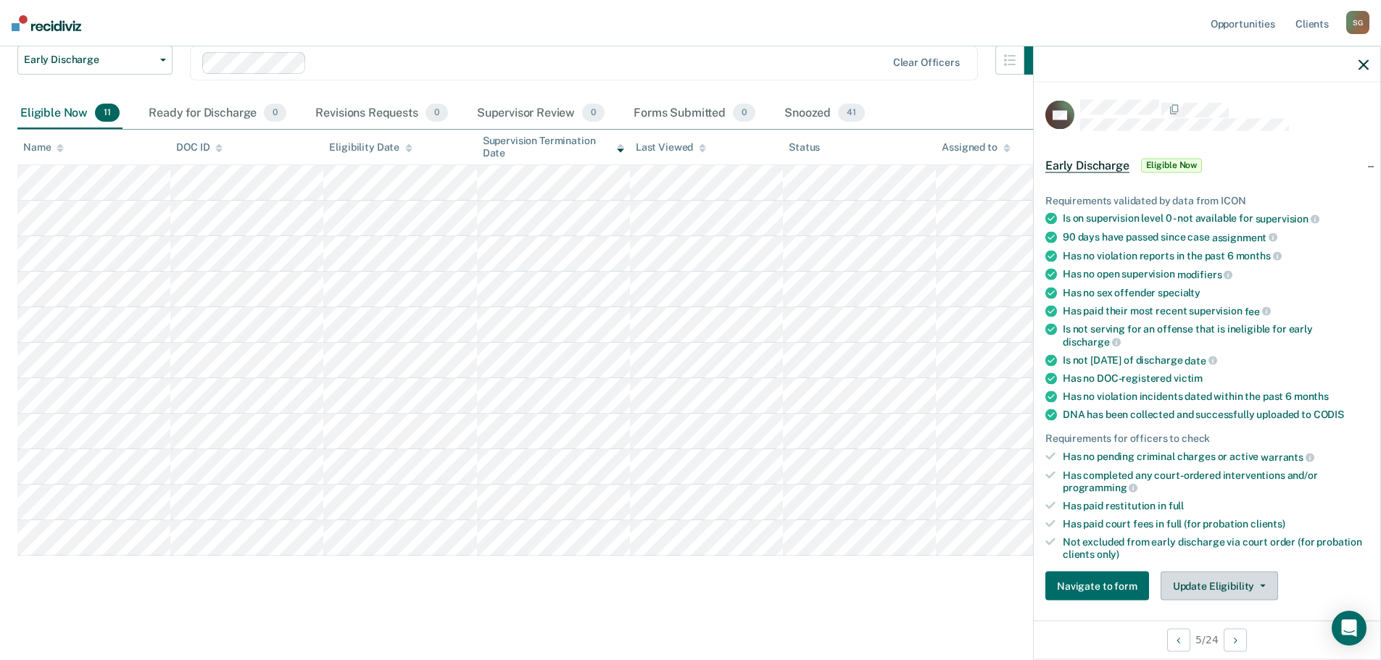
click at [1194, 587] on button "Update Eligibility" at bounding box center [1218, 586] width 117 height 29
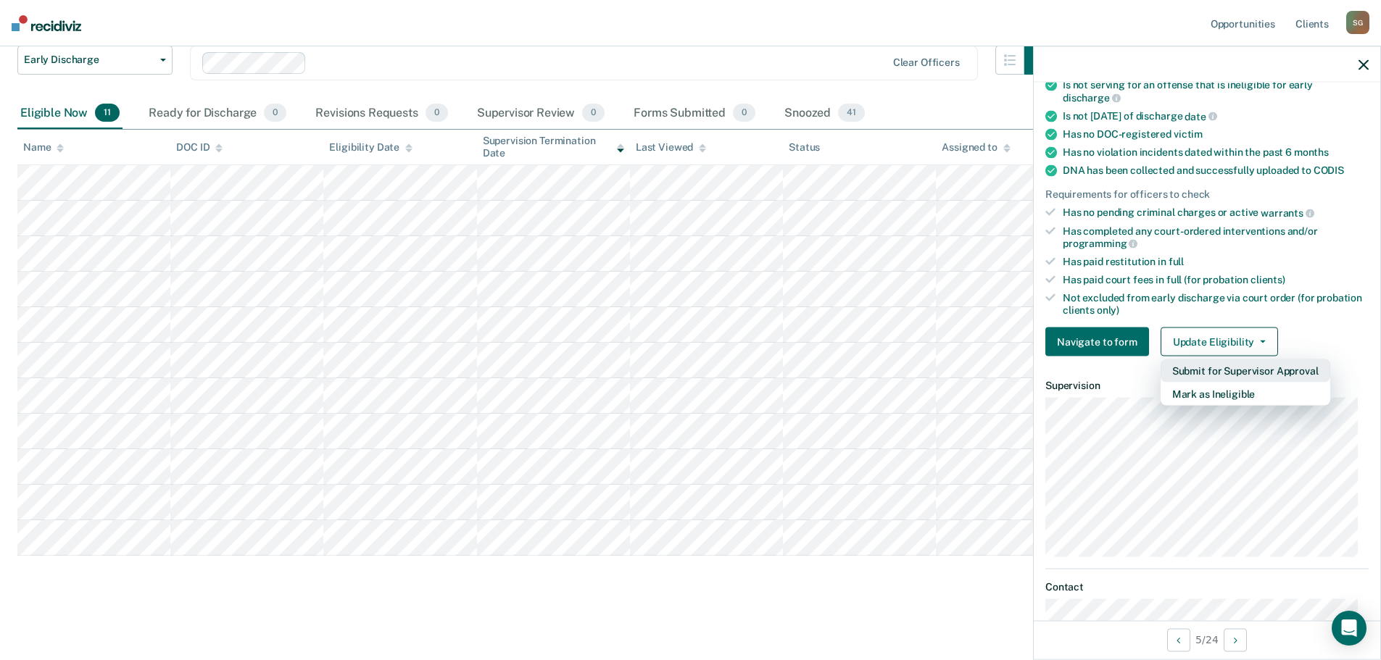
scroll to position [359, 0]
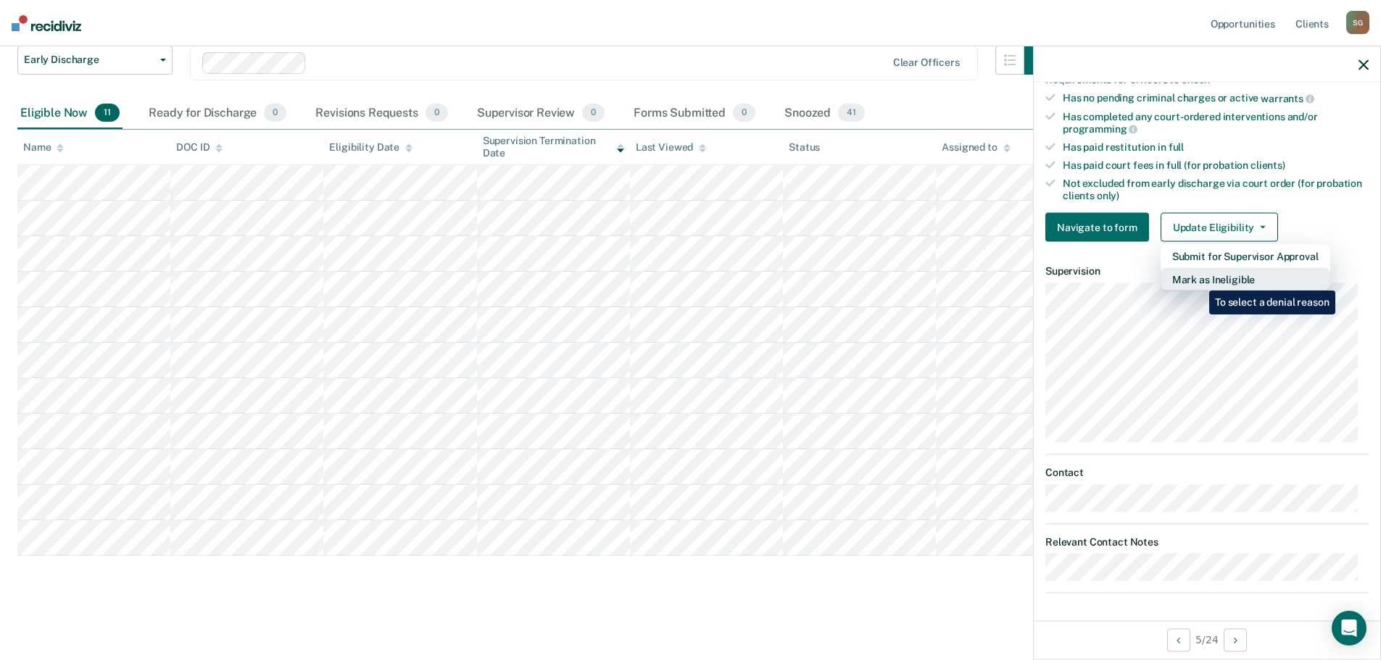
click at [1198, 280] on button "Mark as Ineligible" at bounding box center [1245, 279] width 170 height 23
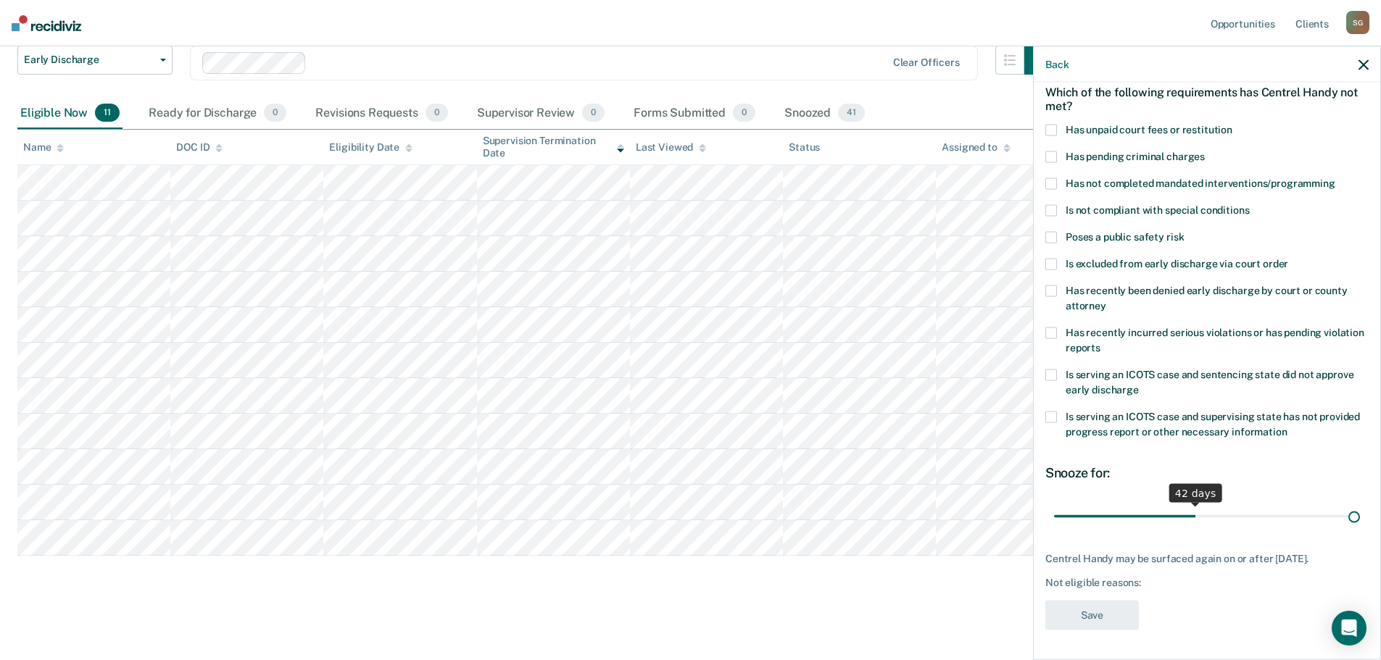
scroll to position [79, 0]
drag, startPoint x: 1154, startPoint y: 505, endPoint x: 1479, endPoint y: 491, distance: 325.7
type input "90"
click at [1360, 504] on input "range" at bounding box center [1207, 516] width 306 height 25
drag, startPoint x: 1047, startPoint y: 120, endPoint x: 1102, endPoint y: 237, distance: 130.0
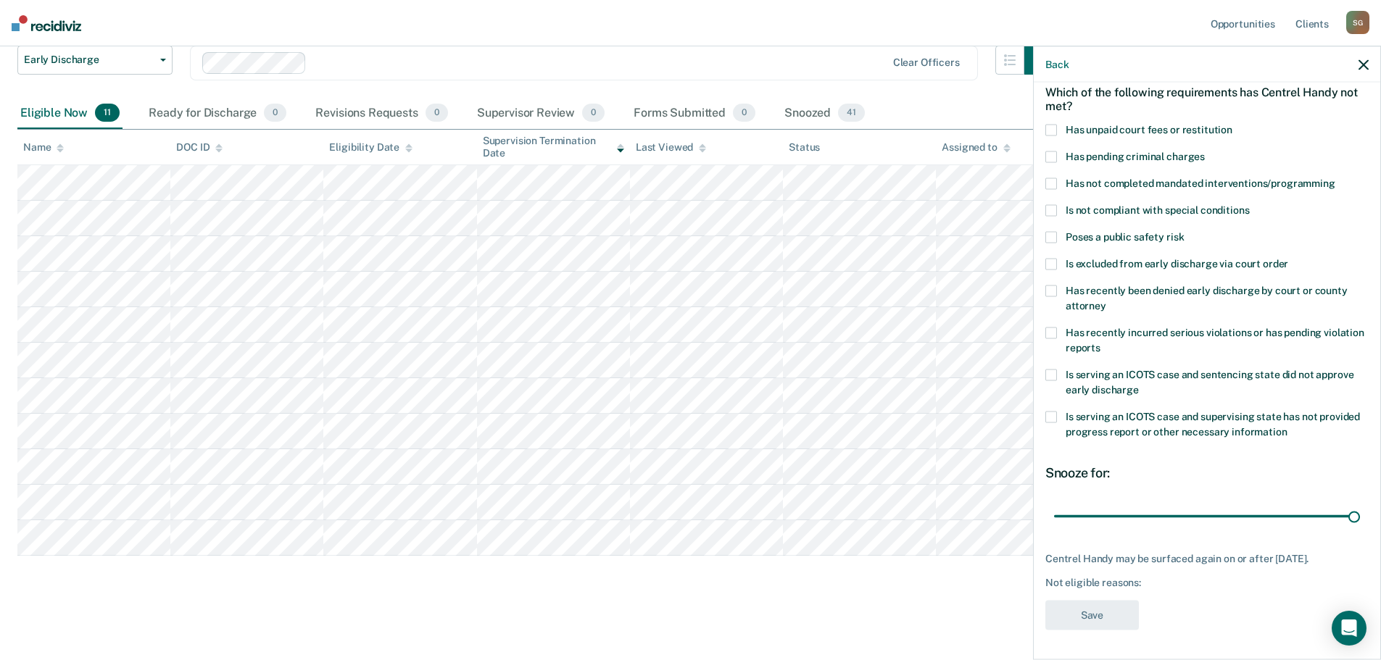
click at [1045, 125] on span at bounding box center [1051, 131] width 12 height 12
click at [1086, 618] on button "Save" at bounding box center [1092, 616] width 94 height 30
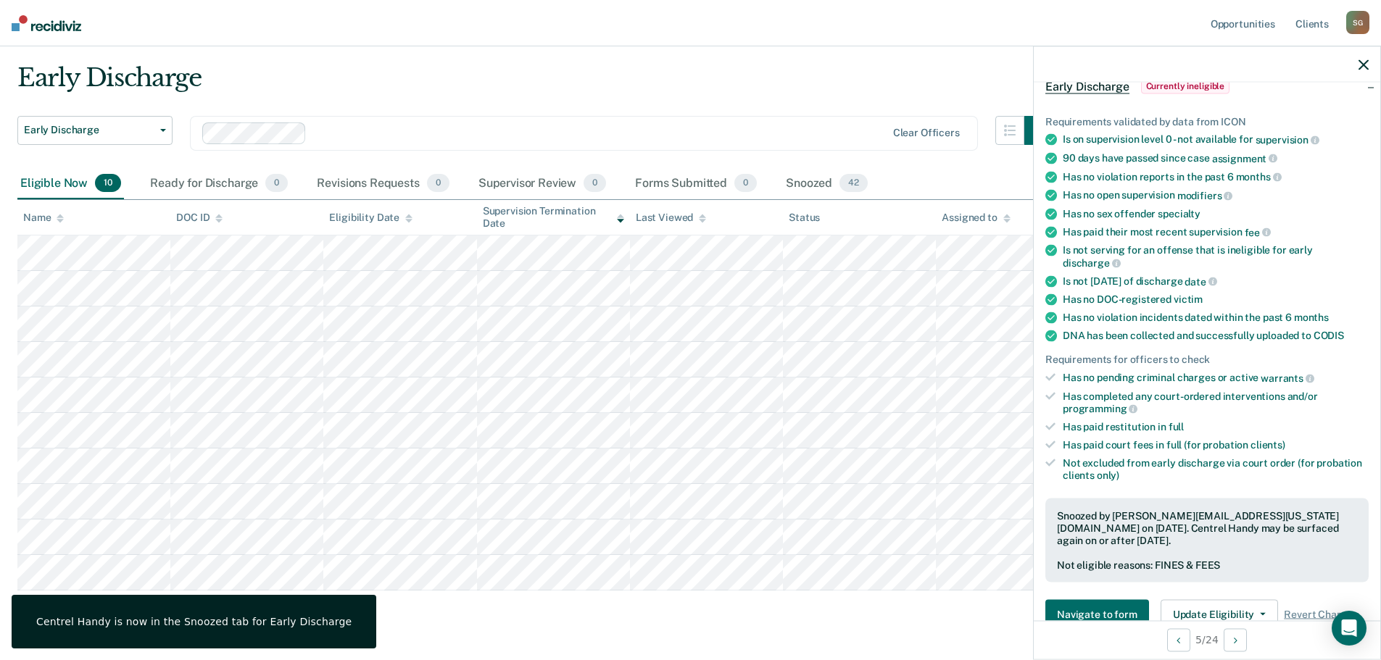
scroll to position [72, 0]
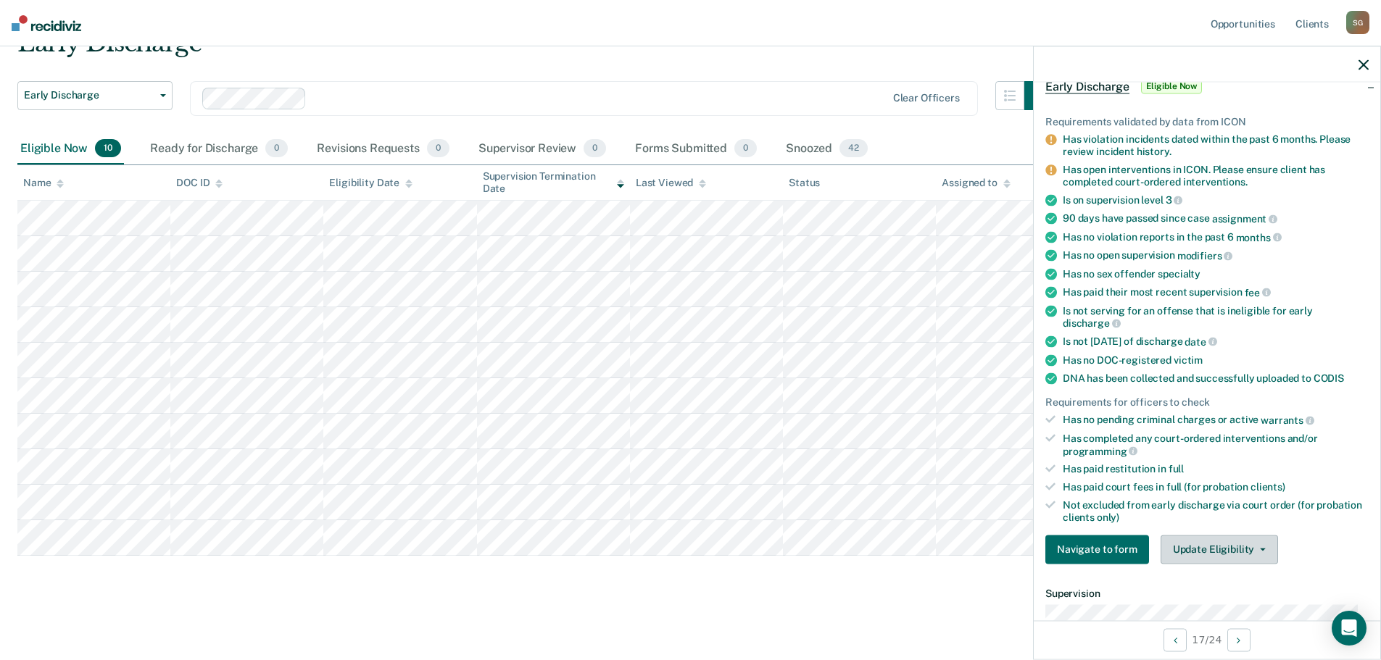
click at [1210, 551] on button "Update Eligibility" at bounding box center [1218, 549] width 117 height 29
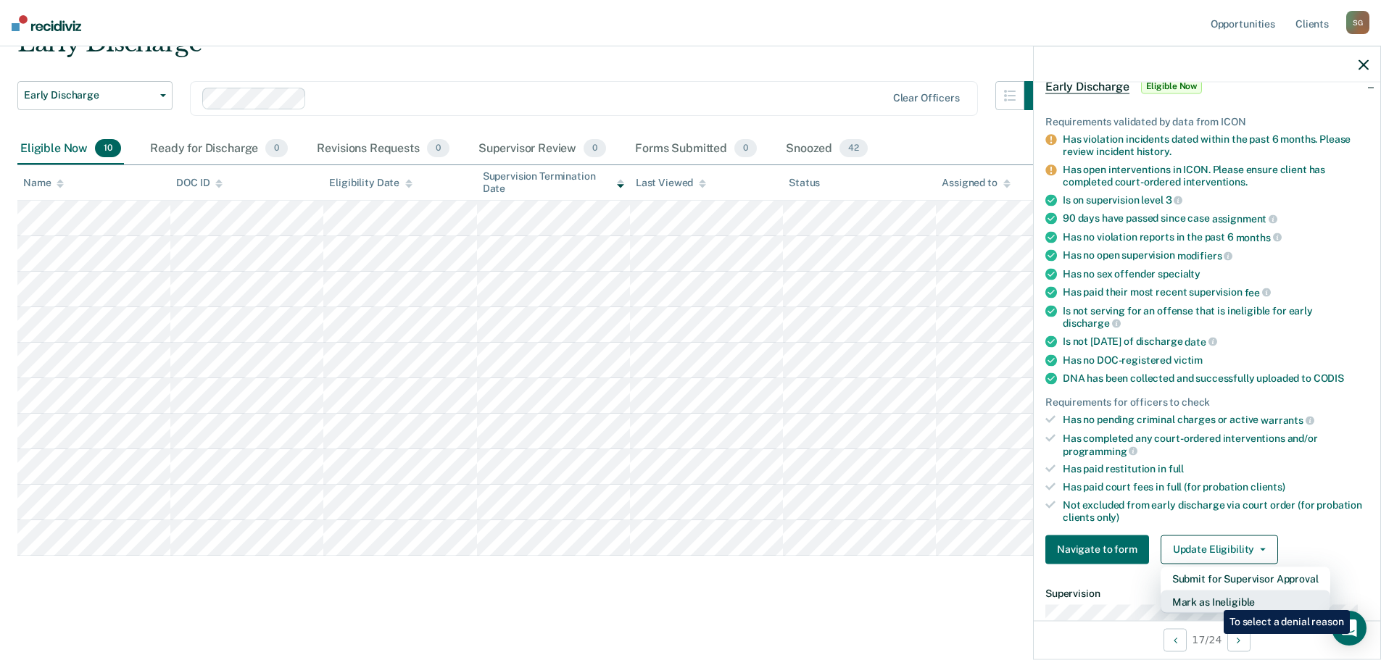
click at [1213, 599] on button "Mark as Ineligible" at bounding box center [1245, 601] width 170 height 23
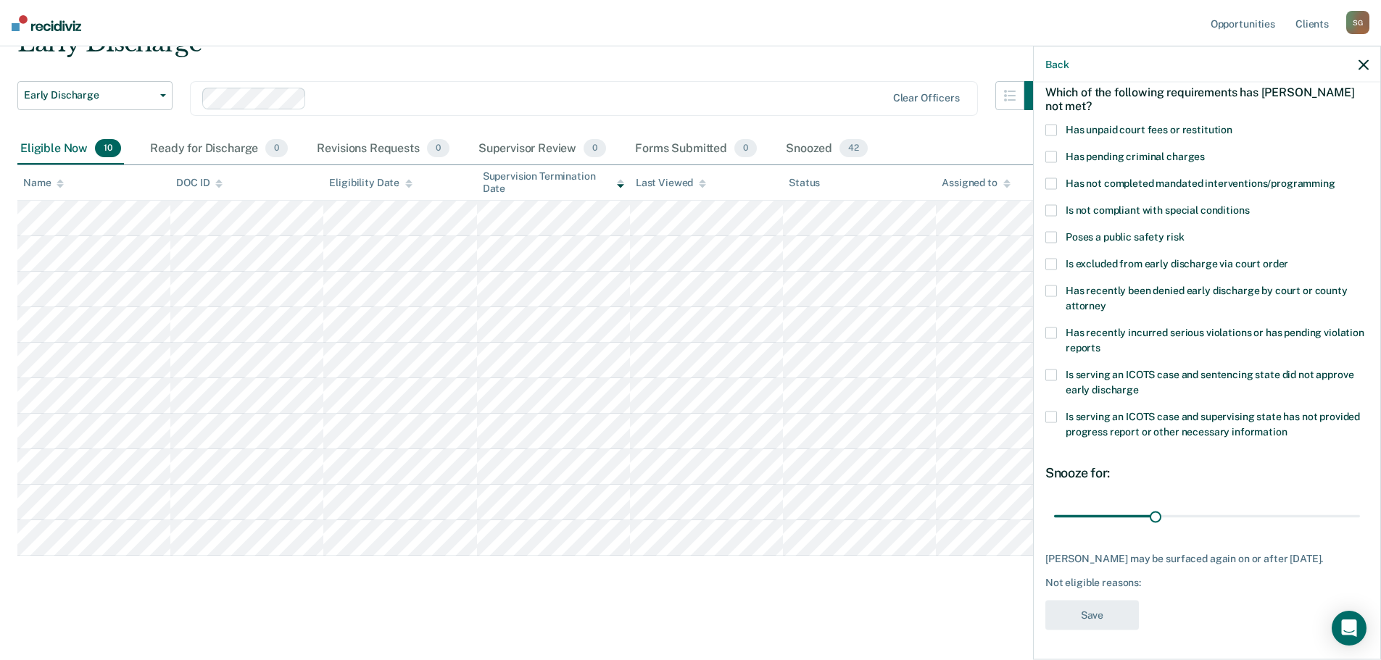
click at [1051, 125] on span at bounding box center [1051, 131] width 12 height 12
click at [1055, 178] on span at bounding box center [1051, 184] width 12 height 12
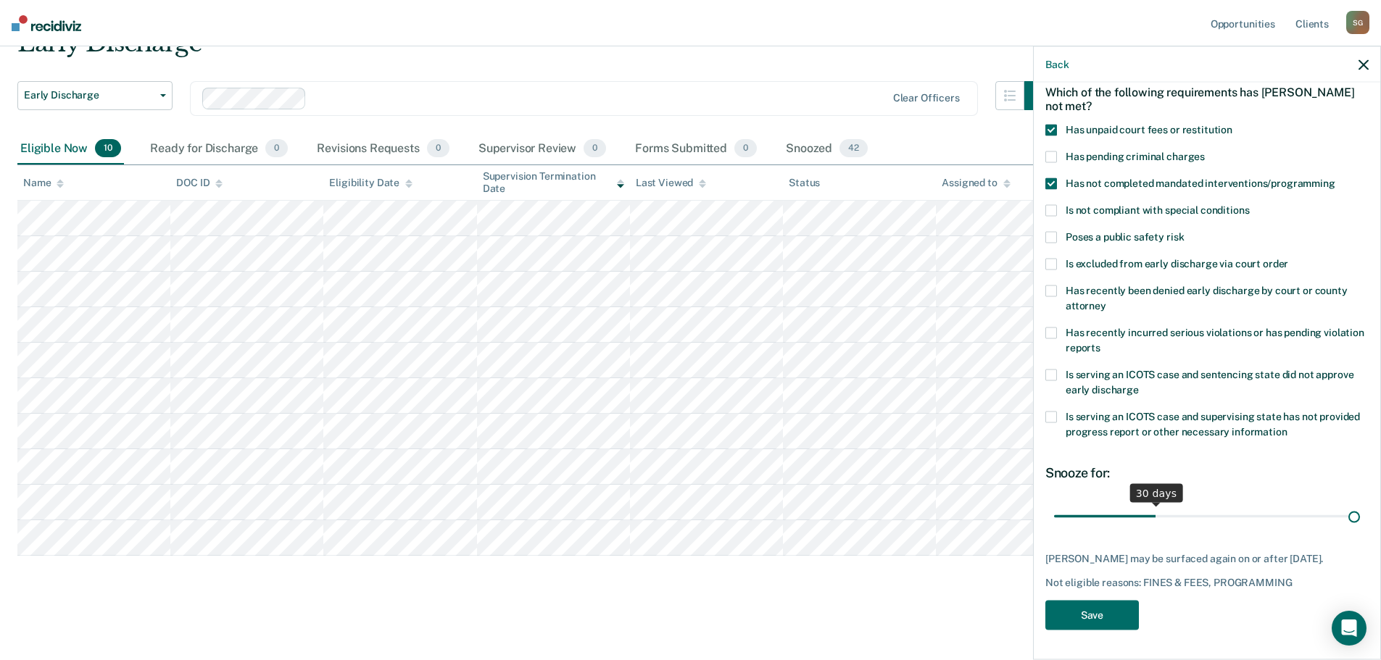
scroll to position [79, 0]
drag, startPoint x: 1153, startPoint y: 508, endPoint x: 1369, endPoint y: 514, distance: 216.1
type input "90"
click at [1360, 514] on input "range" at bounding box center [1207, 516] width 306 height 25
click at [1099, 610] on button "Save" at bounding box center [1092, 616] width 94 height 30
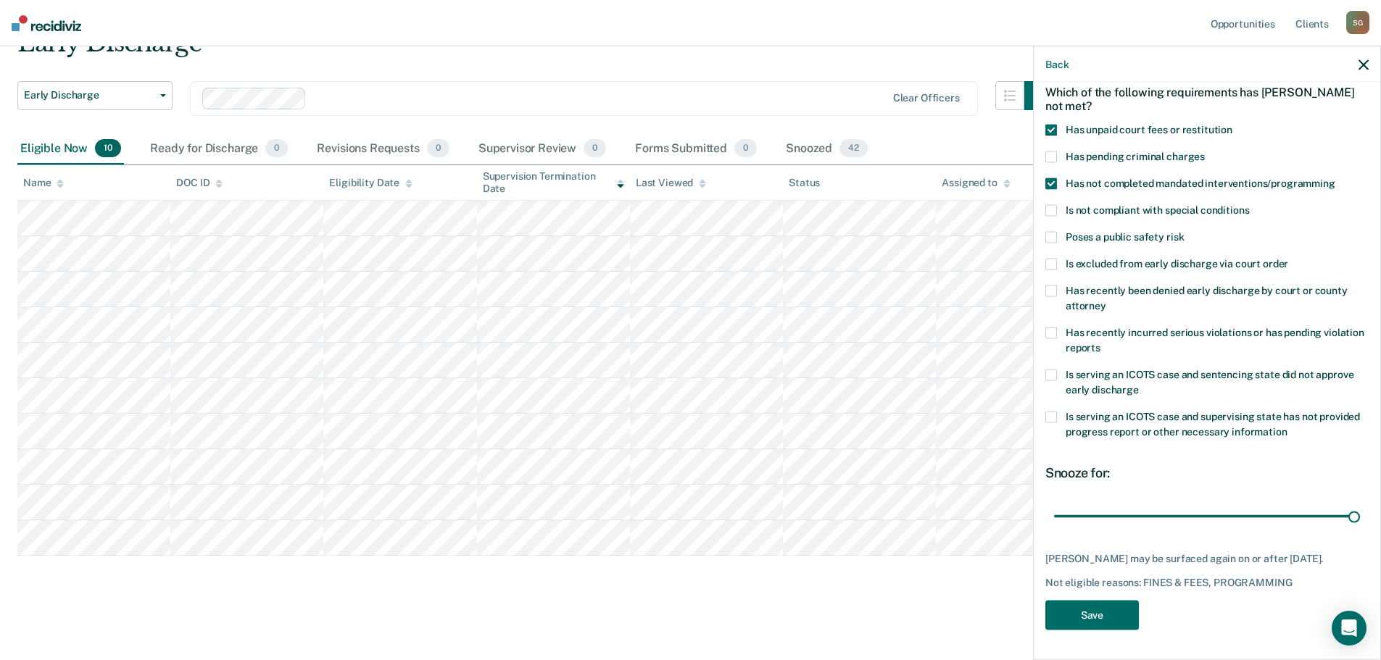
scroll to position [36, 0]
